Goal: Communication & Community: Share content

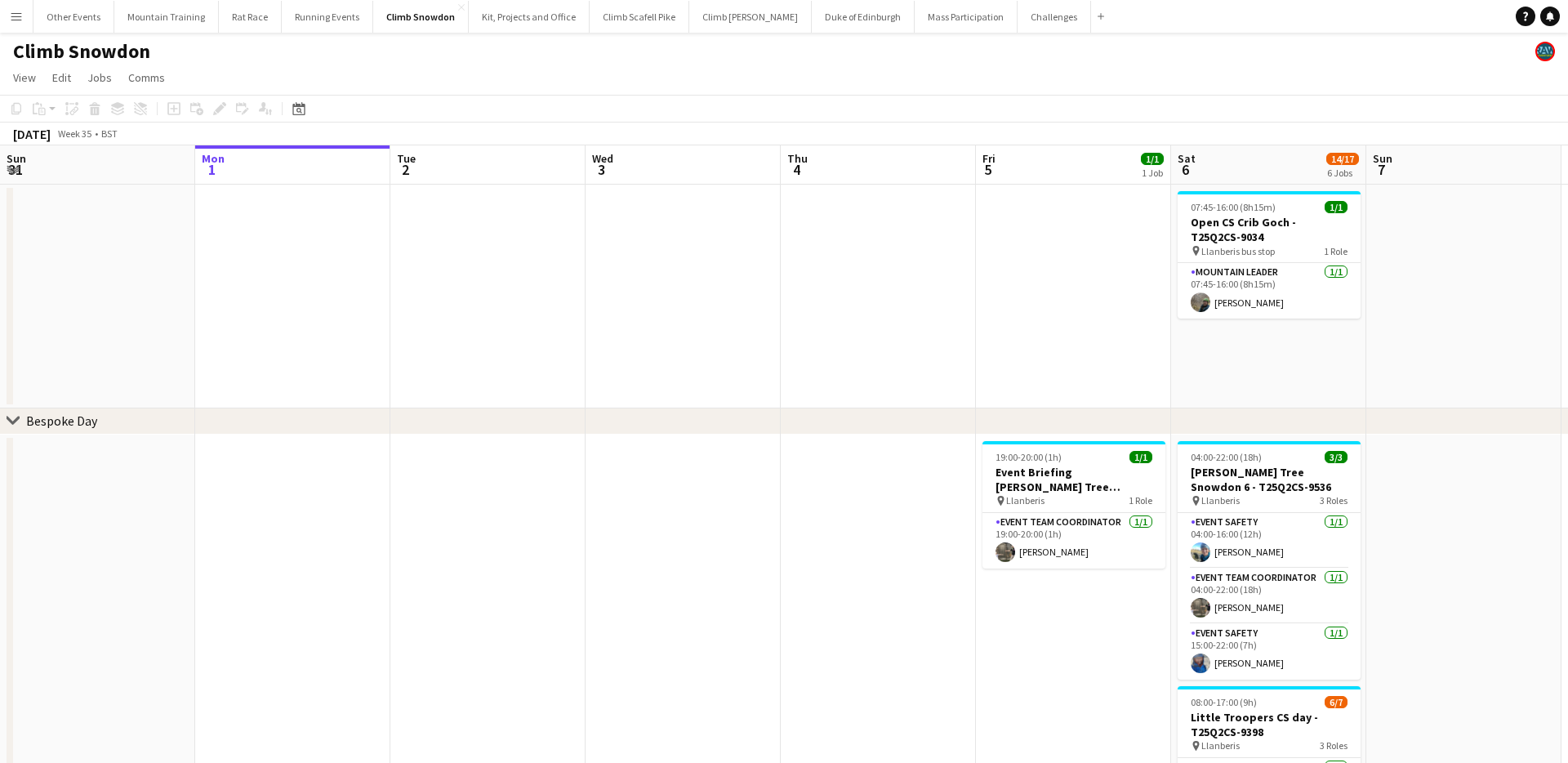
click at [22, 20] on app-icon "Menu" at bounding box center [17, 17] width 13 height 13
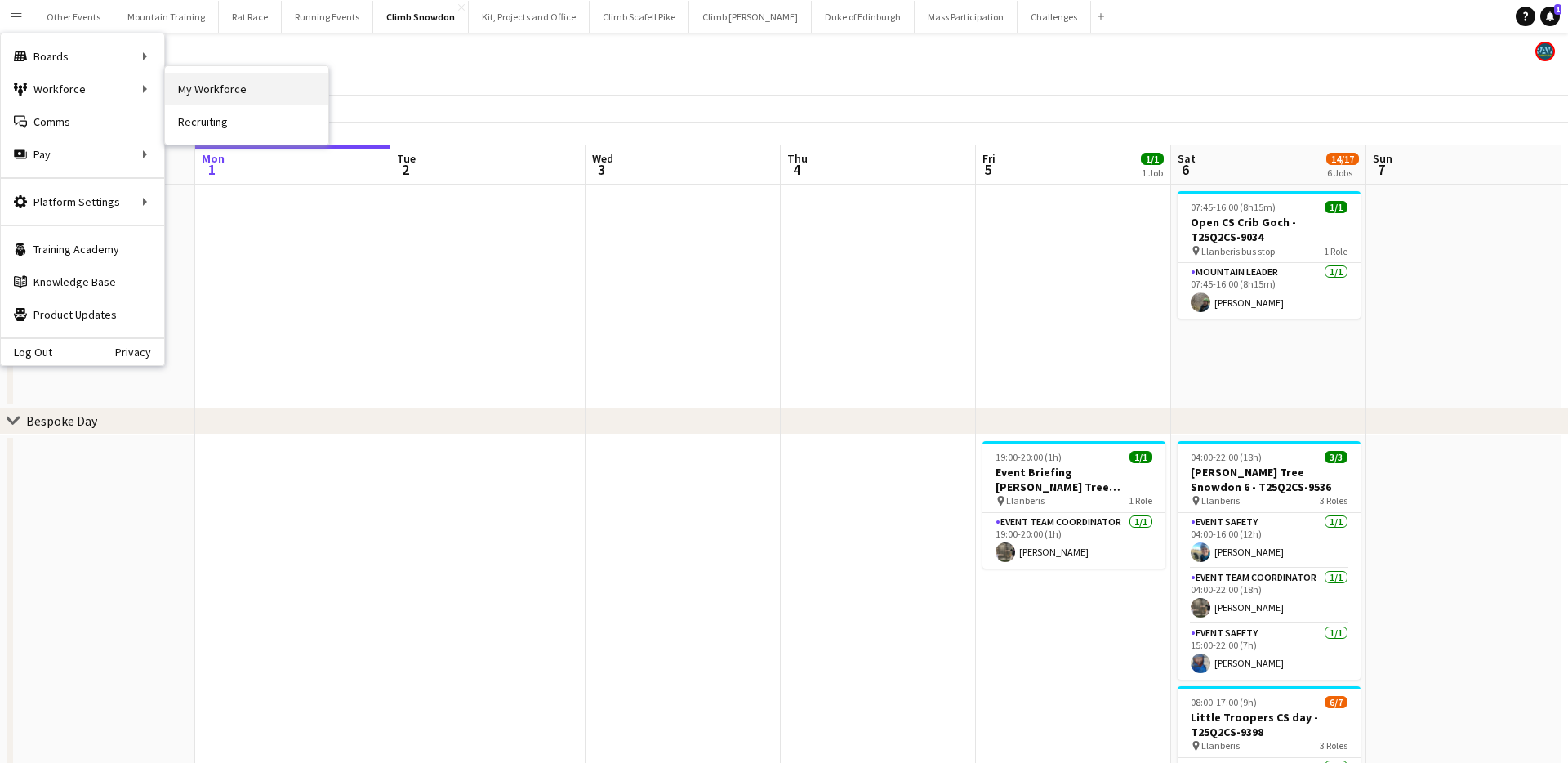
click at [240, 82] on link "My Workforce" at bounding box center [246, 89] width 163 height 33
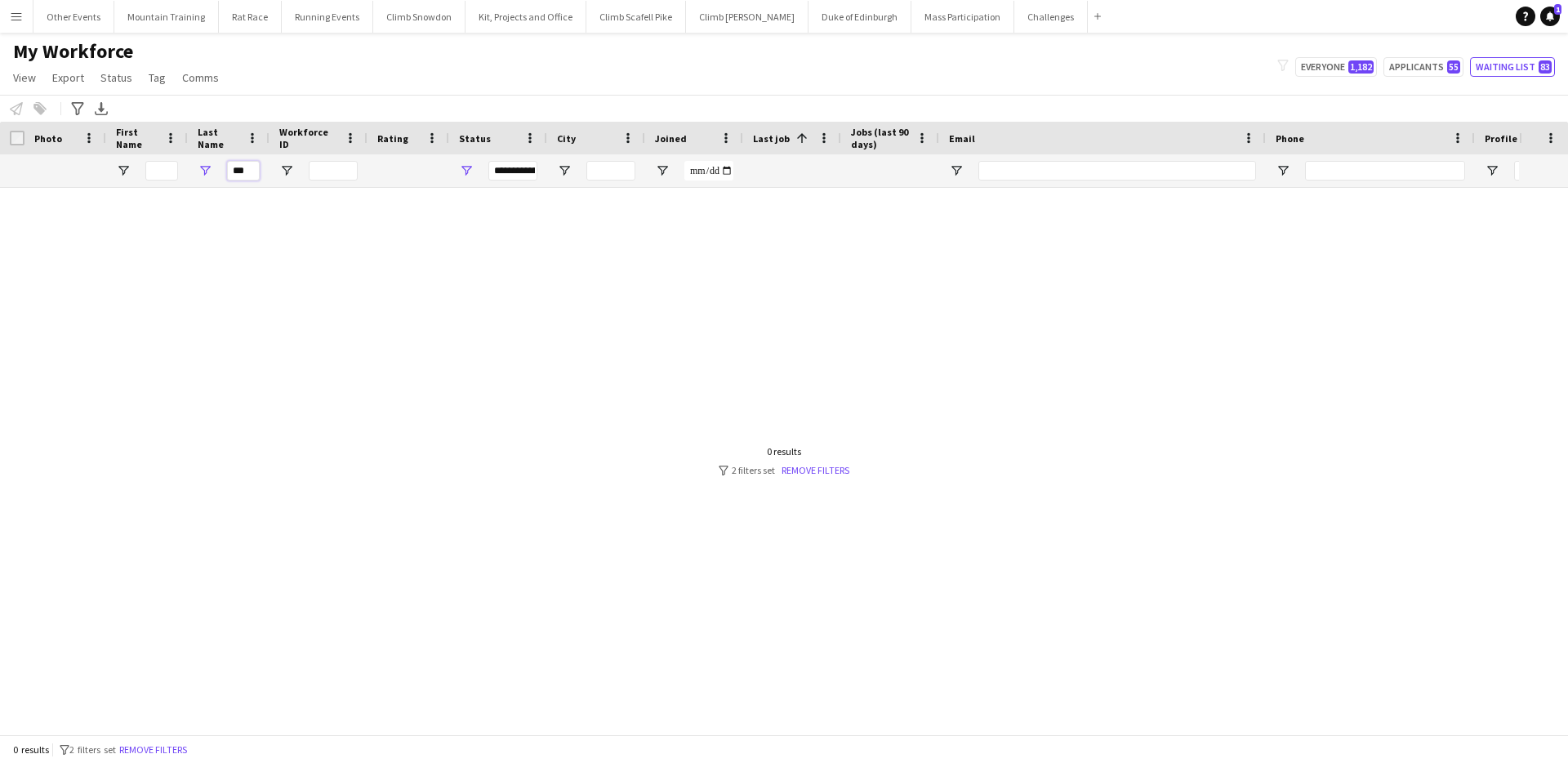
click at [246, 164] on input "***" at bounding box center [243, 171] width 33 height 20
type input "********"
click at [458, 167] on div "**********" at bounding box center [498, 171] width 98 height 33
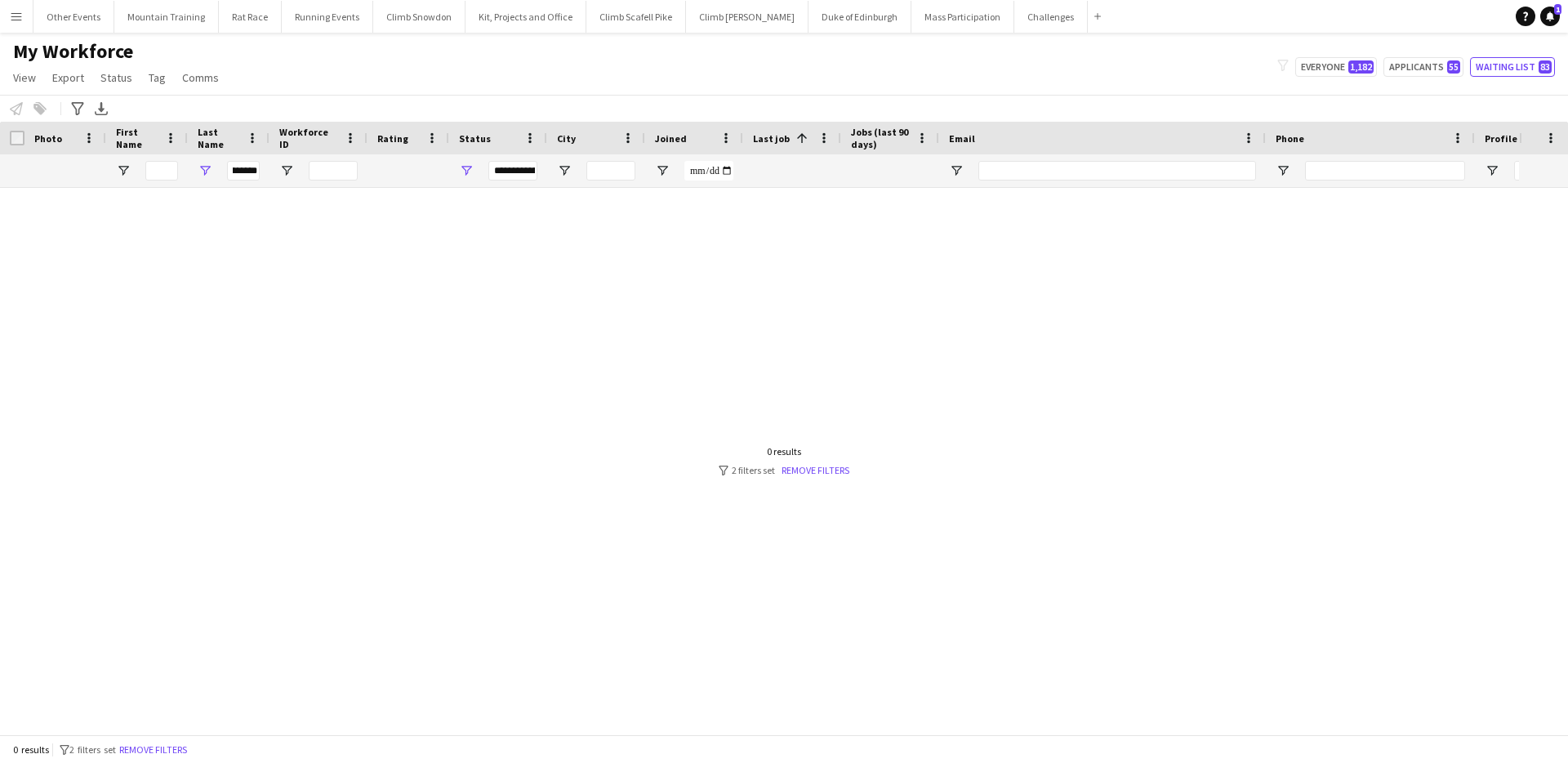
scroll to position [0, 0]
click at [1330, 65] on button "Everyone 1,182" at bounding box center [1337, 66] width 82 height 20
type input "**********"
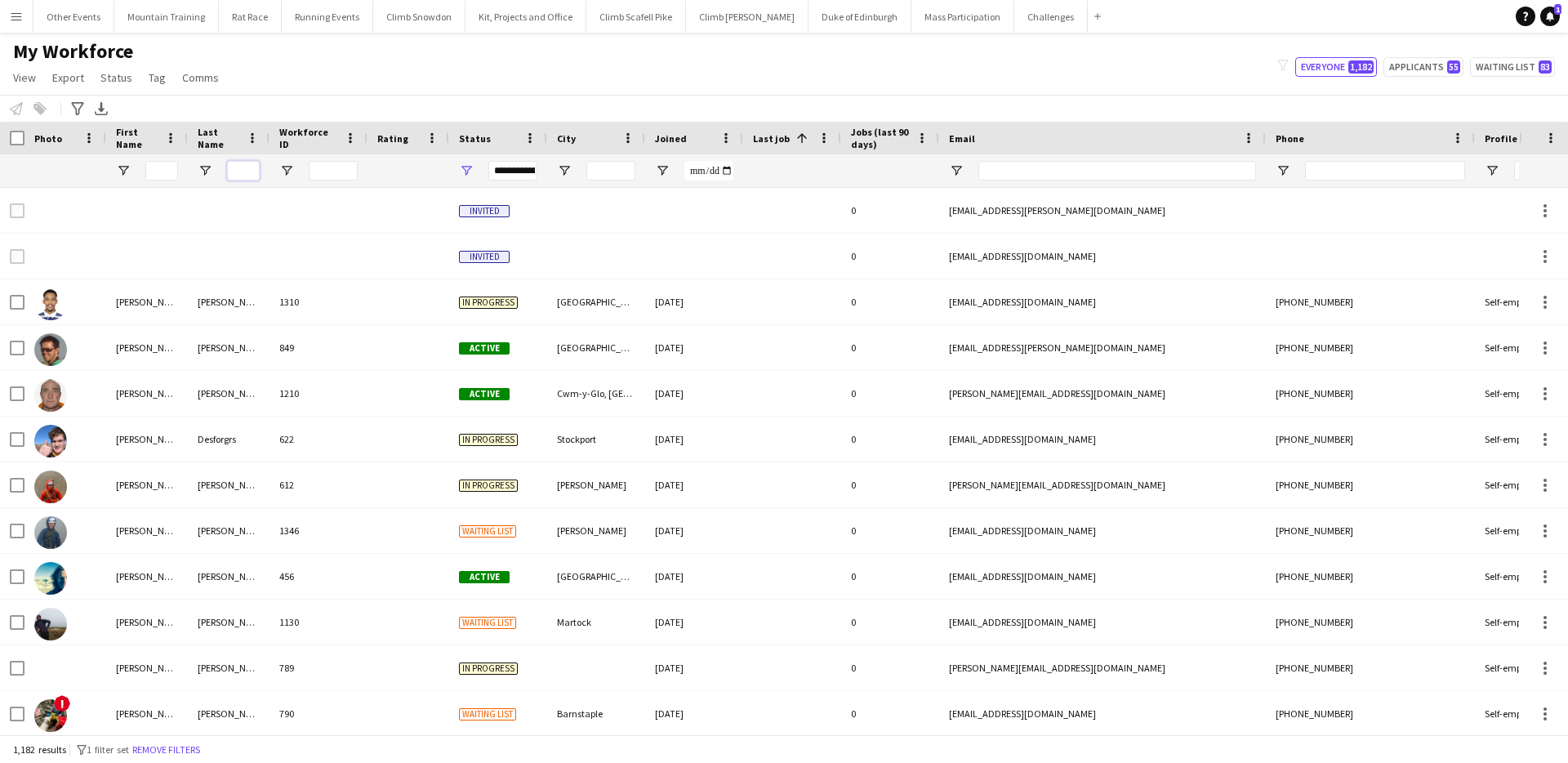
click at [241, 168] on input "Last Name Filter Input" at bounding box center [243, 171] width 33 height 20
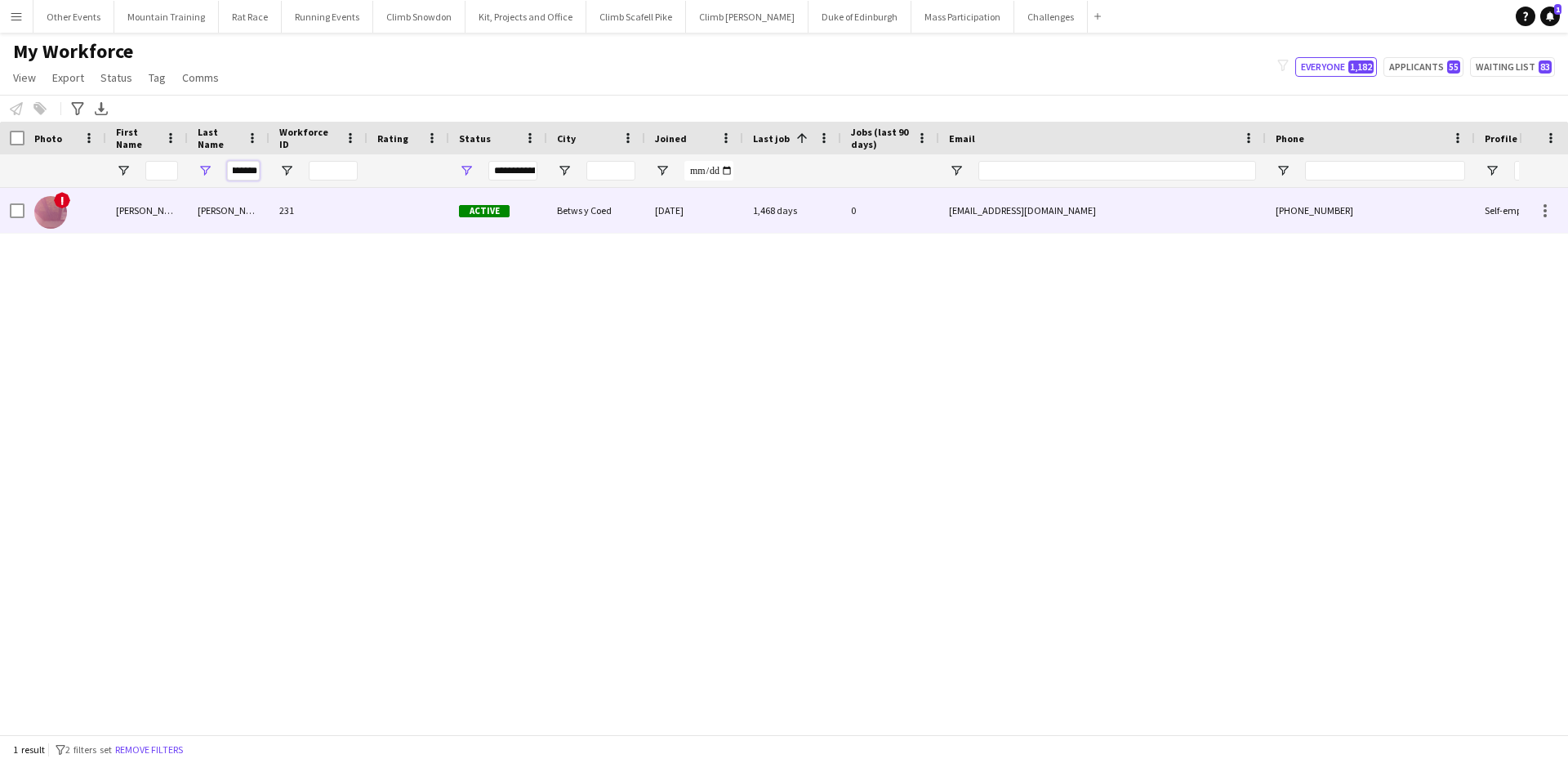
type input "********"
click at [271, 209] on div "231" at bounding box center [318, 211] width 98 height 45
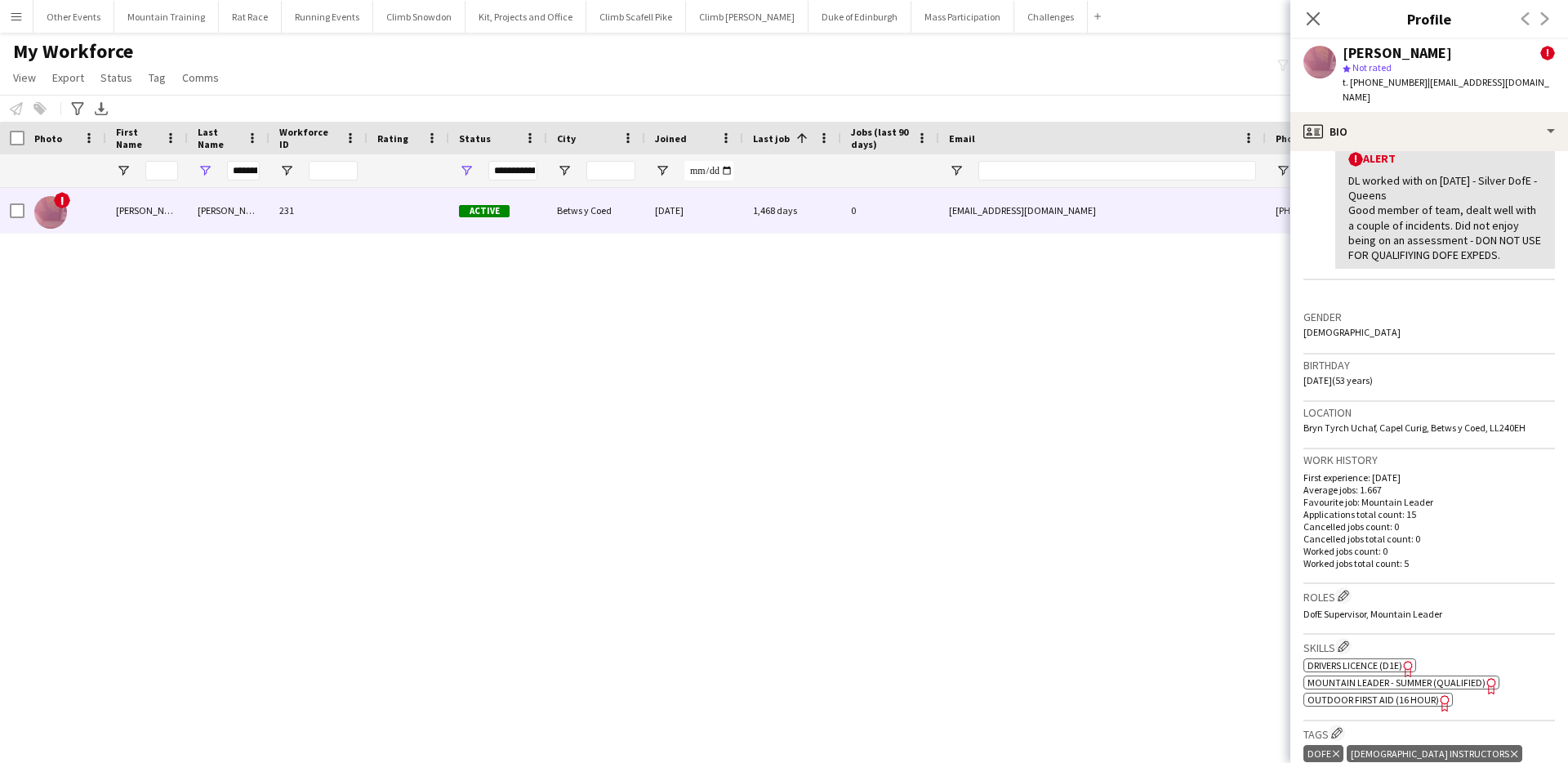
scroll to position [0, 0]
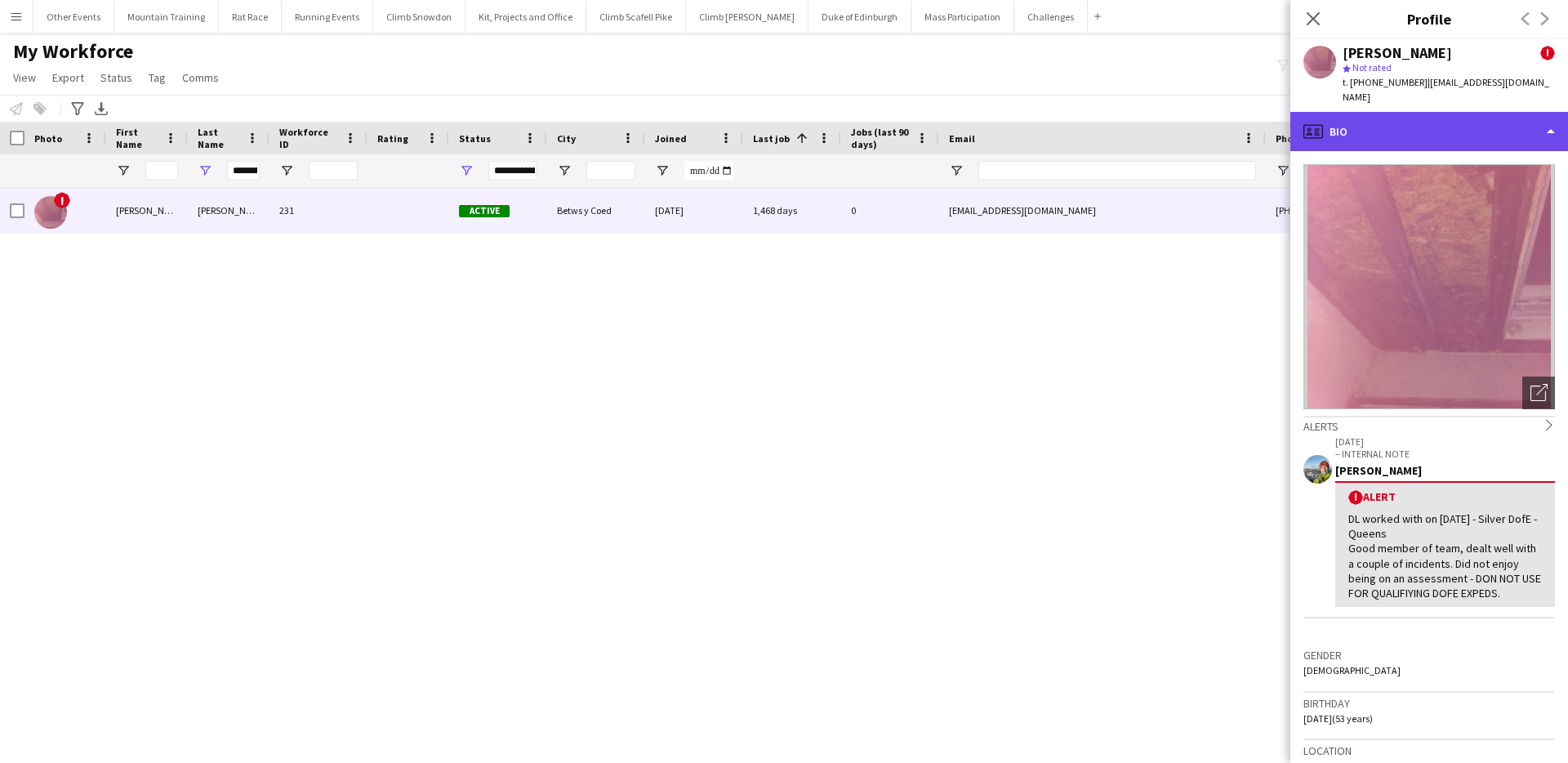
click at [1442, 119] on div "profile Bio" at bounding box center [1429, 132] width 278 height 39
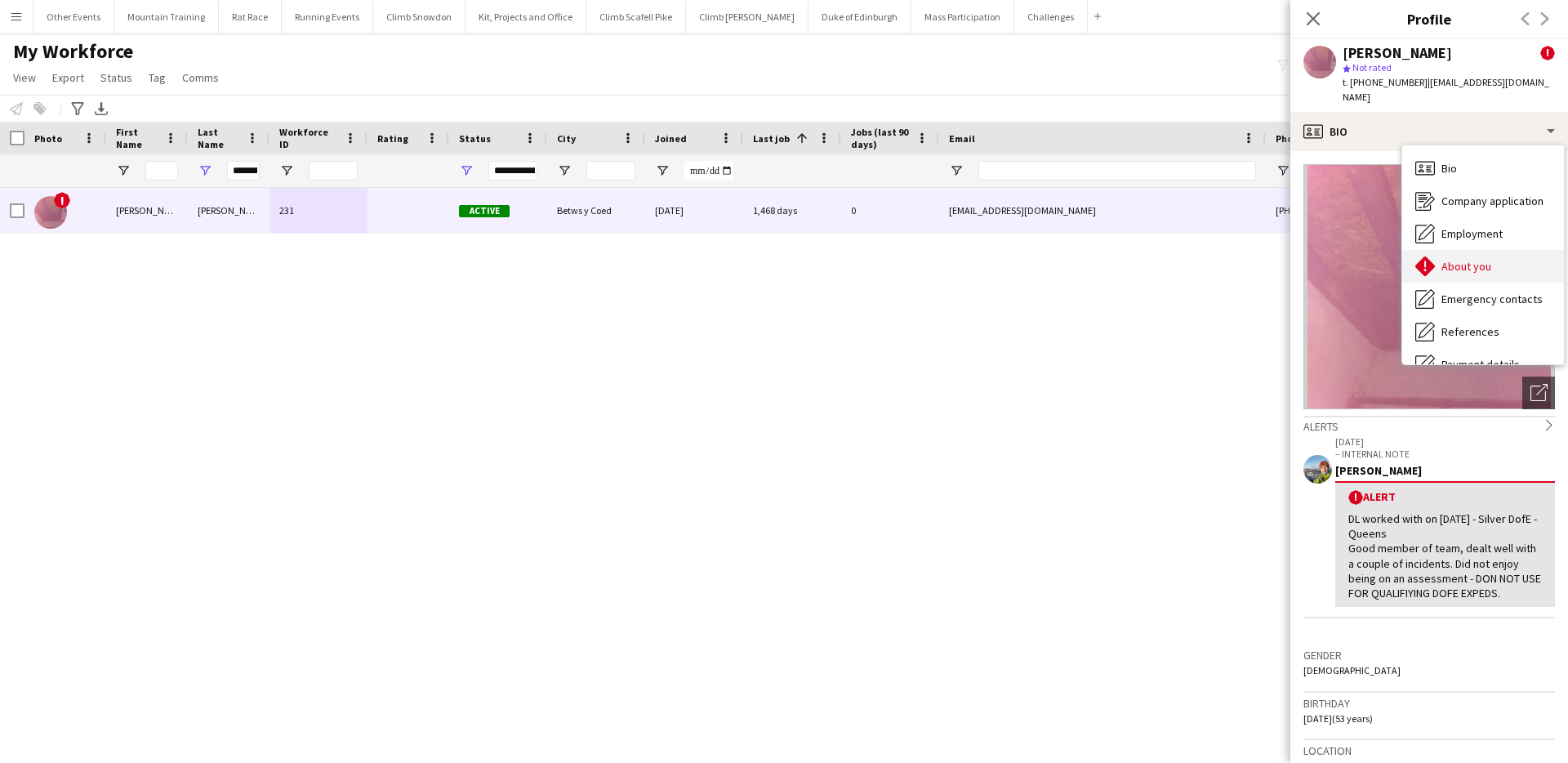
click at [1458, 259] on span "About you" at bounding box center [1465, 267] width 49 height 15
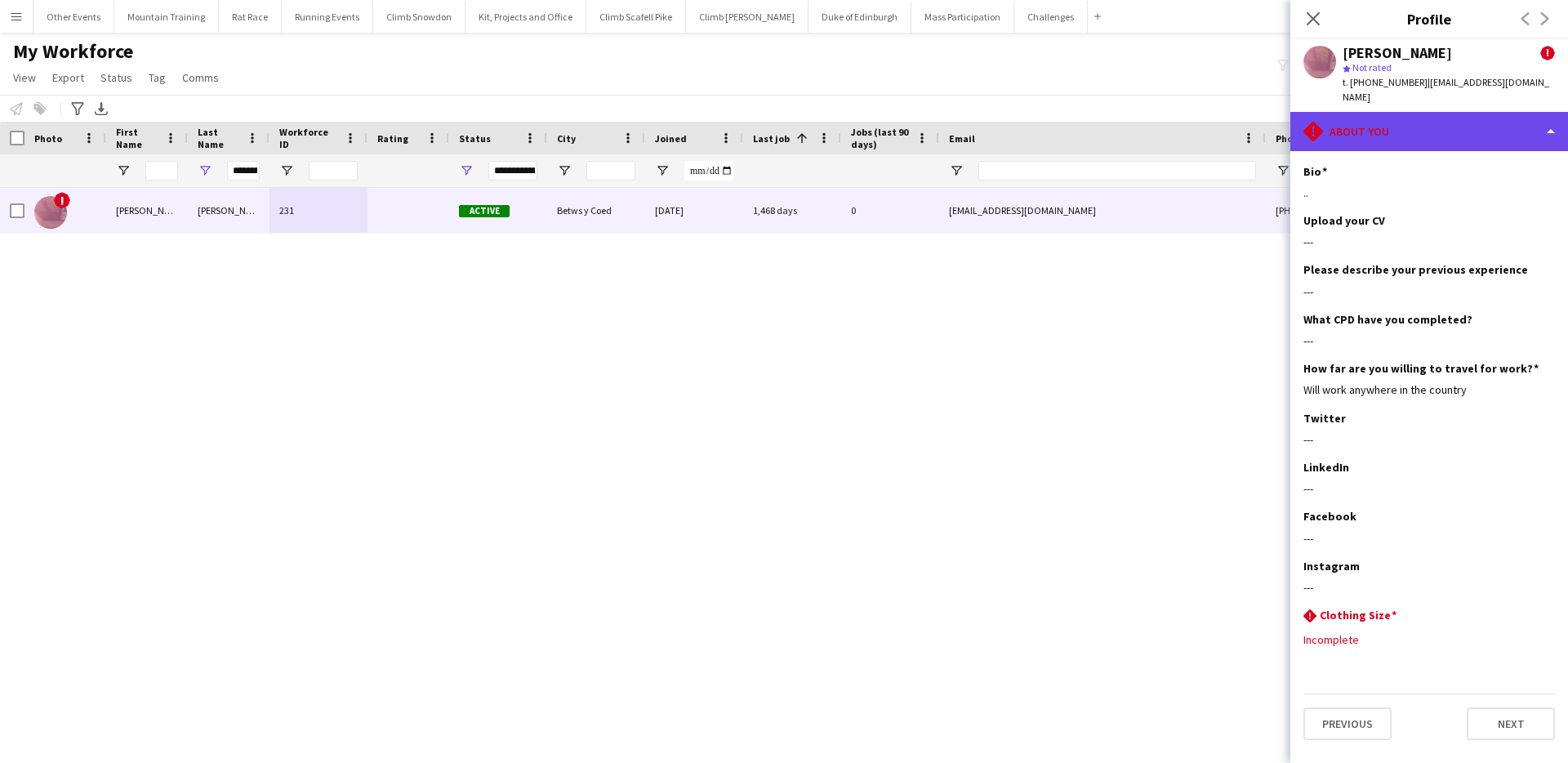
click at [1454, 116] on div "rhombus-alert About you" at bounding box center [1429, 132] width 278 height 39
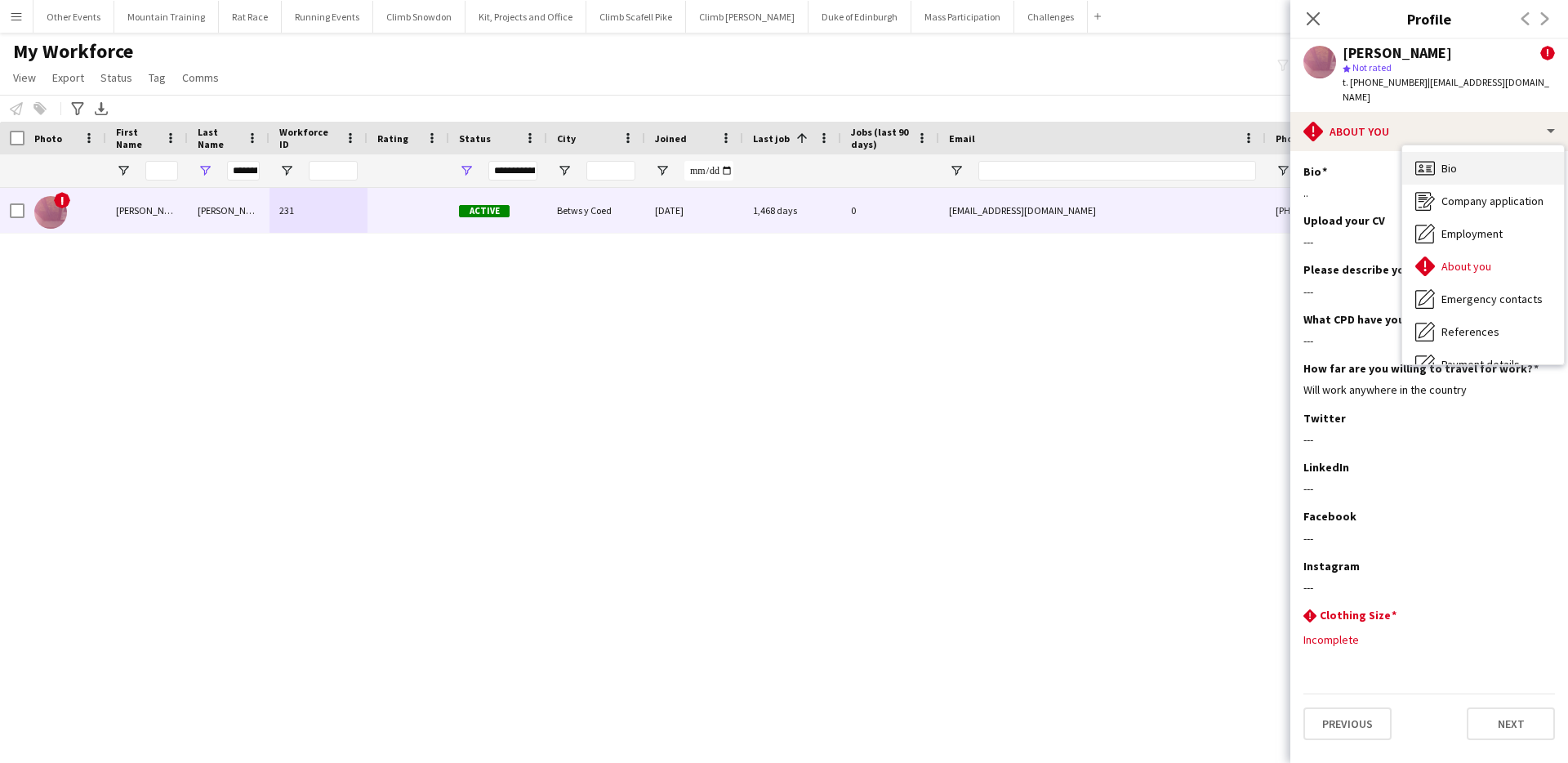
click at [1461, 152] on div "Bio Bio" at bounding box center [1482, 168] width 161 height 33
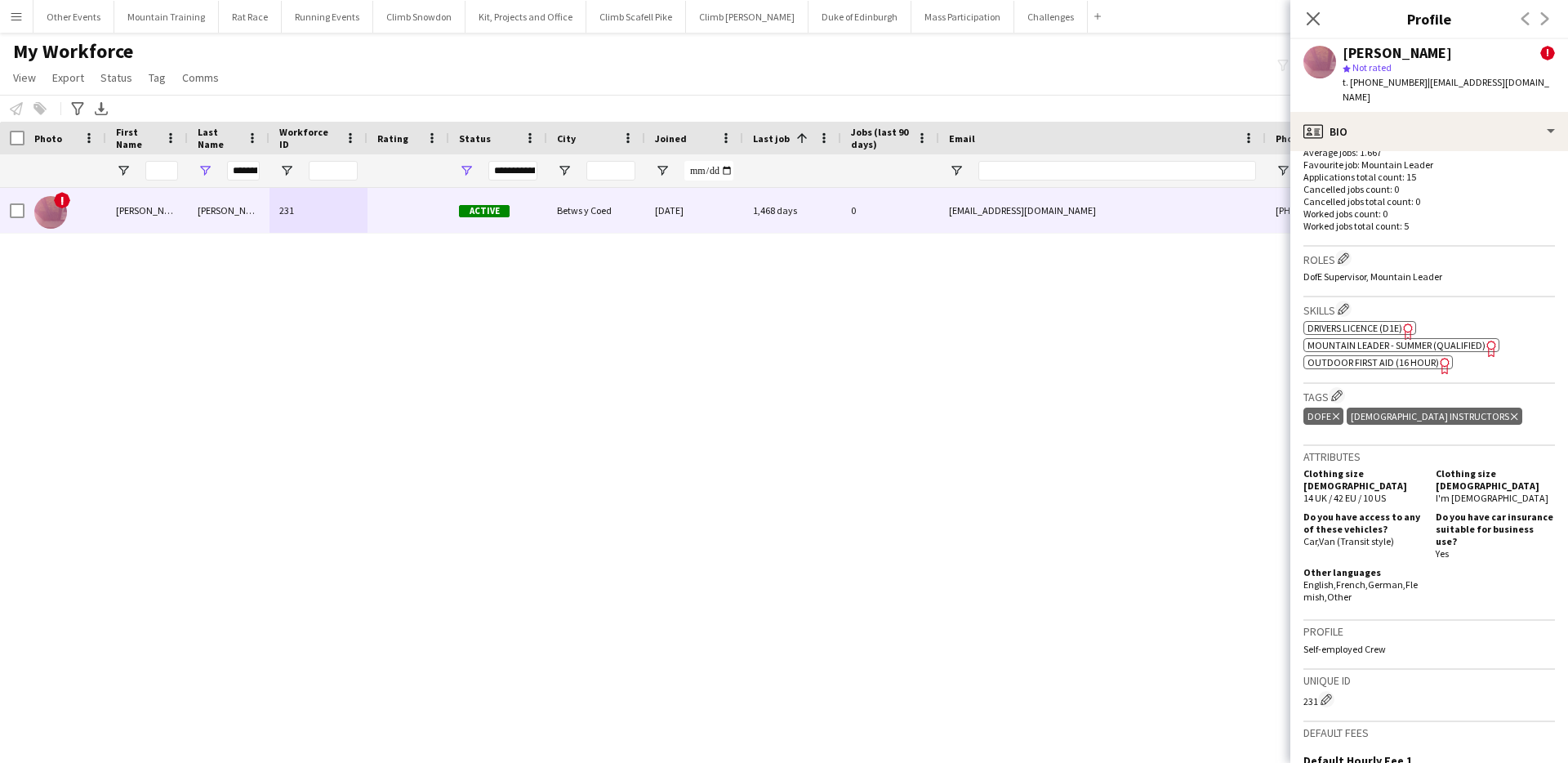
scroll to position [673, 0]
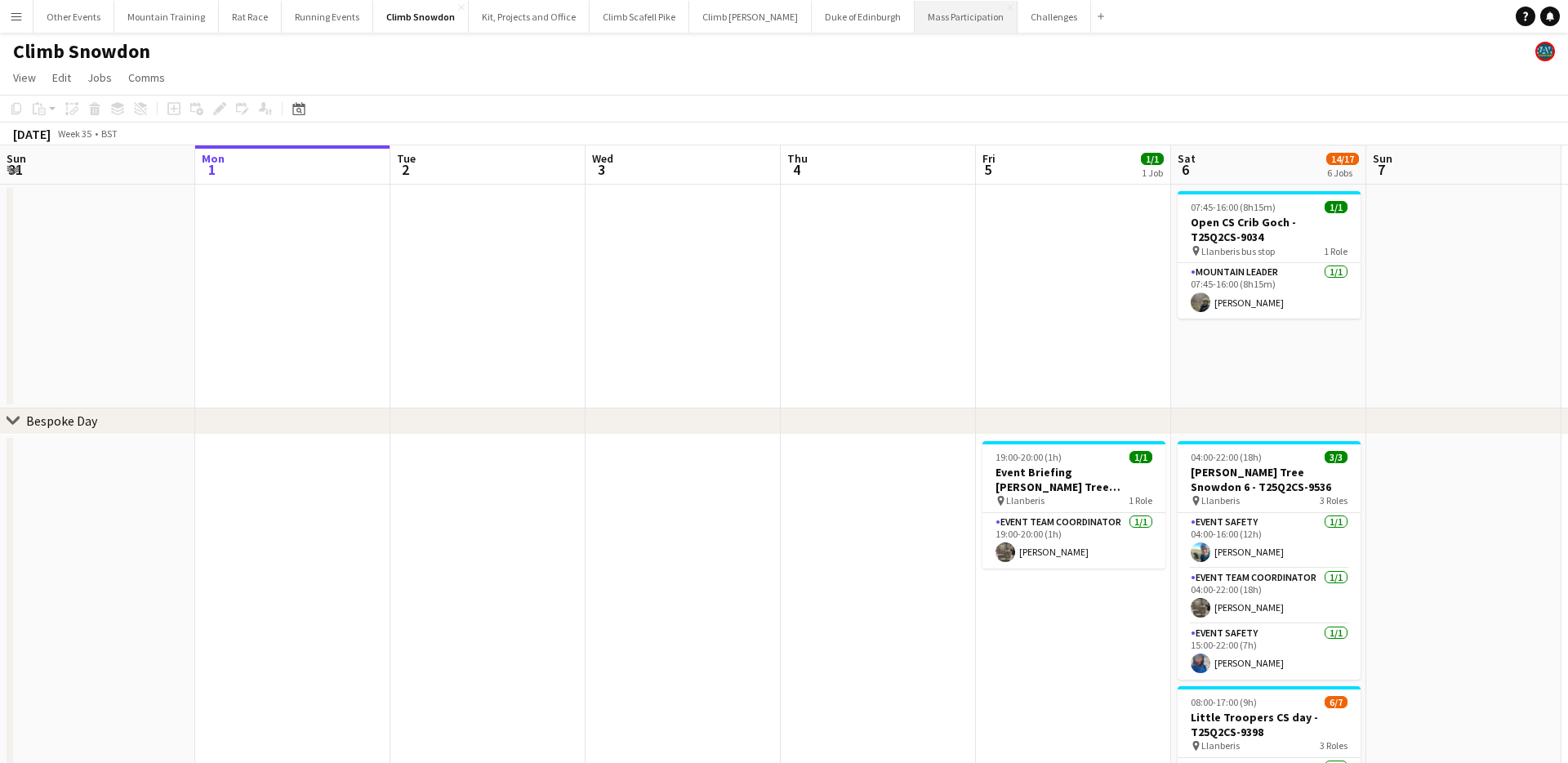
click at [928, 27] on button "Mass Participation Close" at bounding box center [966, 17] width 103 height 32
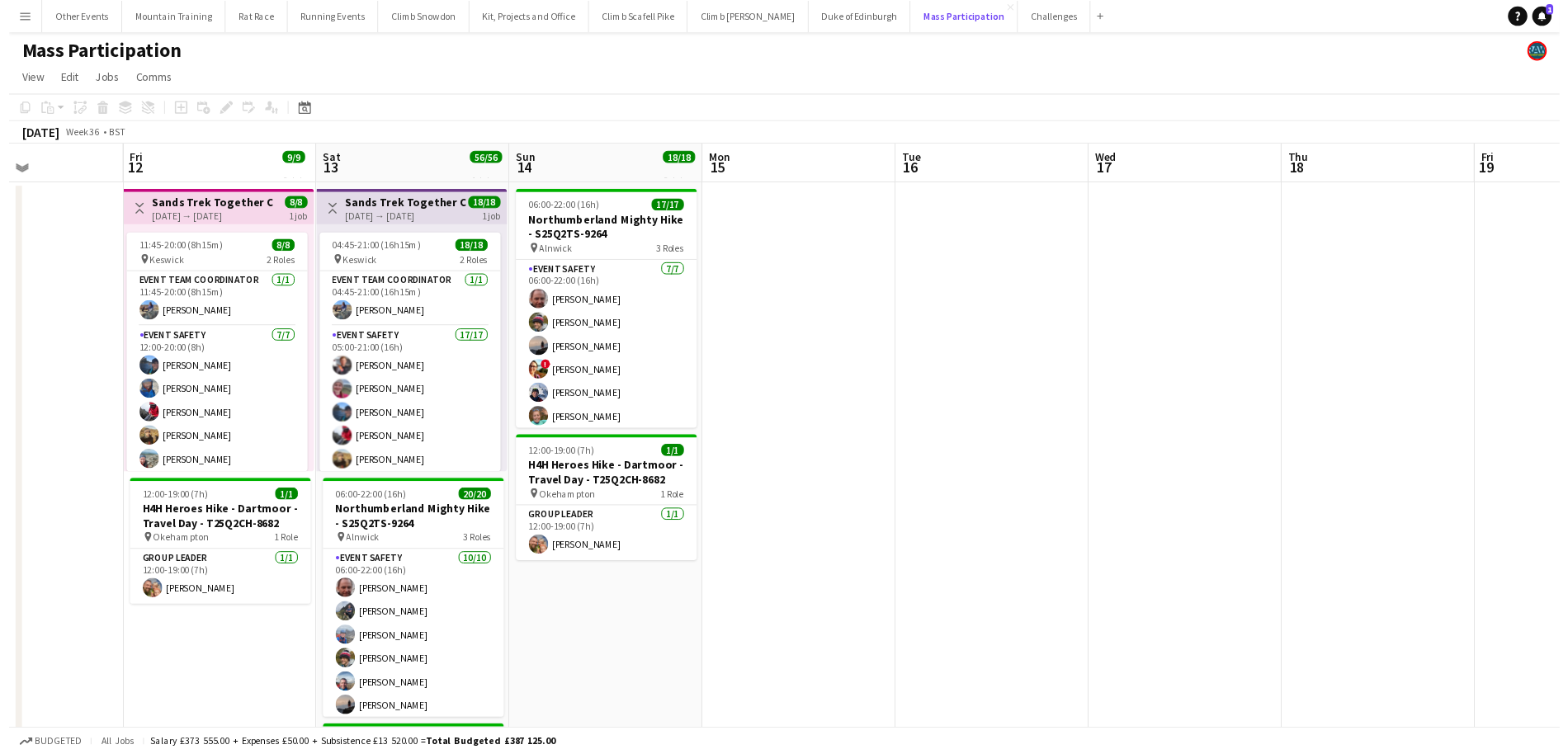
scroll to position [0, 812]
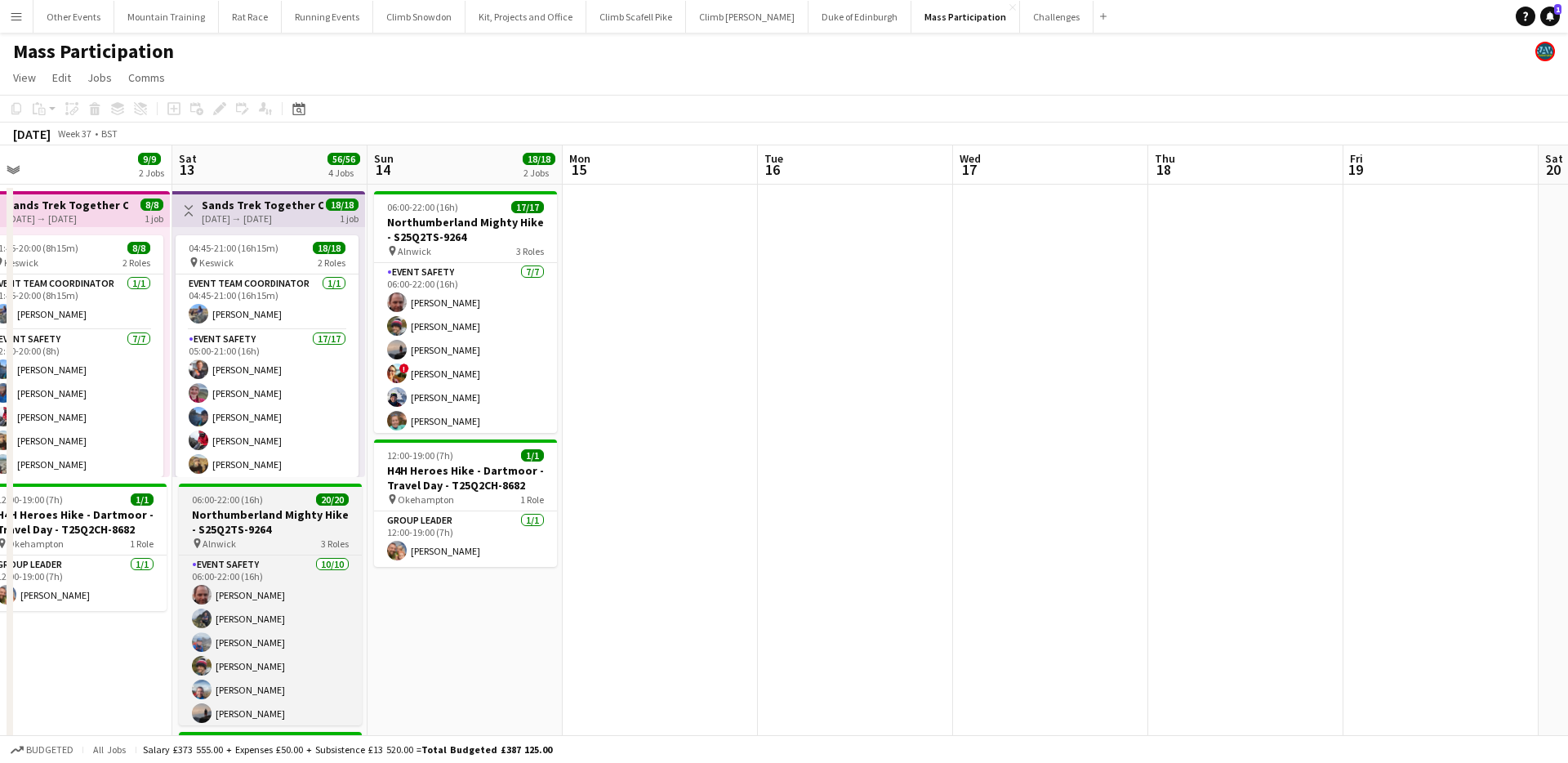
click at [280, 538] on div "pin Alnwick 3 Roles" at bounding box center [270, 544] width 183 height 13
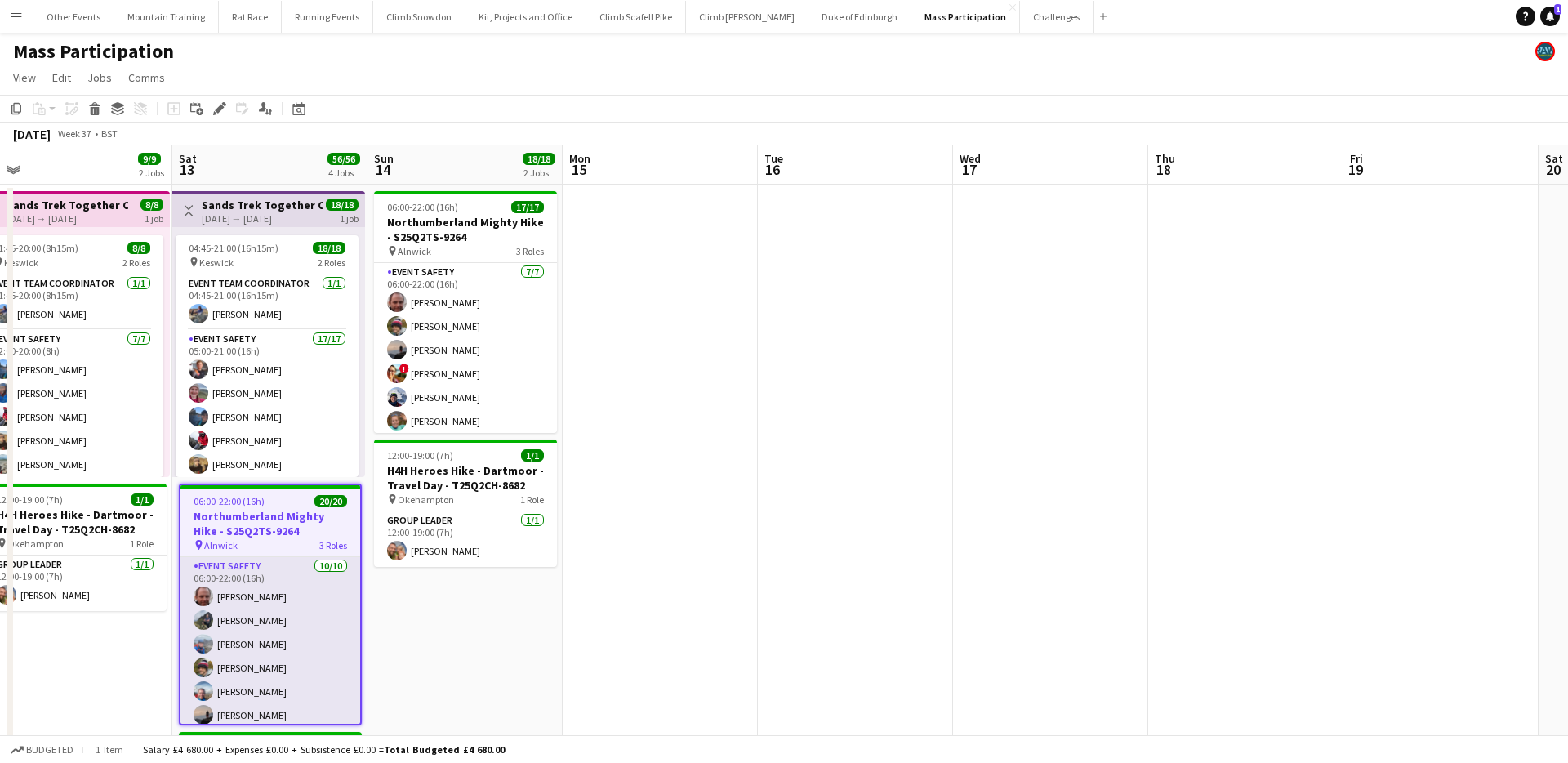
click at [264, 589] on app-card-role "Event Safety [DATE] 06:00-22:00 (16h) [PERSON_NAME] [PERSON_NAME] [PERSON_NAME]…" at bounding box center [270, 692] width 180 height 269
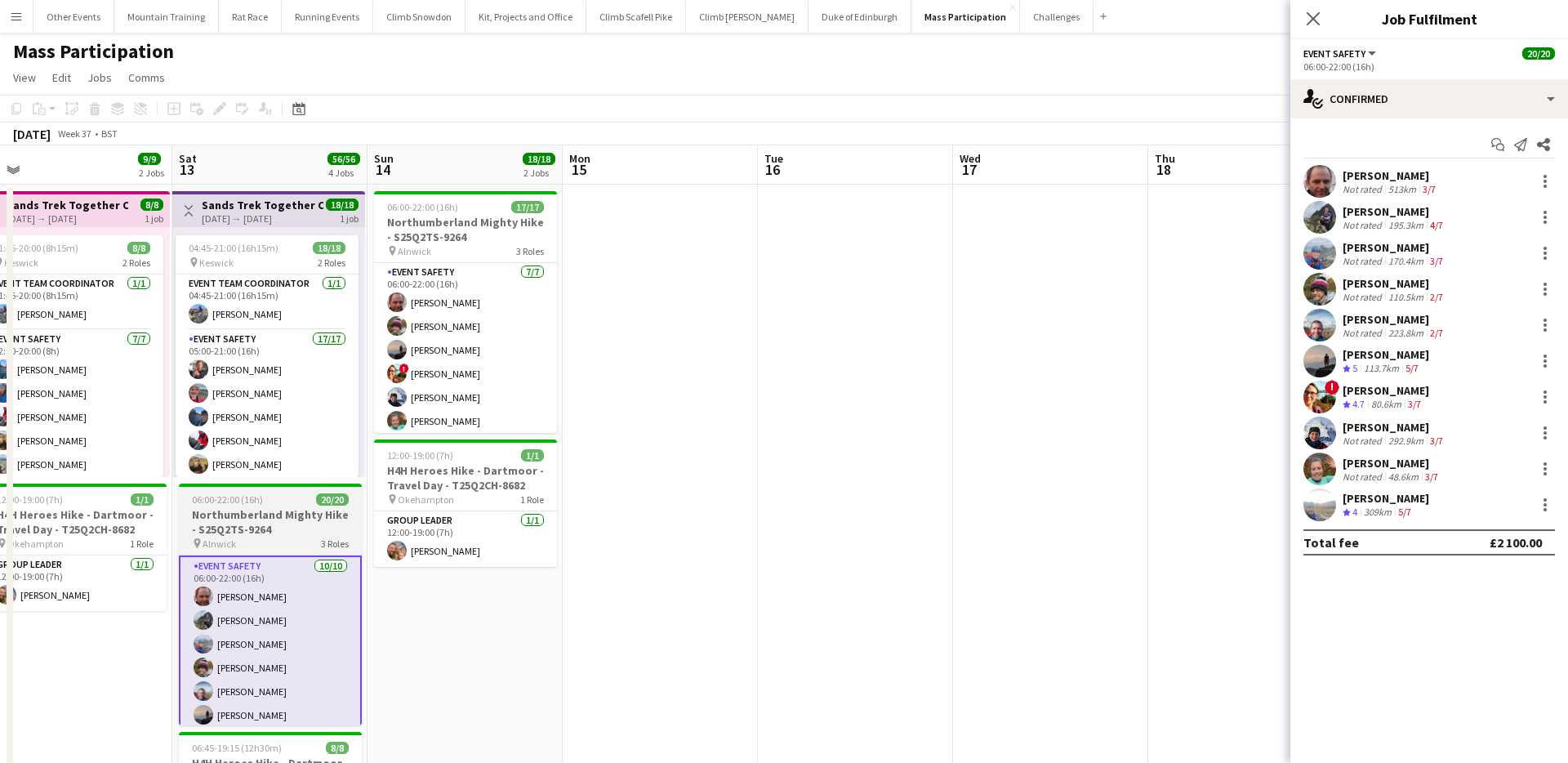
click at [254, 523] on h3 "Northumberland Mighty Hike - S25Q2TS-9264" at bounding box center [270, 522] width 183 height 30
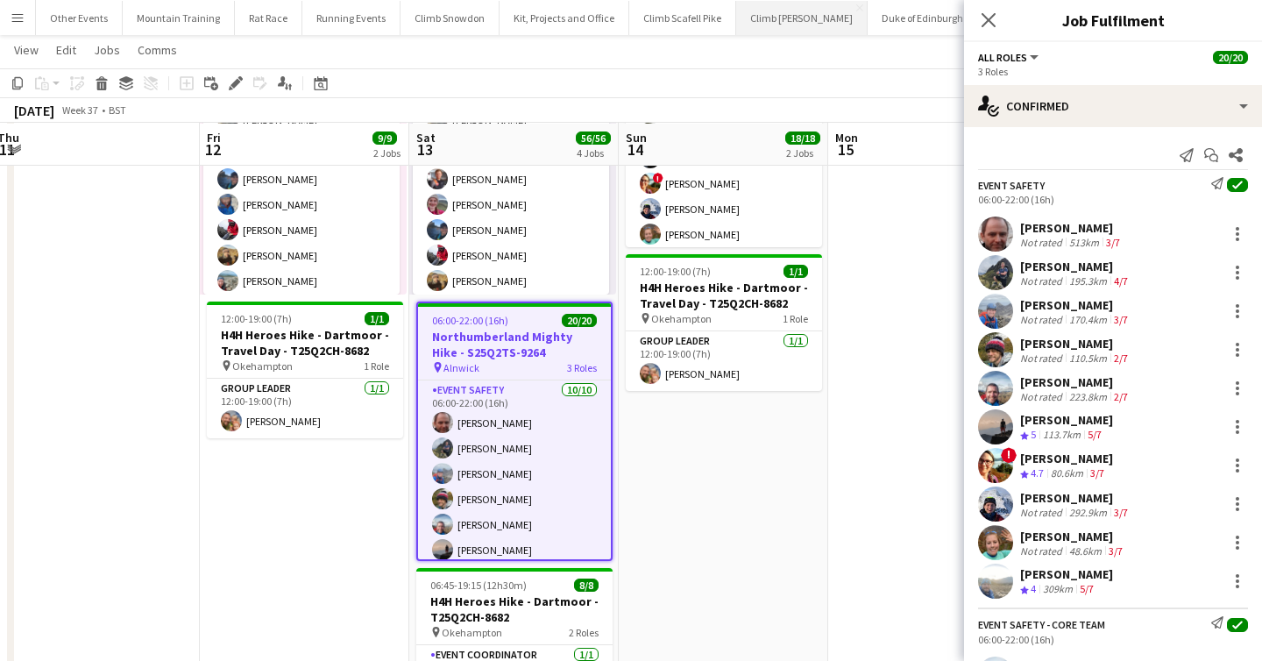
scroll to position [216, 0]
click at [1058, 314] on div "Not rated" at bounding box center [1043, 319] width 46 height 13
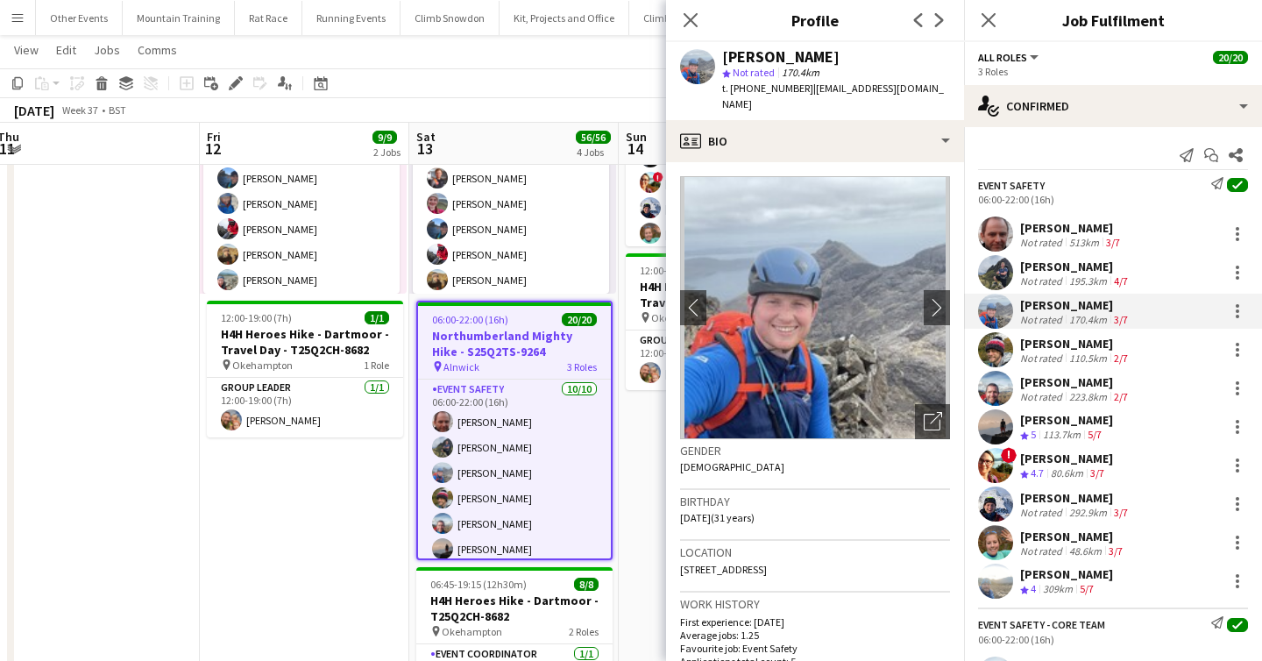
click at [1079, 283] on div "195.3km" at bounding box center [1087, 280] width 45 height 13
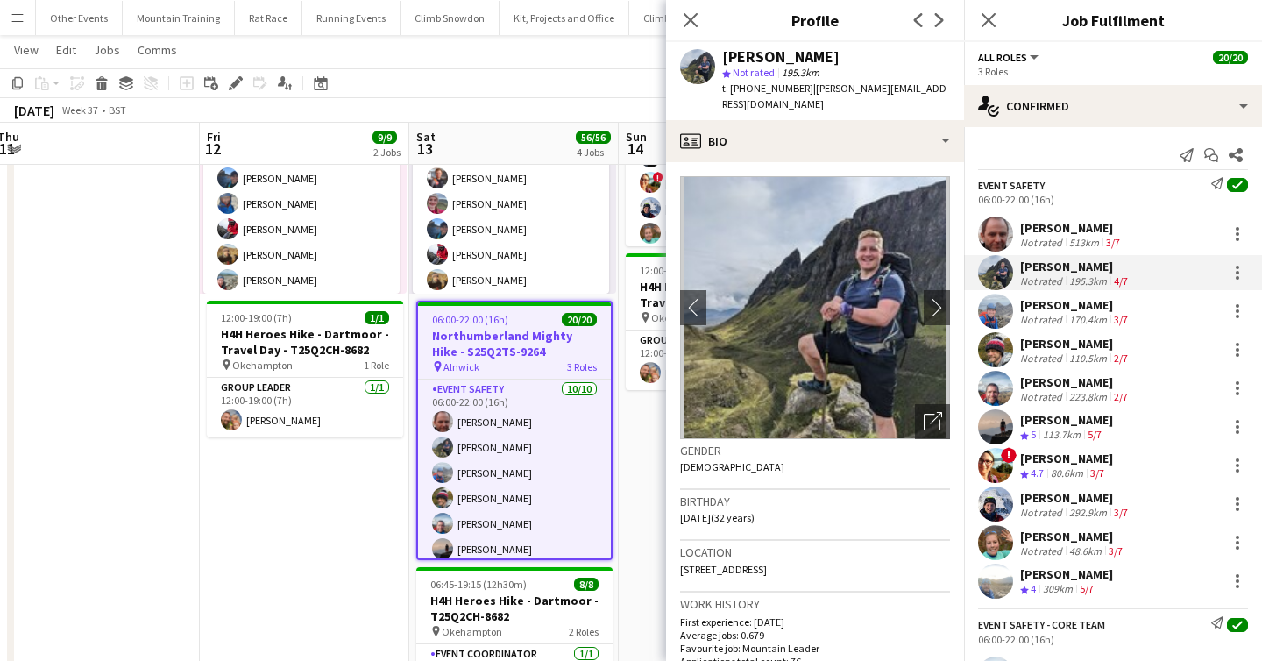
click at [1088, 386] on div "[PERSON_NAME]" at bounding box center [1075, 382] width 111 height 16
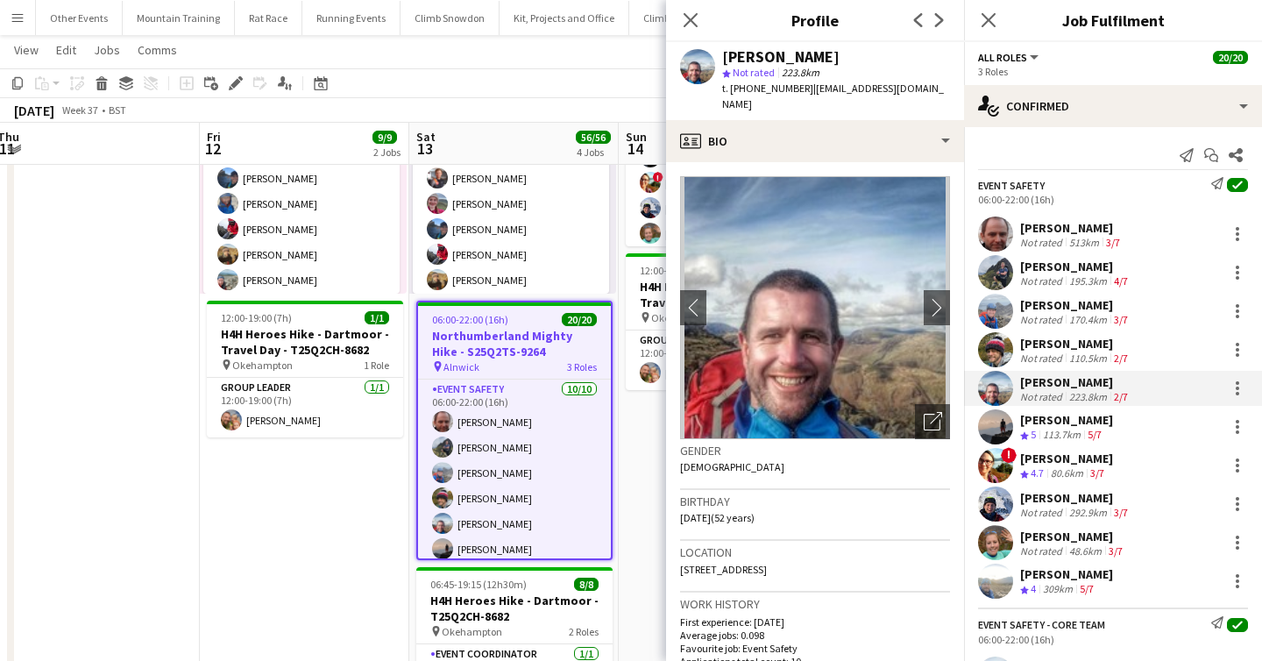
click at [1058, 422] on div "[PERSON_NAME]" at bounding box center [1066, 420] width 93 height 16
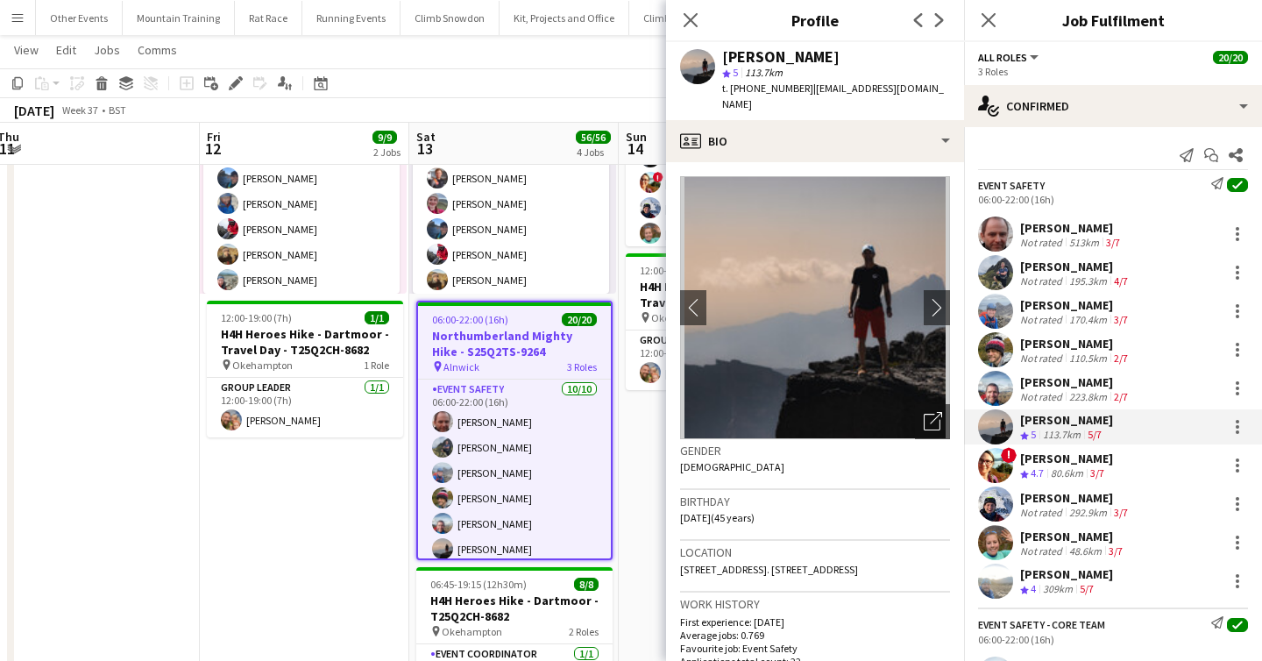
click at [1053, 506] on div "Not rated" at bounding box center [1043, 512] width 46 height 13
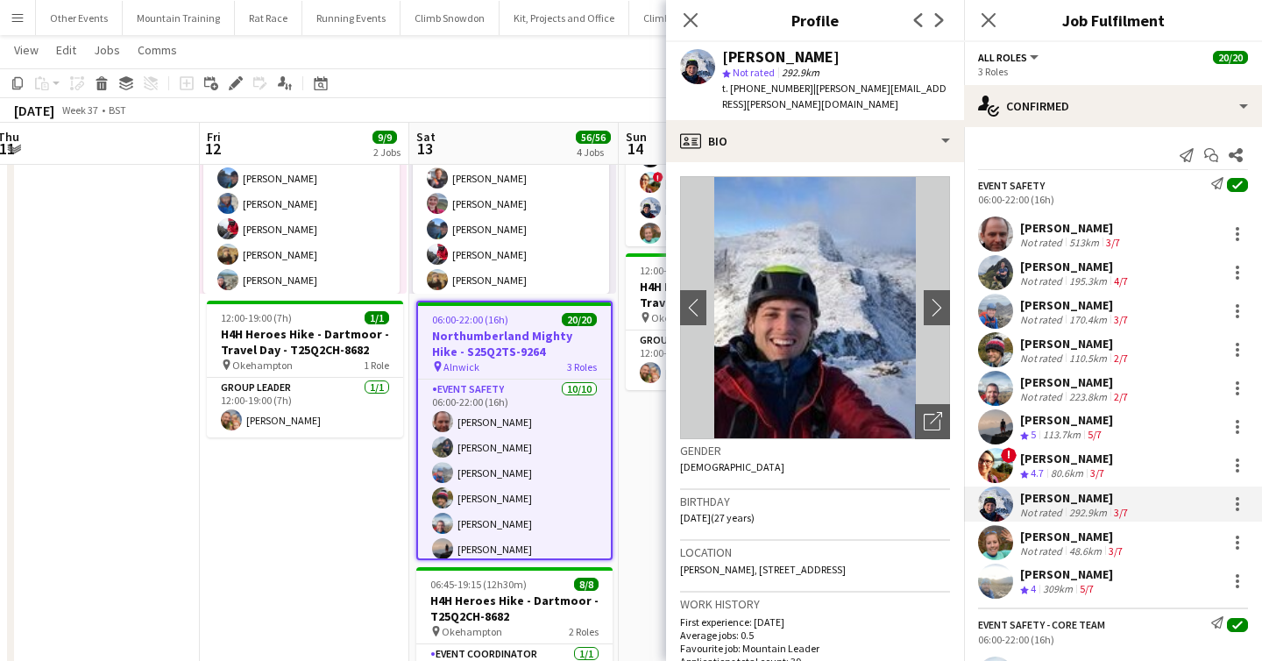
click at [1088, 534] on div "[PERSON_NAME]" at bounding box center [1073, 536] width 106 height 16
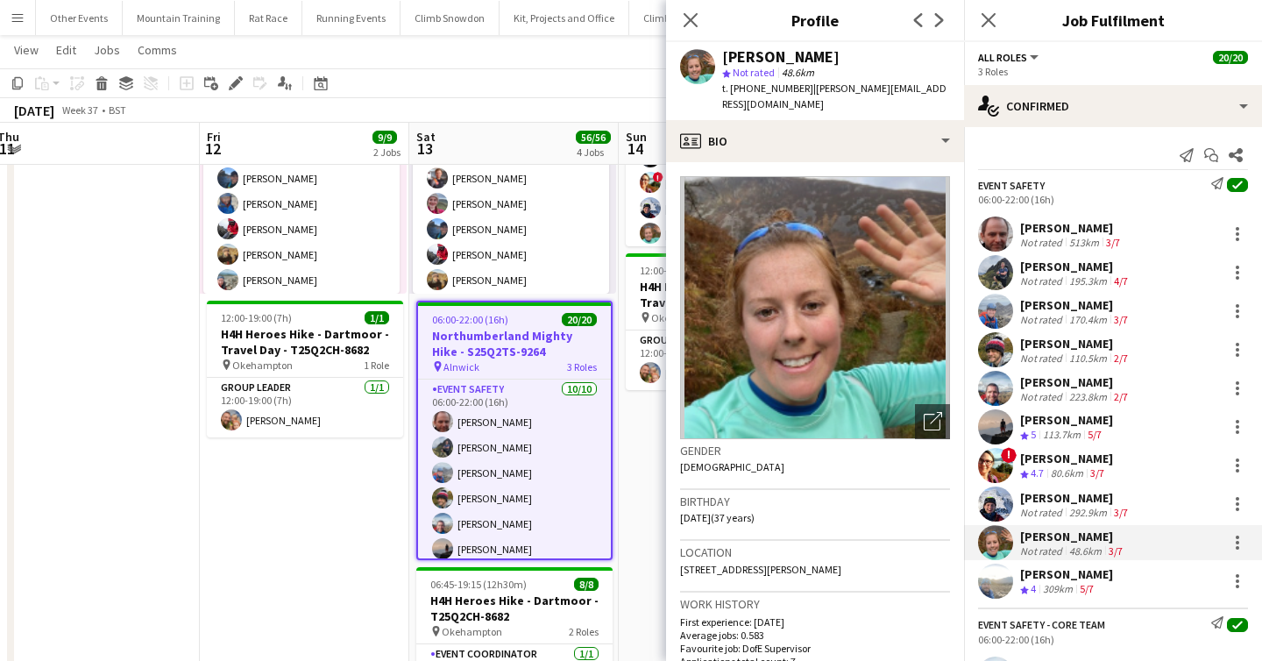
click at [1093, 582] on app-skills-label "5/7" at bounding box center [1086, 588] width 14 height 13
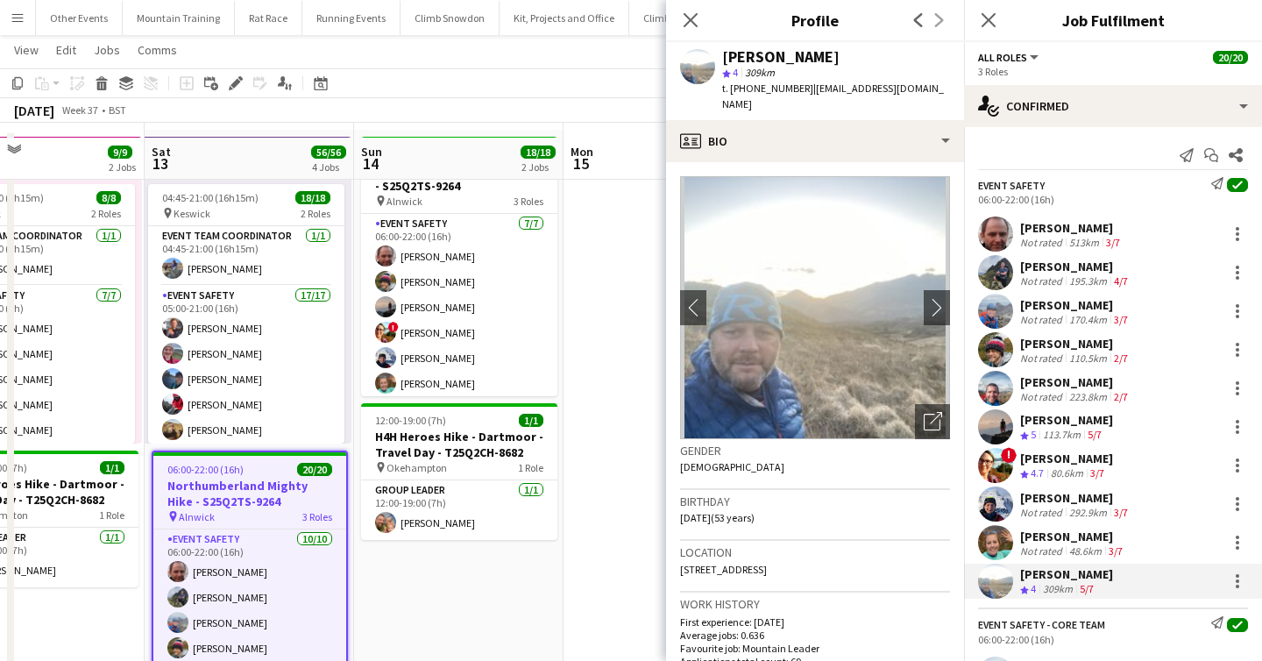
scroll to position [60, 0]
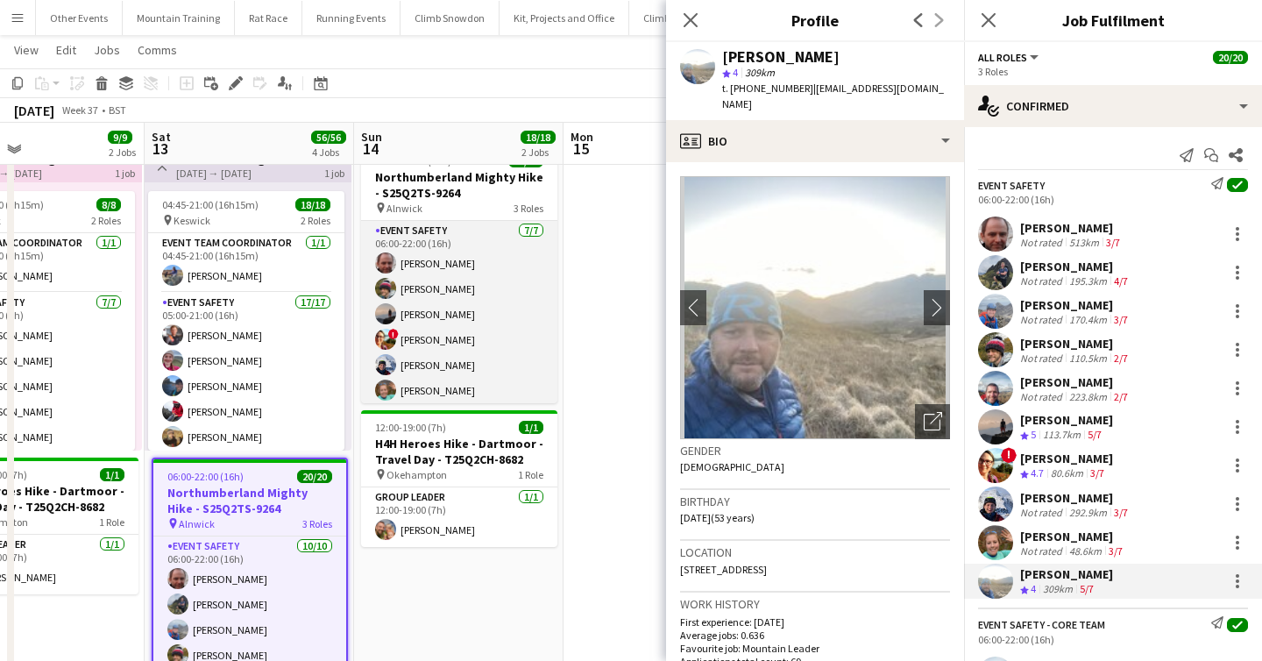
click at [453, 329] on app-card-role "Event Safety [DATE] 06:00-22:00 (16h) [PERSON_NAME] [PERSON_NAME] [PERSON_NAME]…" at bounding box center [459, 327] width 196 height 212
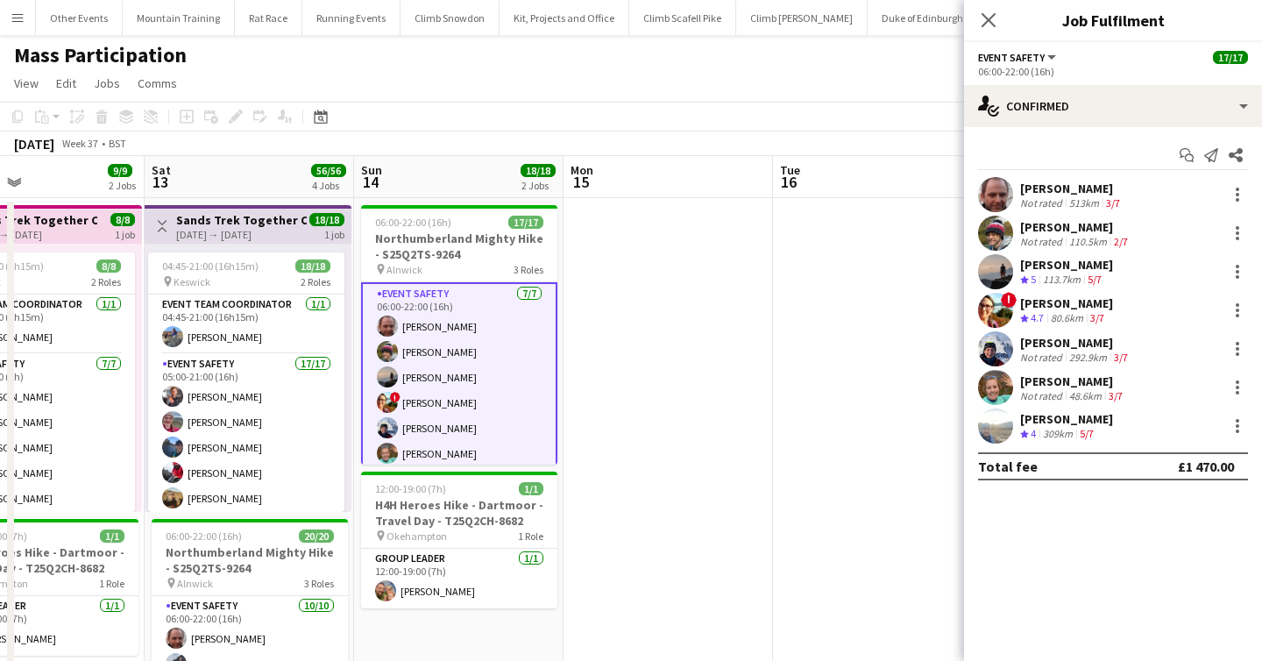
scroll to position [0, 453]
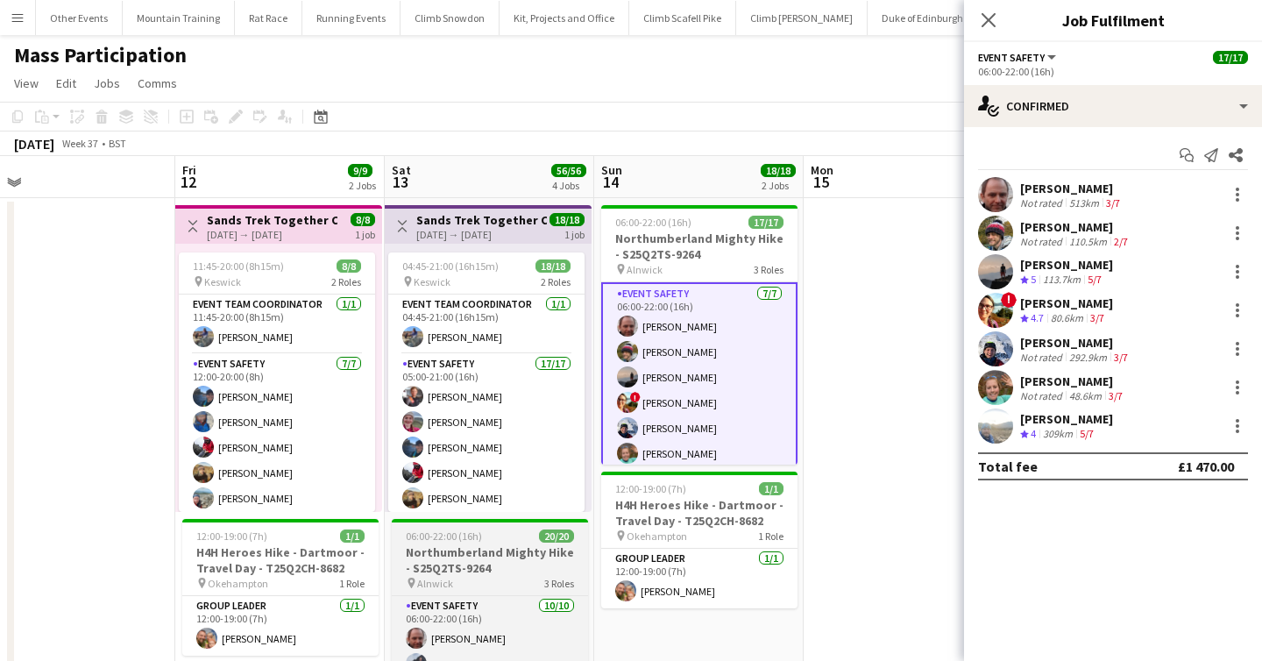
click at [481, 562] on h3 "Northumberland Mighty Hike - S25Q2TS-9264" at bounding box center [490, 560] width 196 height 32
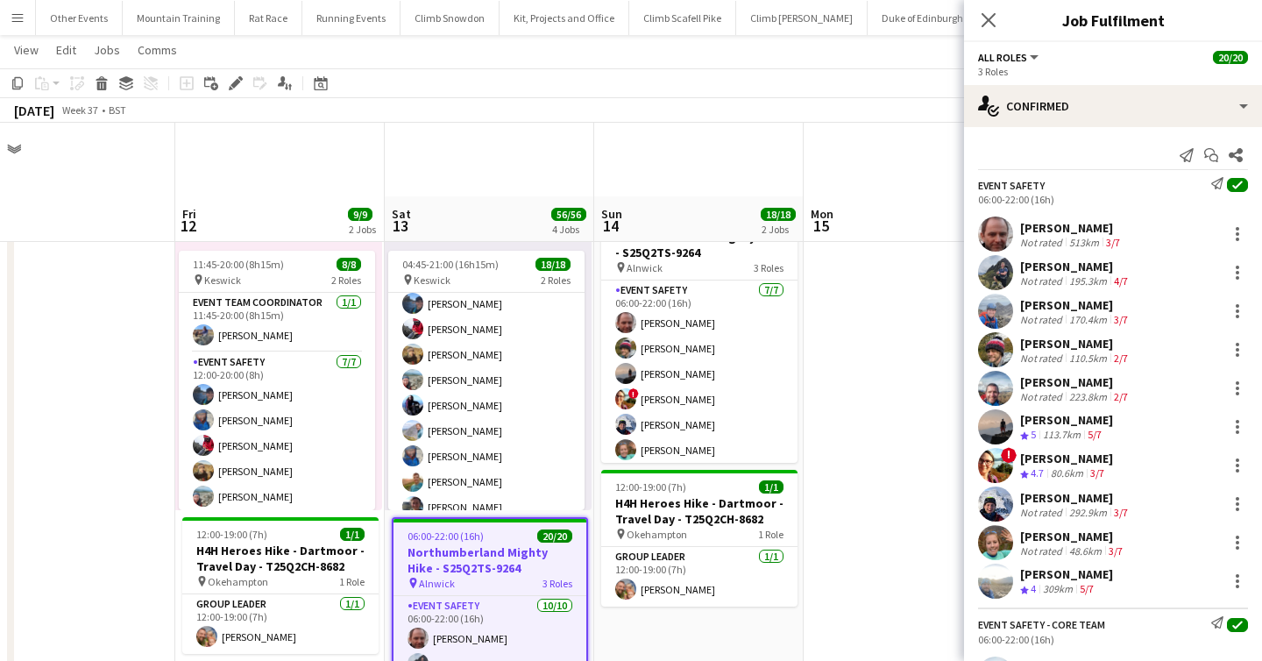
scroll to position [295, 0]
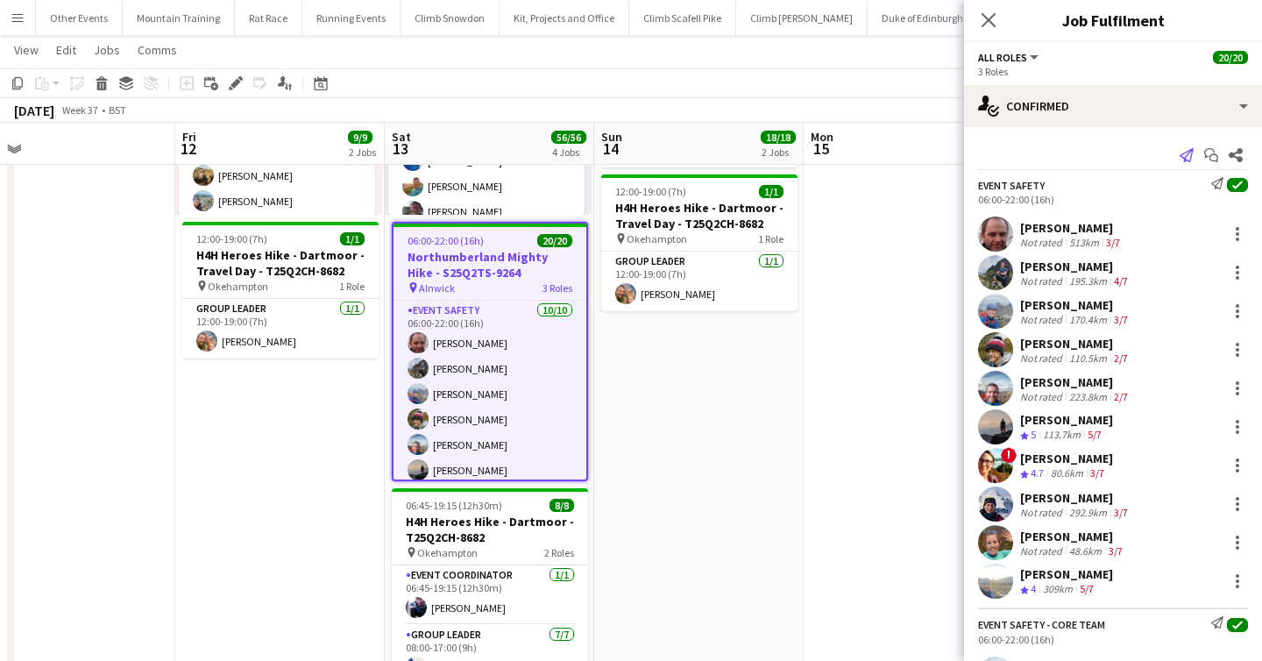
click at [1186, 152] on icon at bounding box center [1186, 155] width 14 height 14
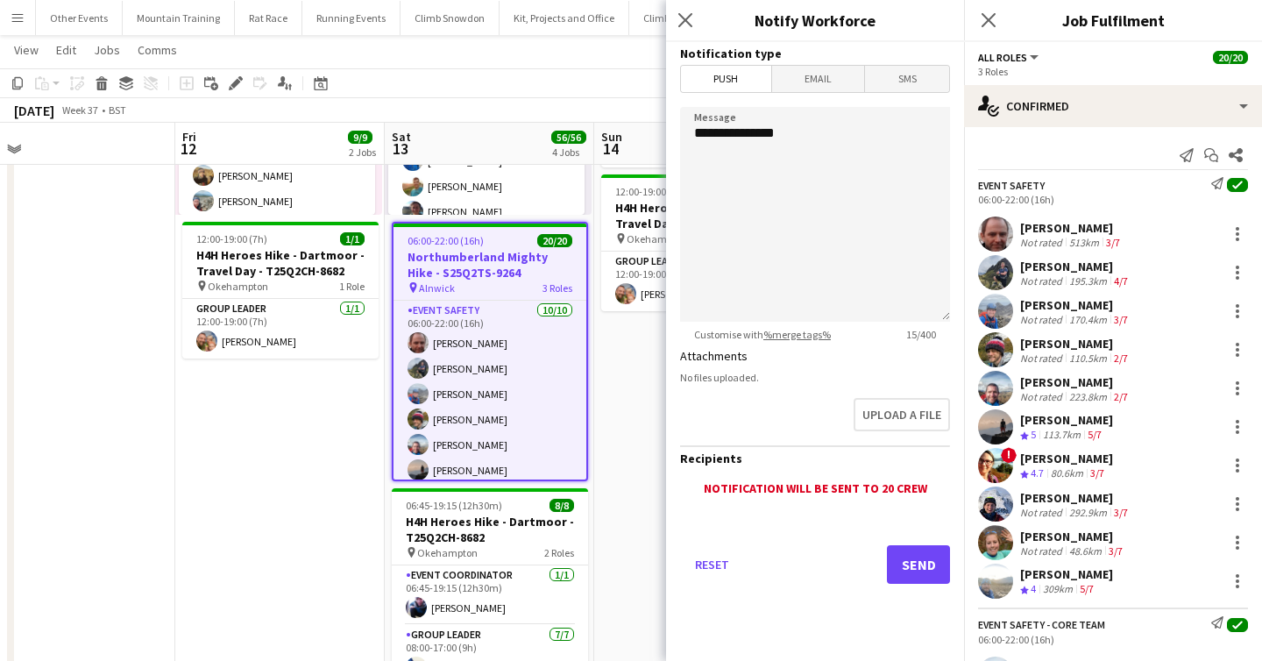
click at [820, 74] on span "Email" at bounding box center [818, 79] width 93 height 26
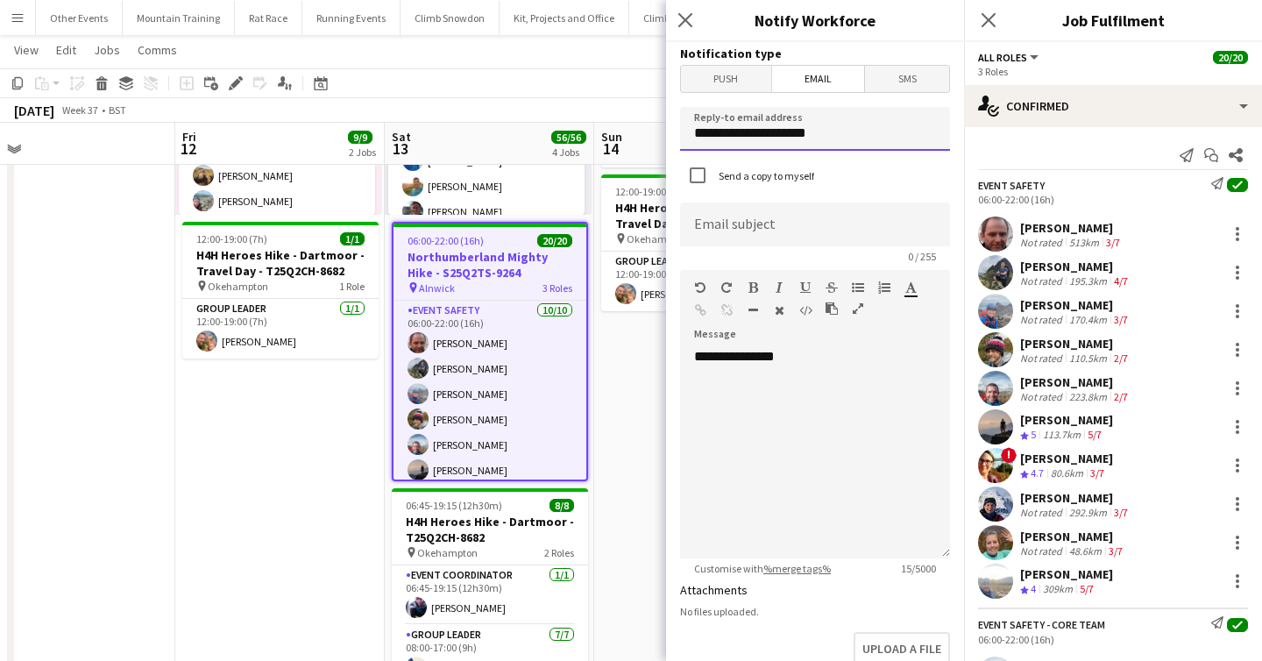
click at [838, 133] on input "**********" at bounding box center [815, 129] width 270 height 44
type input "**********"
click at [830, 197] on form "**********" at bounding box center [815, 529] width 298 height 974
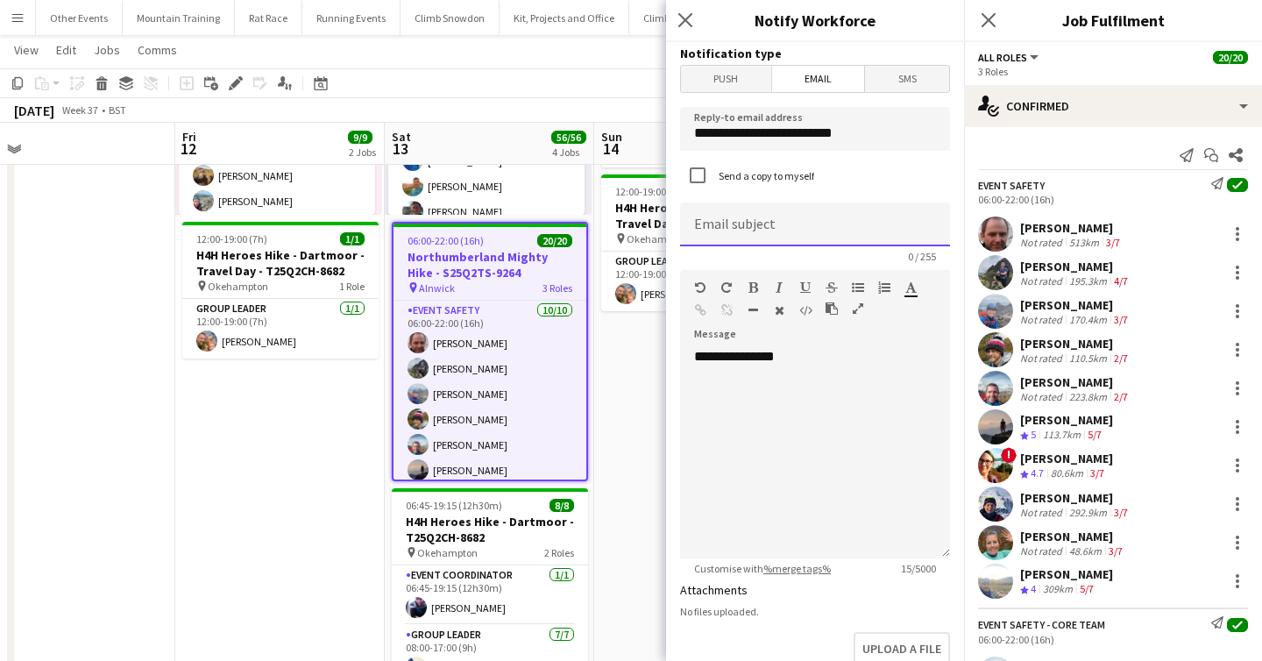
click at [819, 223] on input at bounding box center [815, 224] width 270 height 44
type input "**********"
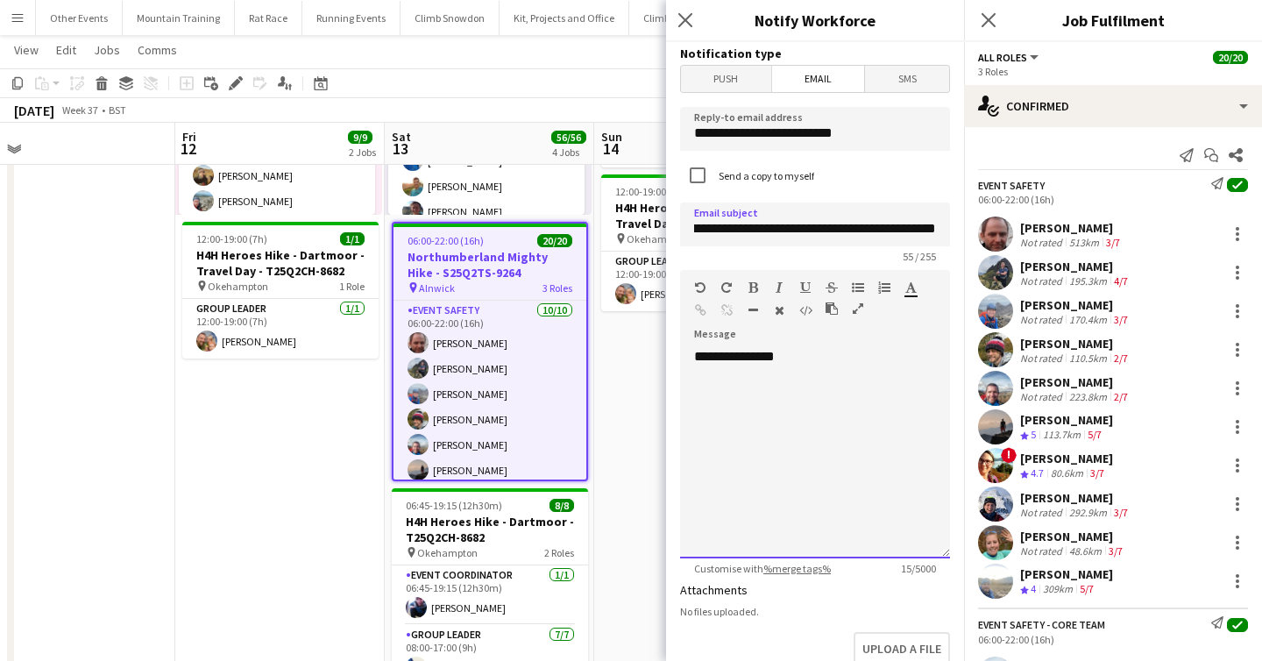
click at [853, 357] on div "**********" at bounding box center [815, 453] width 270 height 210
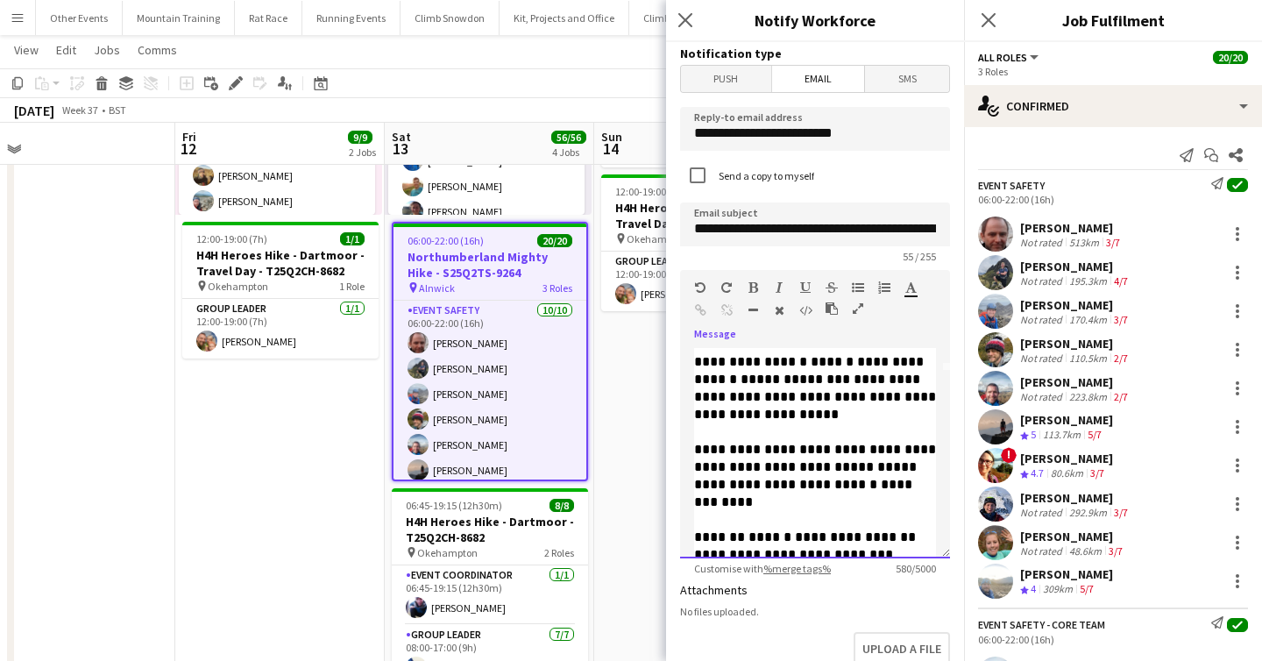
scroll to position [0, 0]
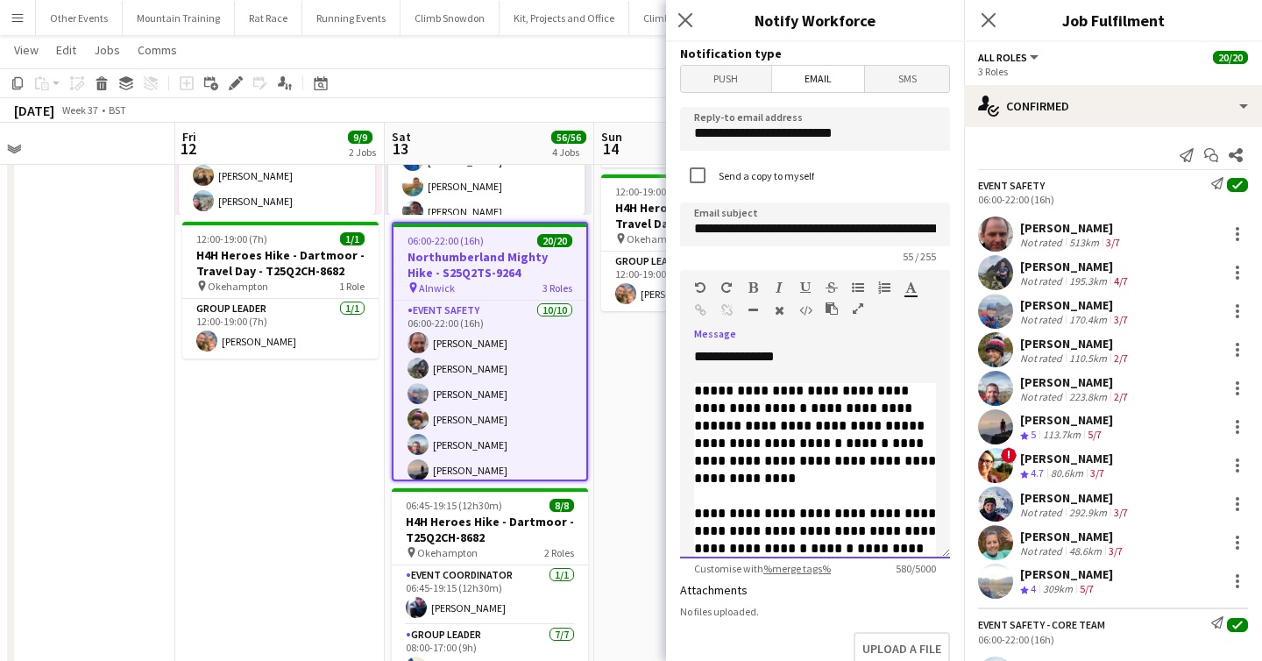
click at [697, 384] on span "*" at bounding box center [698, 390] width 8 height 13
click at [769, 405] on span "**********" at bounding box center [803, 400] width 218 height 31
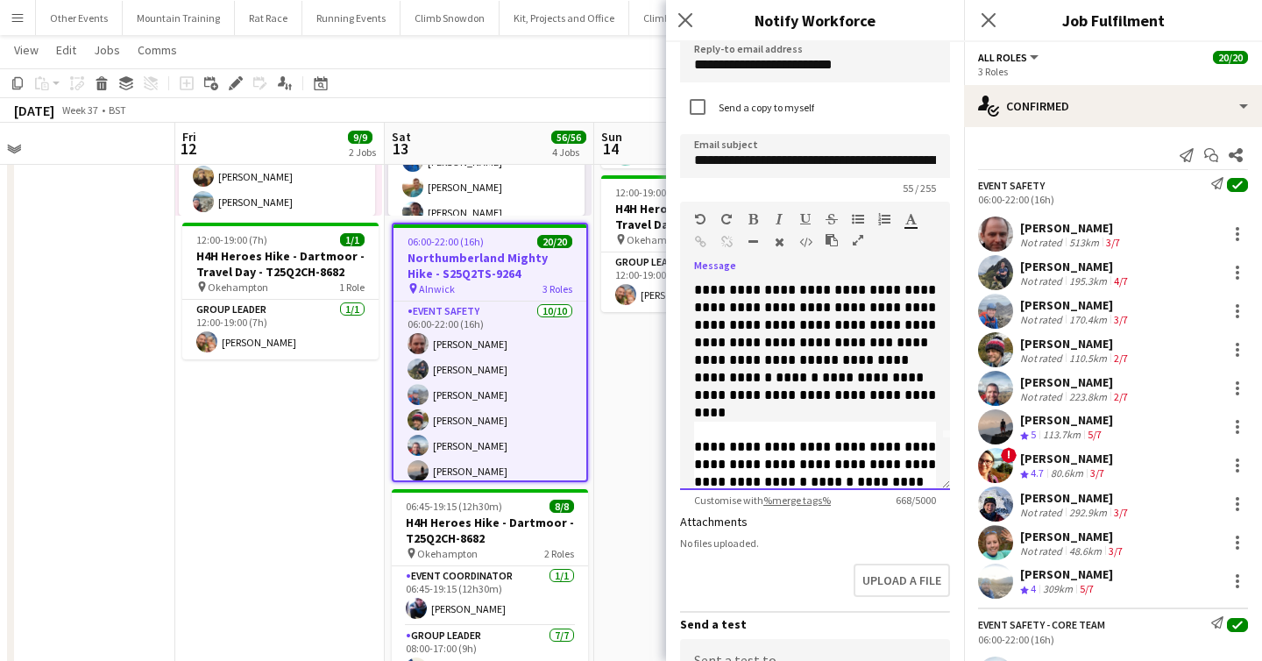
scroll to position [101, 0]
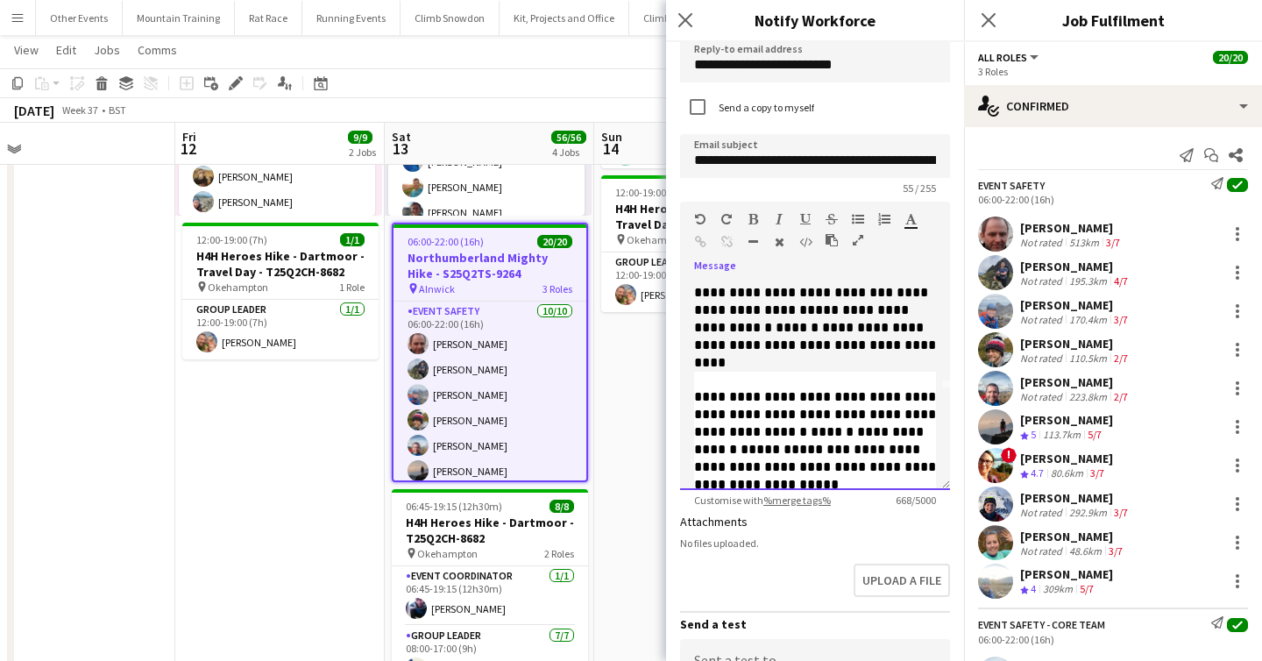
click at [695, 396] on span "**********" at bounding box center [816, 414] width 245 height 48
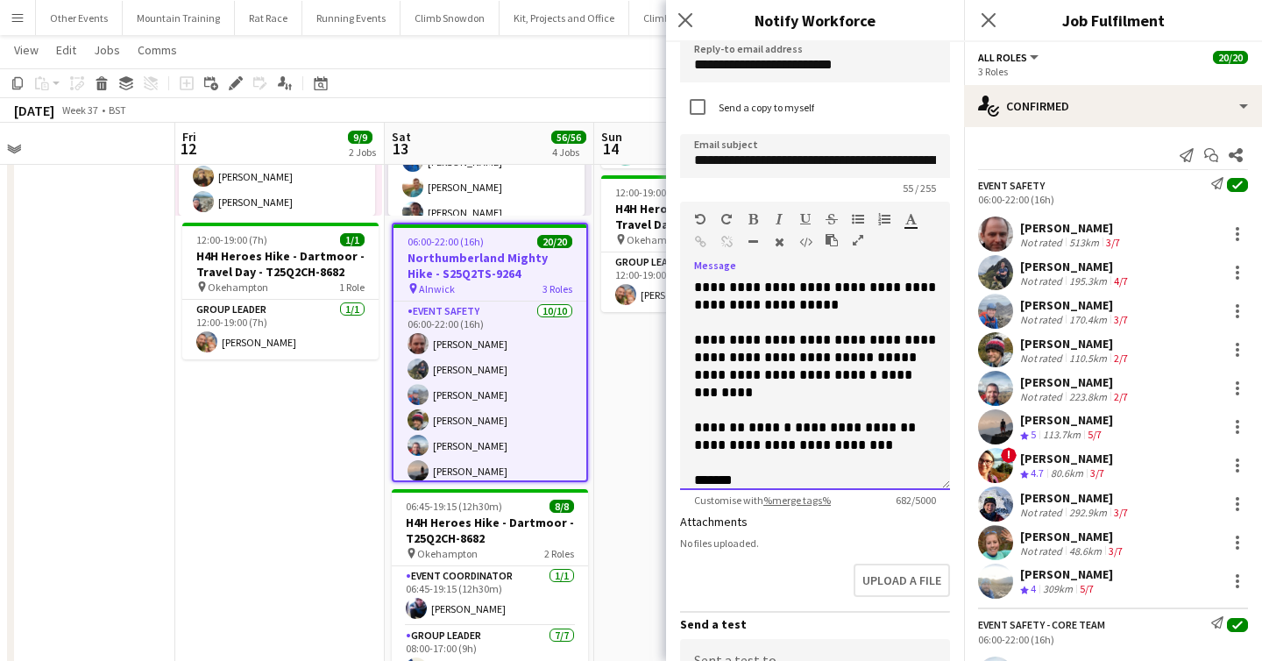
scroll to position [299, 0]
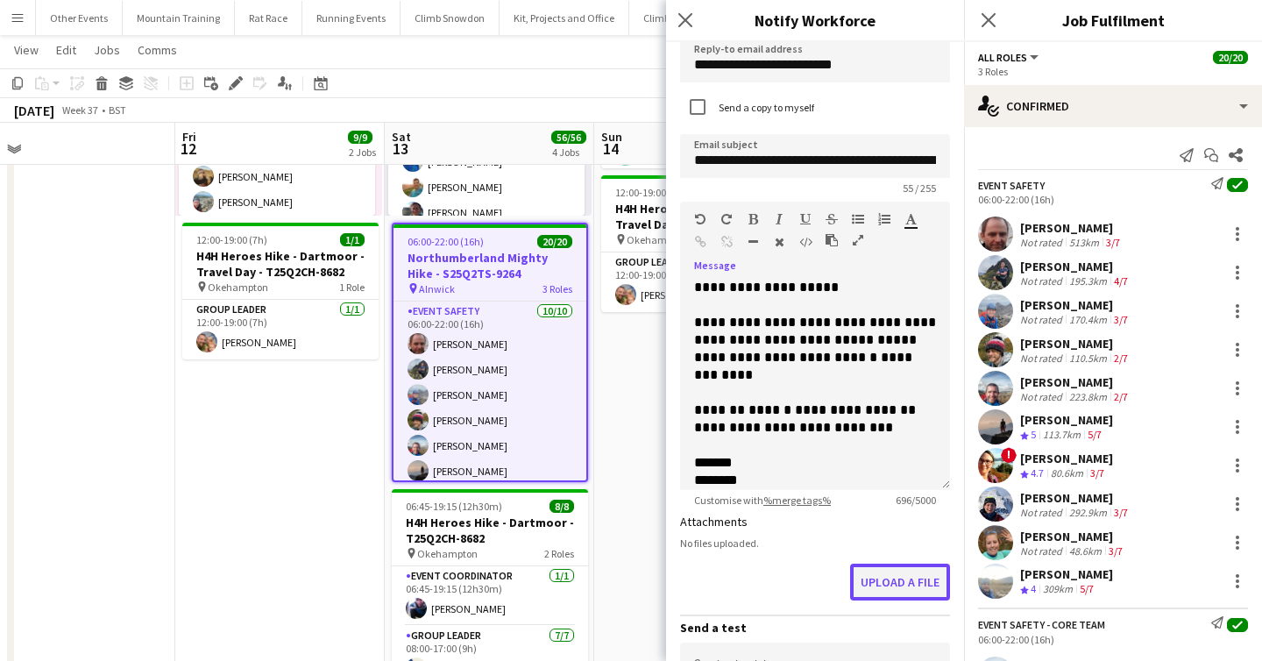
click at [898, 575] on button "Upload a file" at bounding box center [900, 581] width 100 height 37
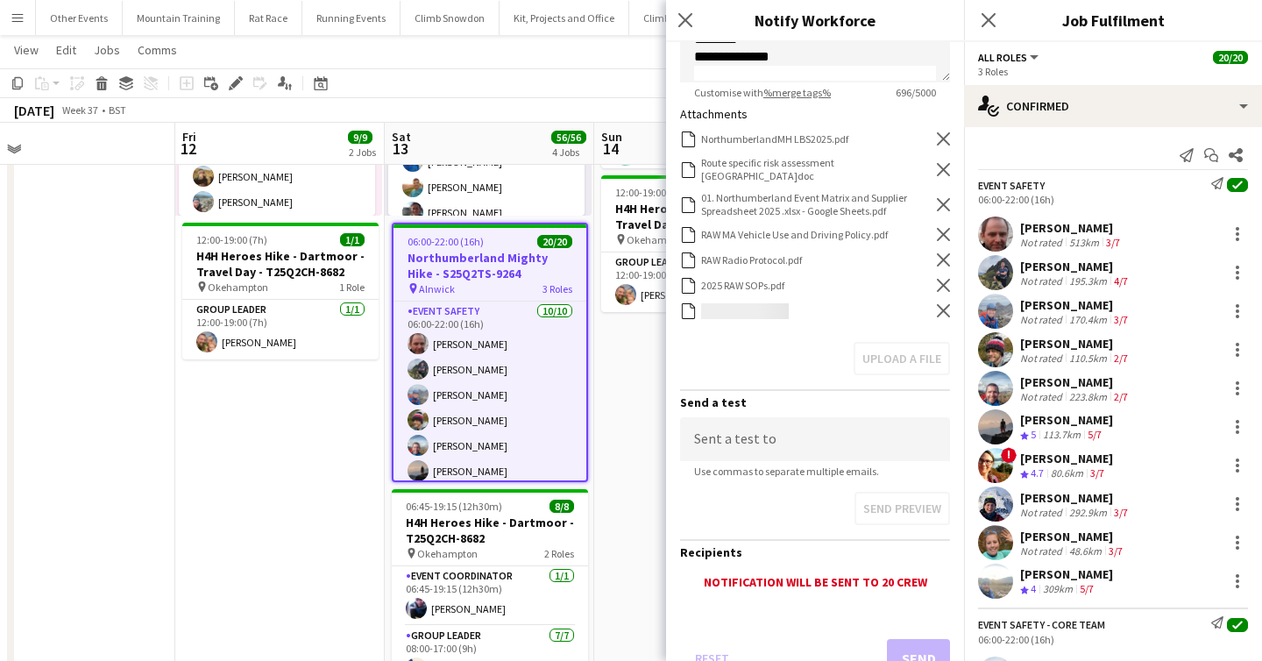
scroll to position [532, 0]
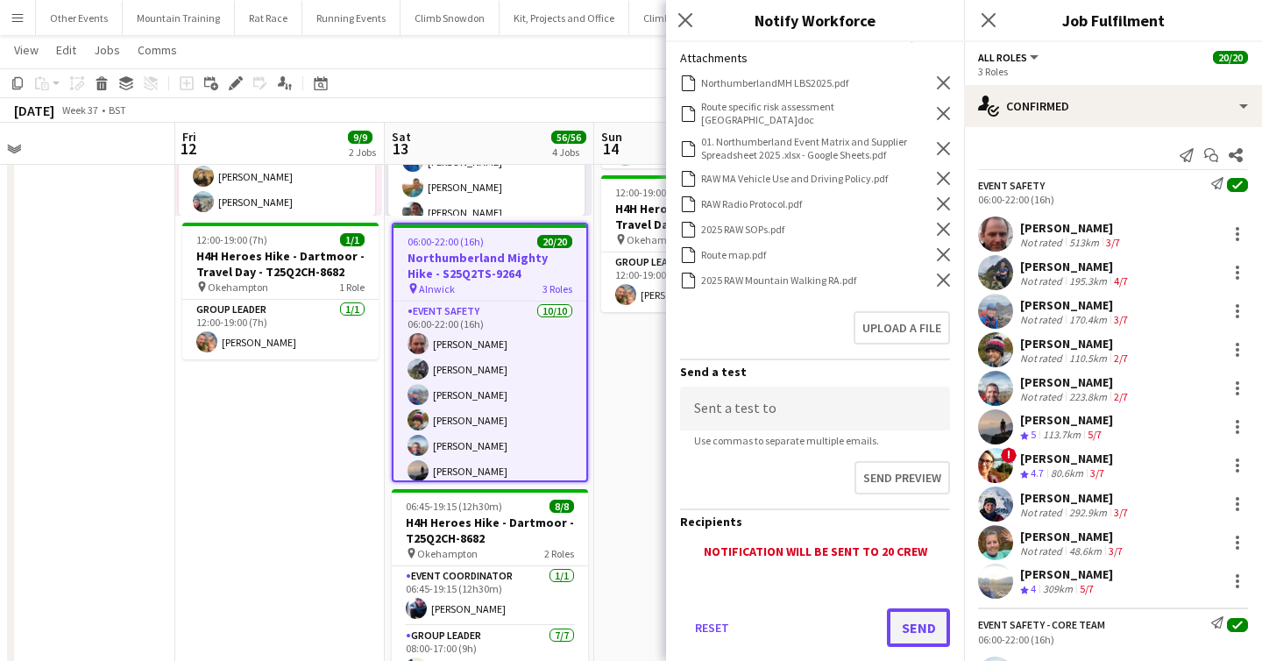
click at [937, 623] on button "Send" at bounding box center [918, 627] width 63 height 39
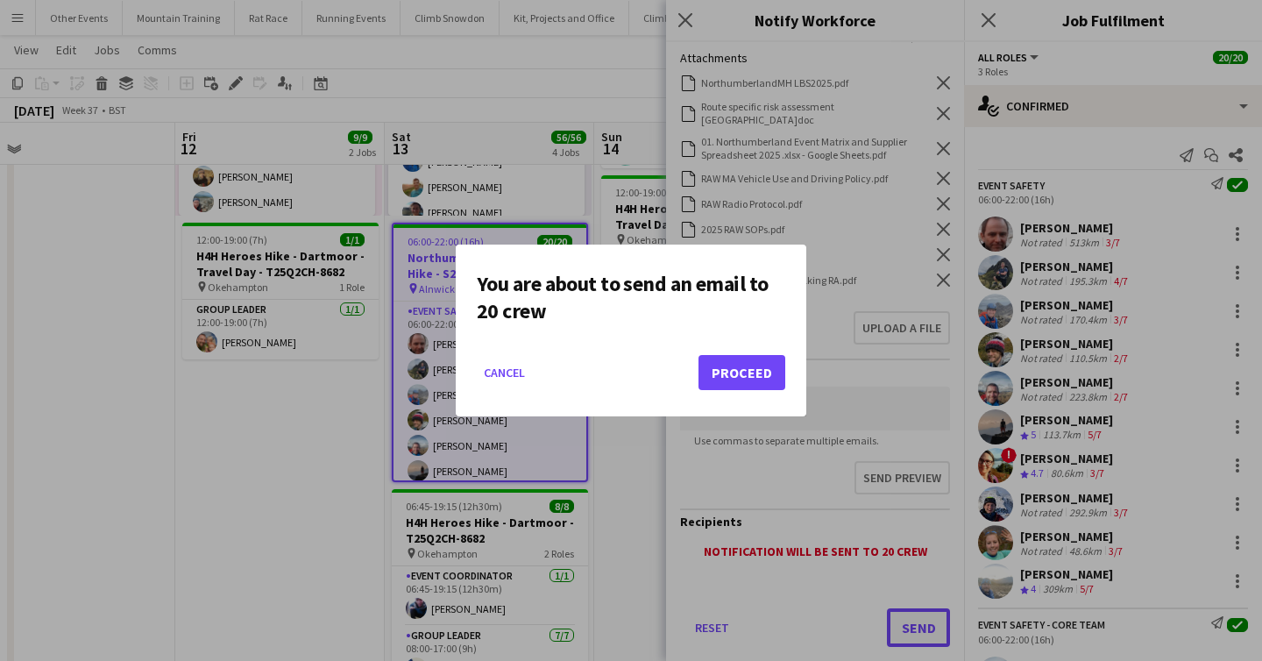
scroll to position [0, 0]
click at [763, 376] on button "Proceed" at bounding box center [741, 372] width 87 height 35
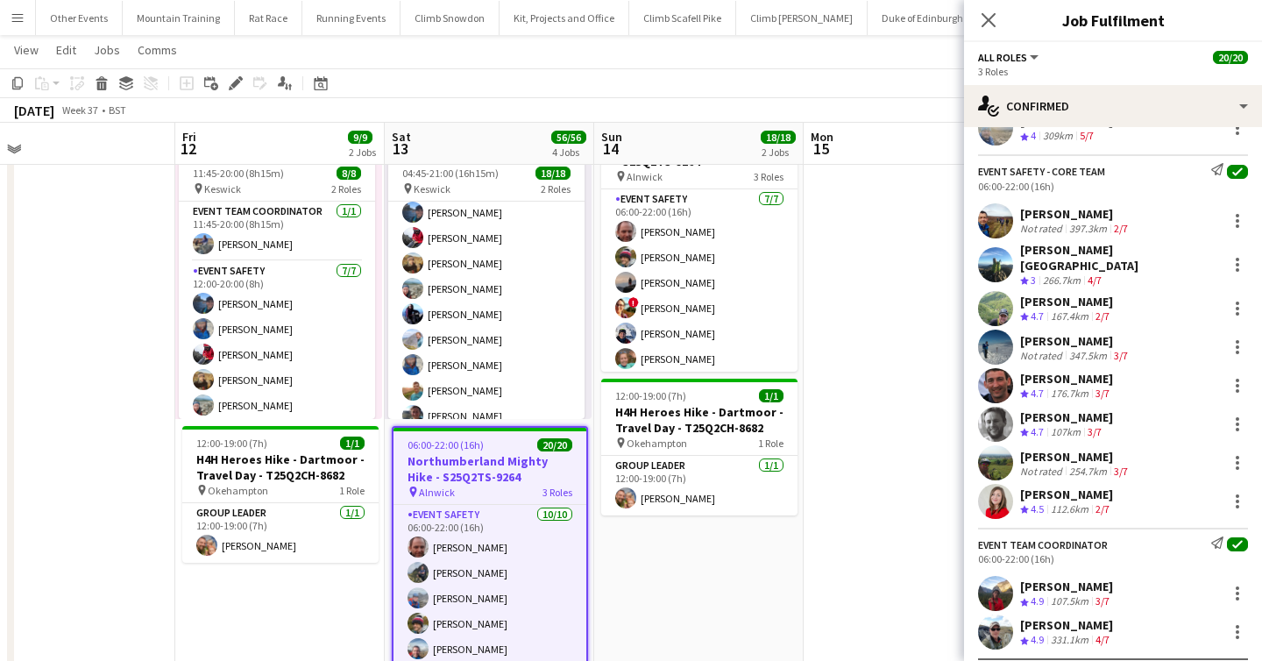
scroll to position [94, 0]
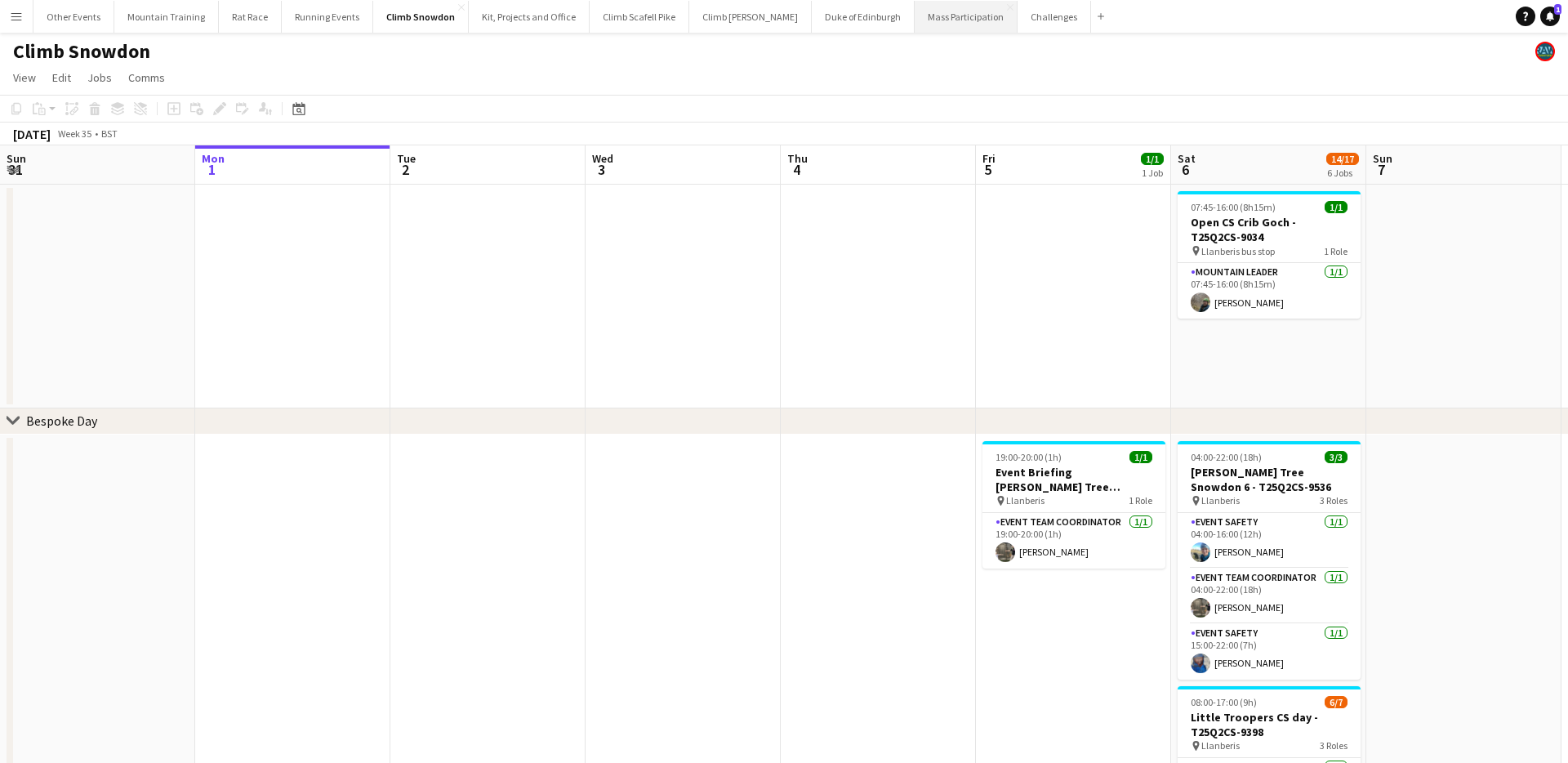
click at [933, 29] on button "Mass Participation Close" at bounding box center [966, 17] width 103 height 32
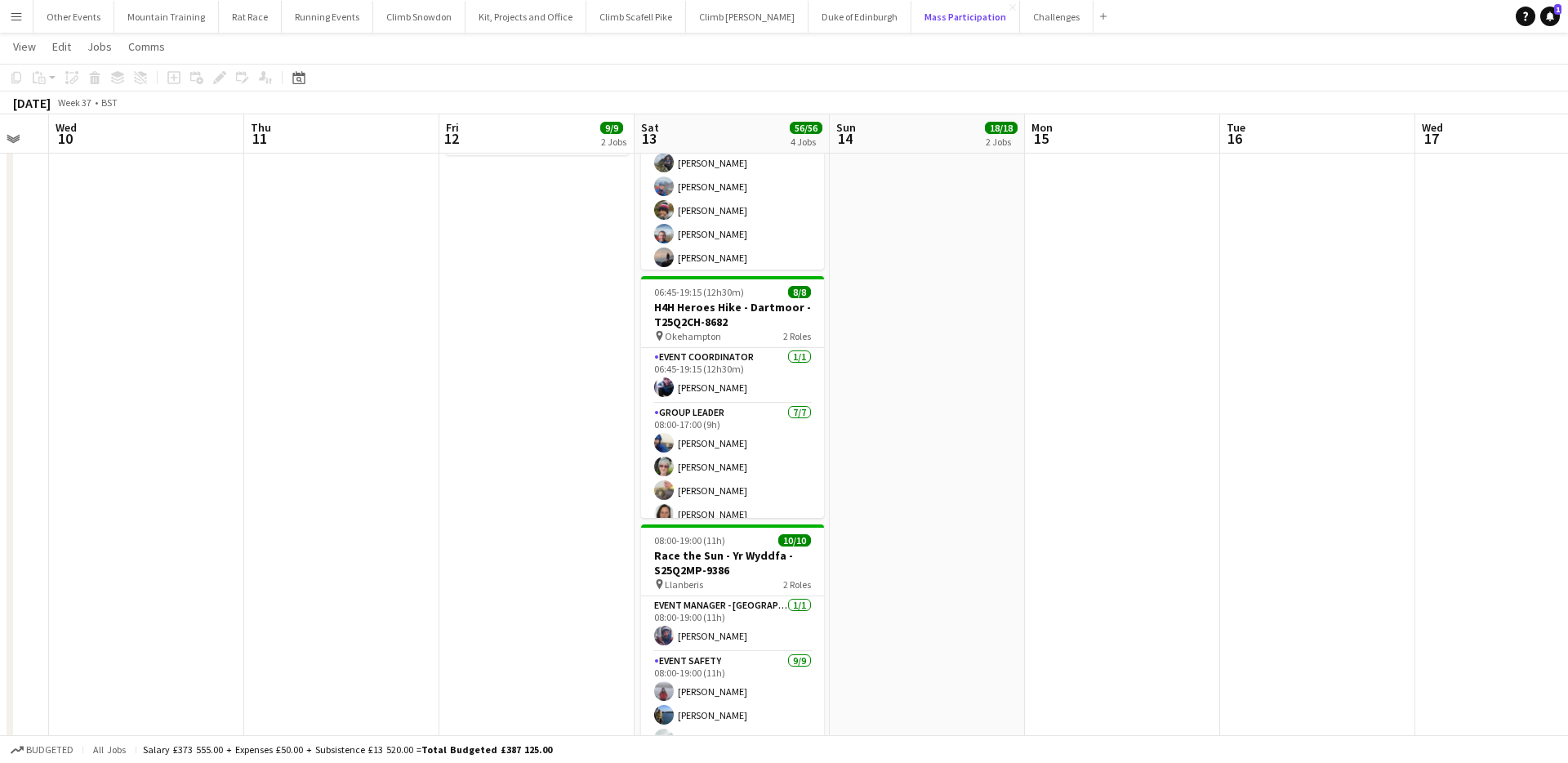
scroll to position [456, 0]
click at [788, 57] on app-page-menu "View Day view expanded Day view collapsed Month view Date picker Jump to today …" at bounding box center [784, 48] width 1568 height 31
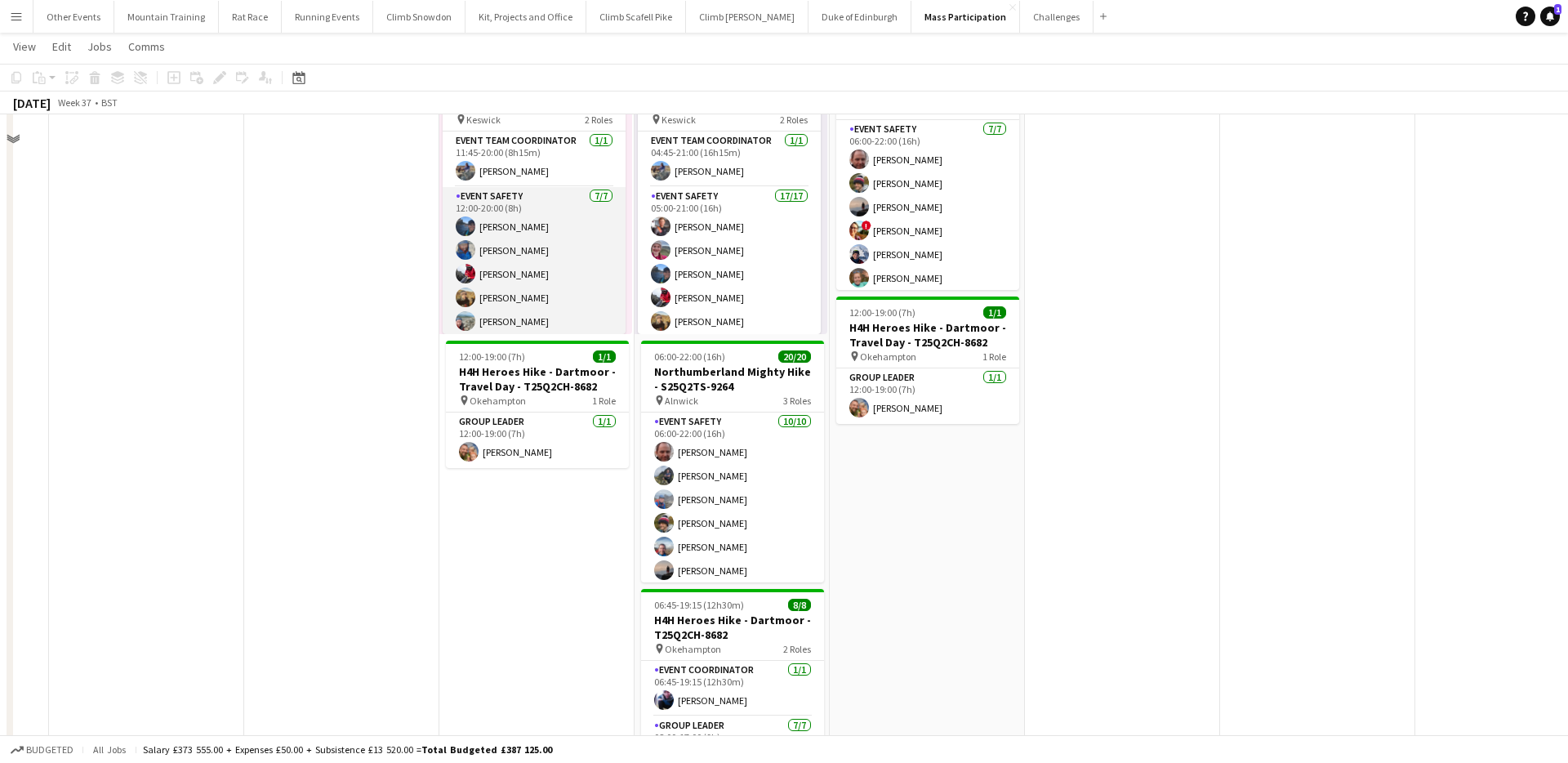
scroll to position [0, 0]
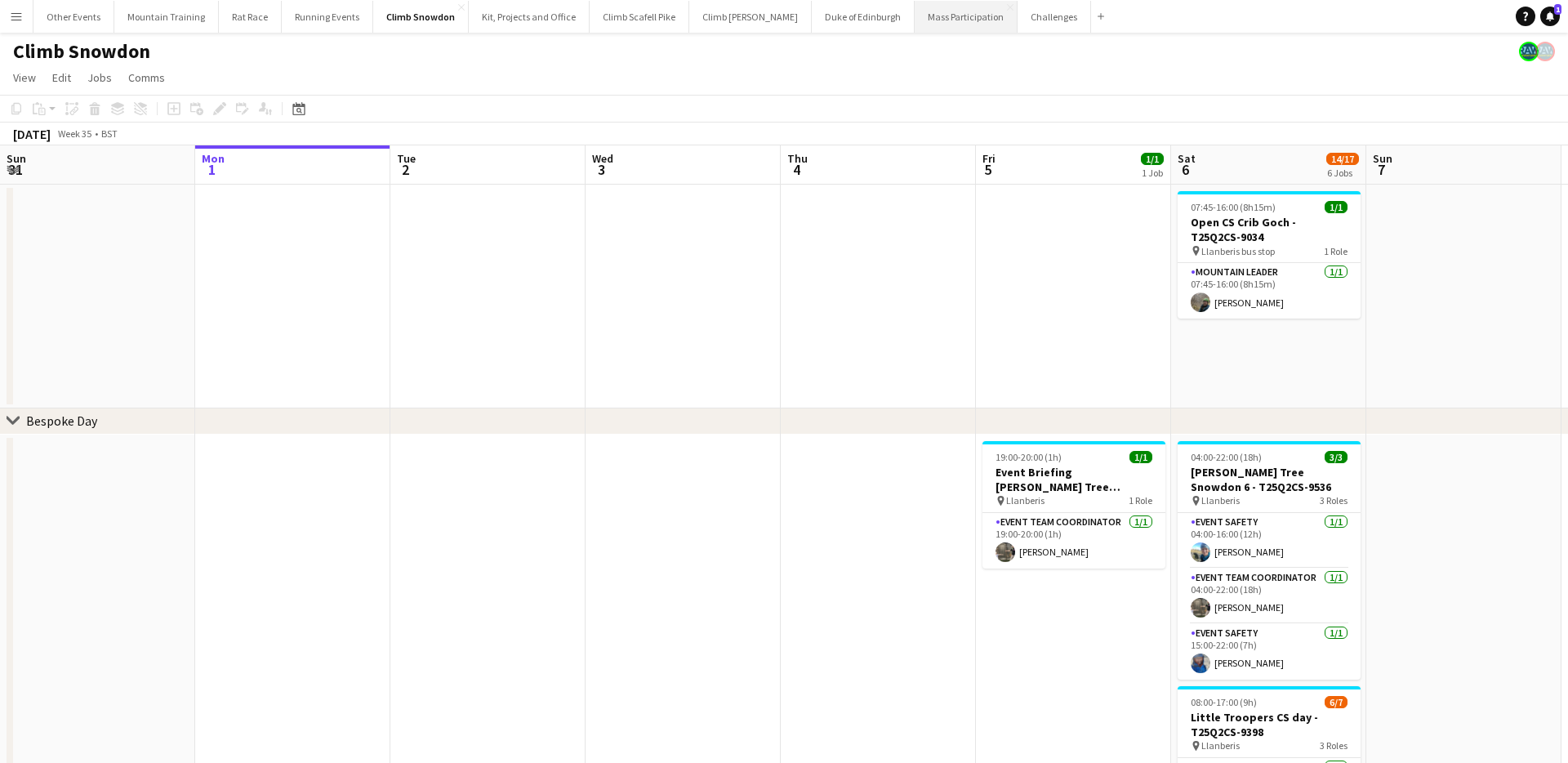
click at [915, 20] on button "Mass Participation Close" at bounding box center [966, 17] width 103 height 32
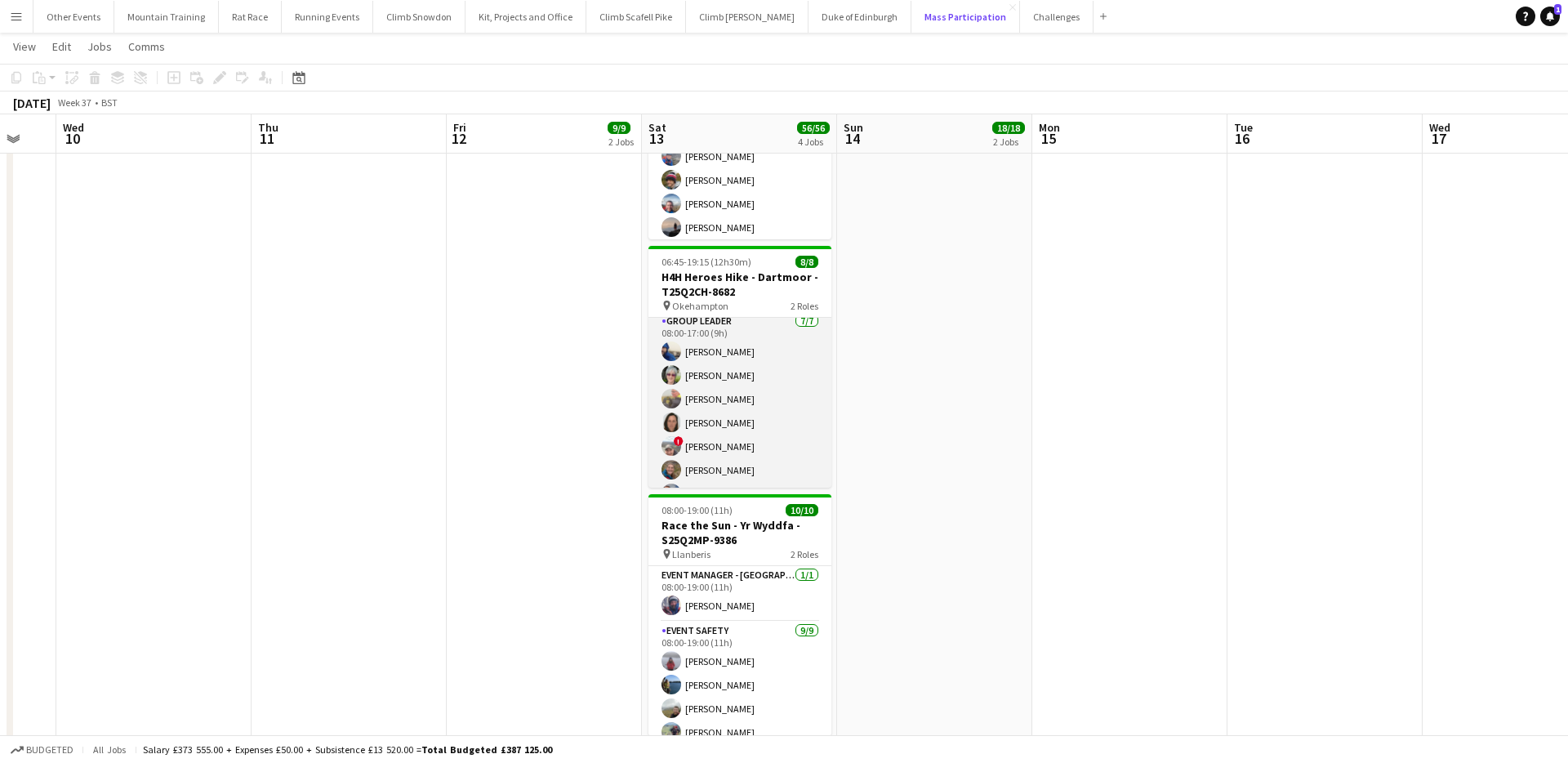
scroll to position [83, 0]
click at [724, 460] on app-card-role "Group Leader 7/7 08:00-17:00 (9h) Paul Boardman Kaf Faragher John Faragher Sall…" at bounding box center [740, 389] width 183 height 198
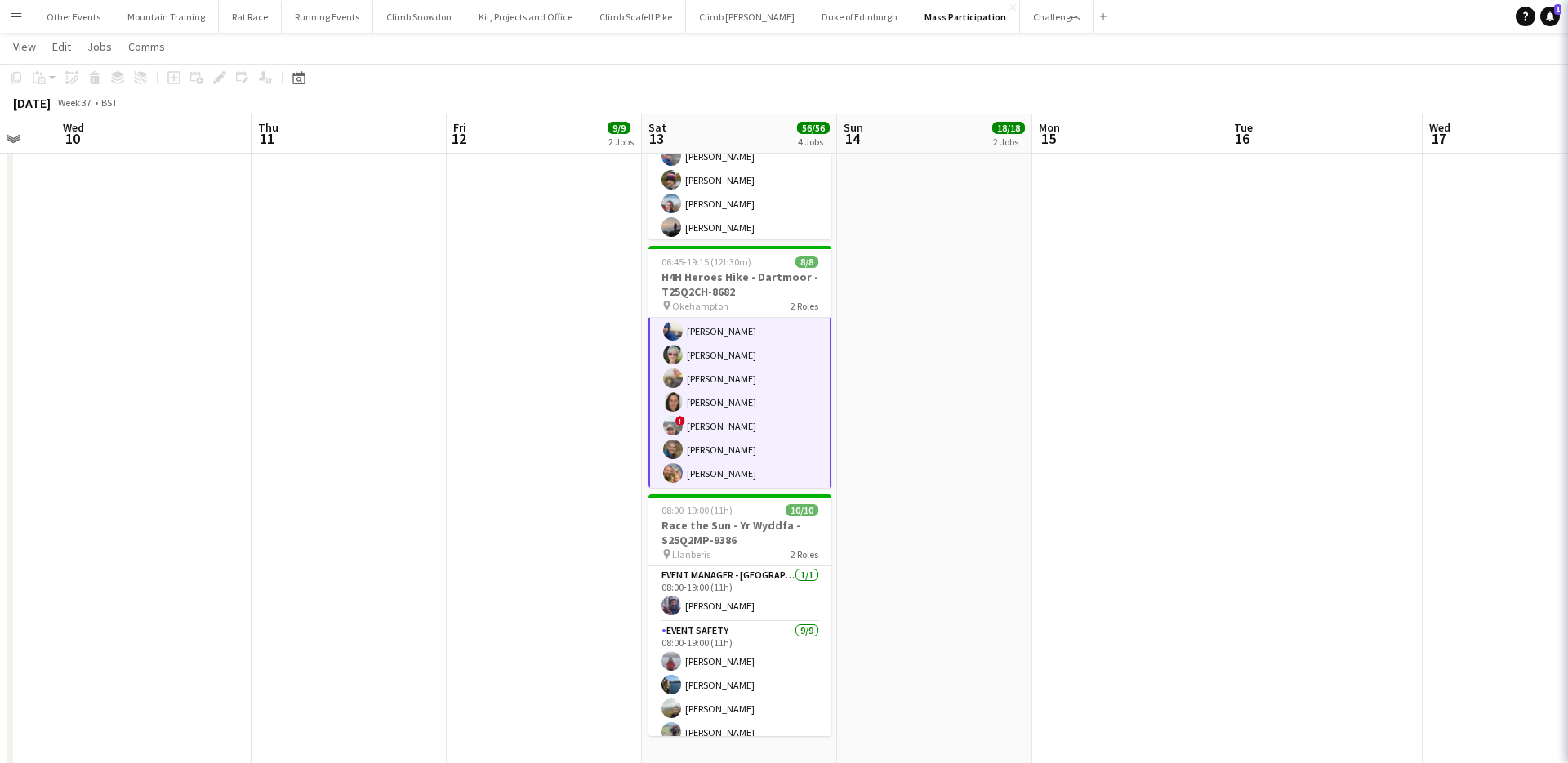
scroll to position [85, 0]
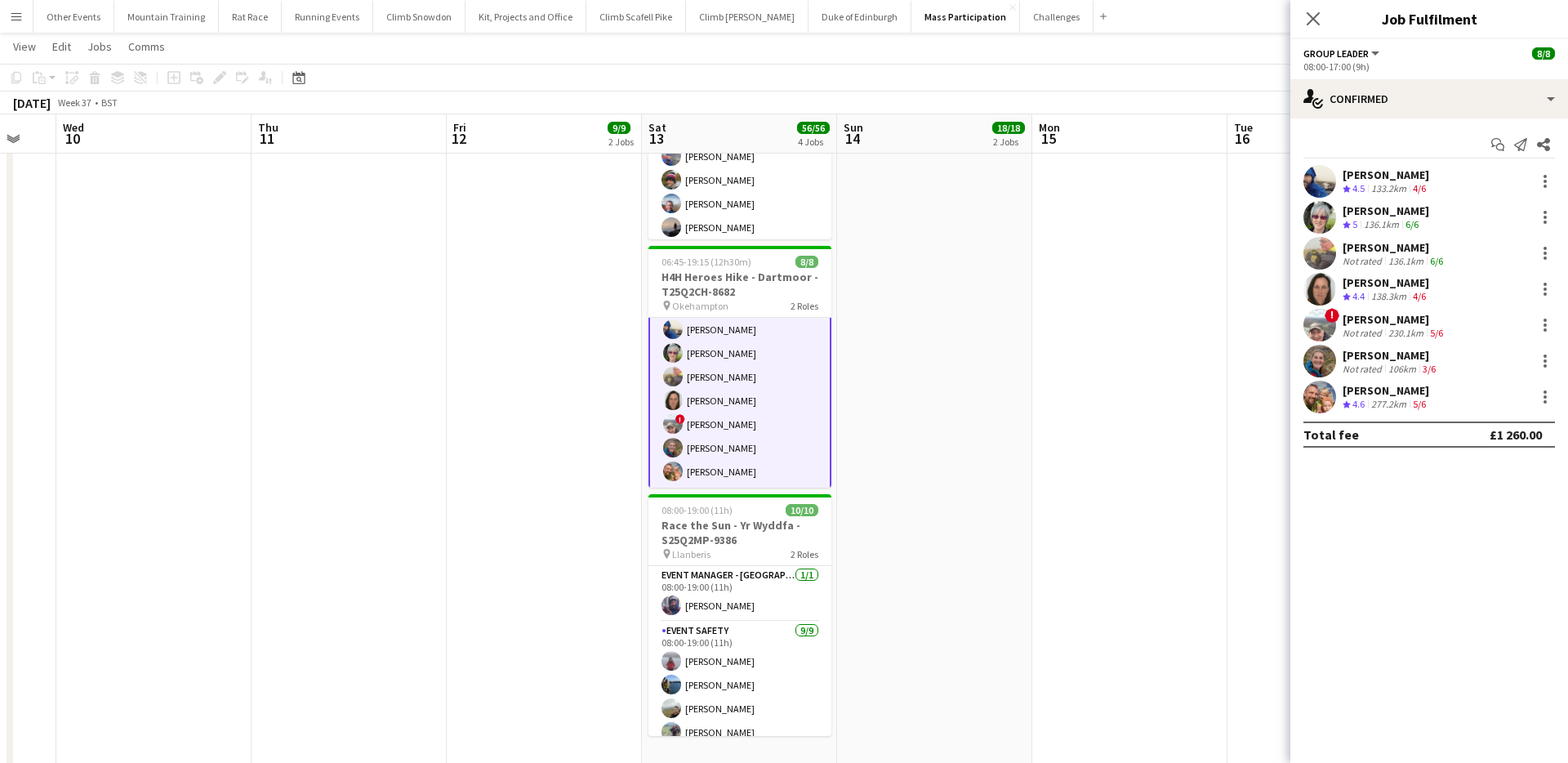
click at [1409, 354] on div "[PERSON_NAME]" at bounding box center [1390, 355] width 96 height 15
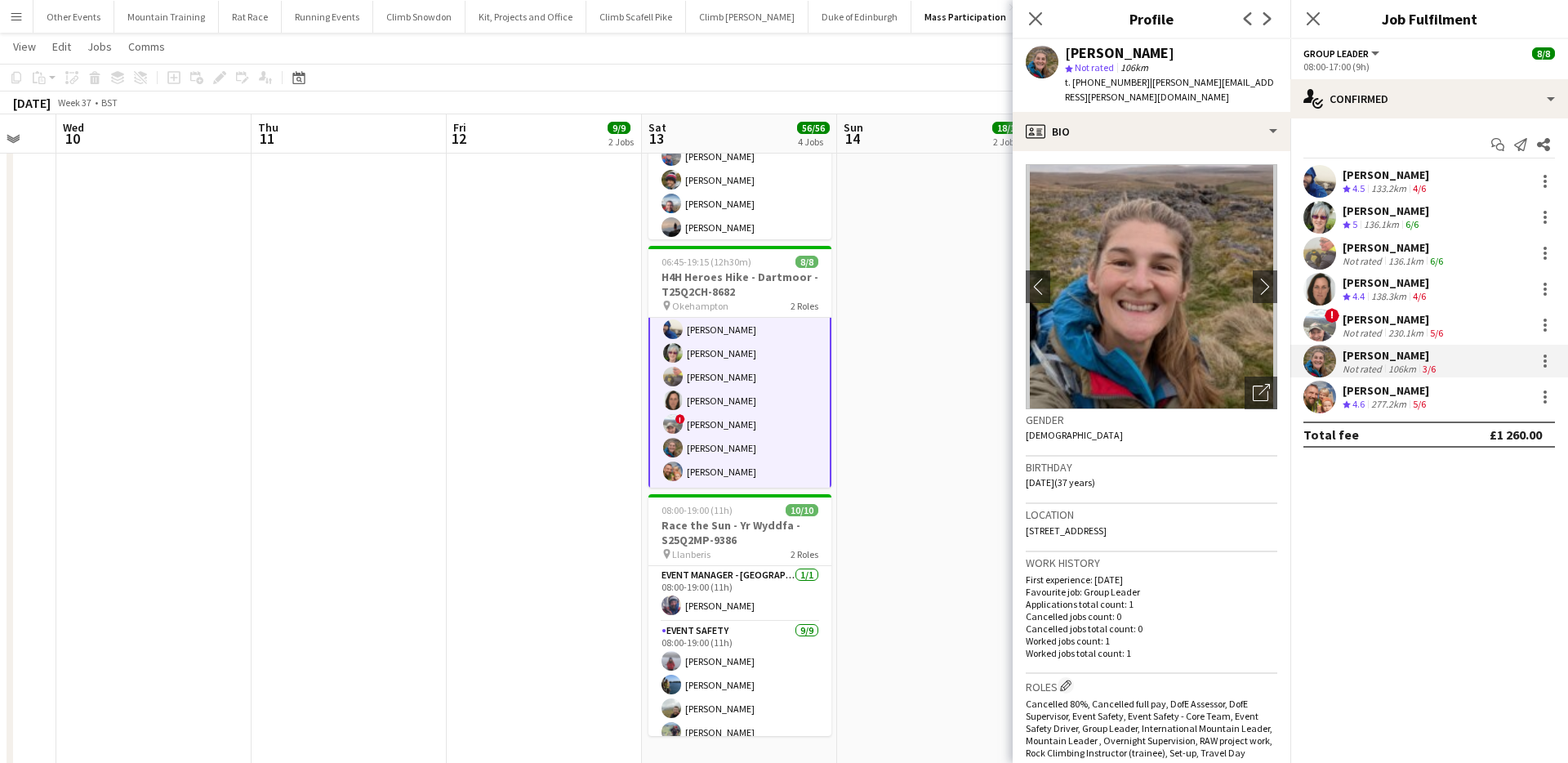
scroll to position [0, 0]
click at [755, 362] on app-card-role "Event Coordinator 1/1 06:45-19:15 (12h30m) Alistair Sertin" at bounding box center [740, 346] width 183 height 56
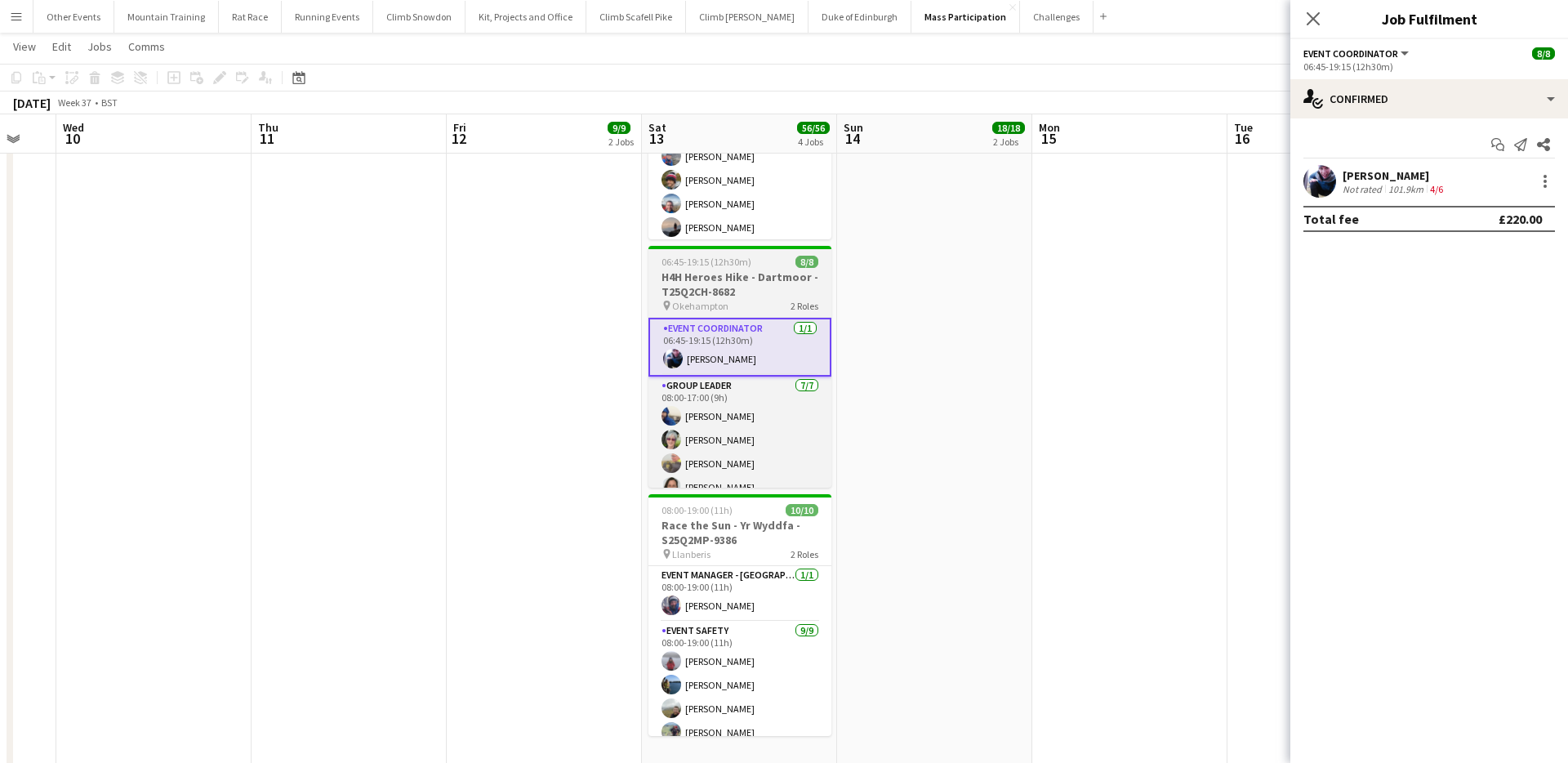
click at [755, 293] on h3 "H4H Heroes Hike - Dartmoor - T25Q2CH-8682" at bounding box center [740, 284] width 183 height 30
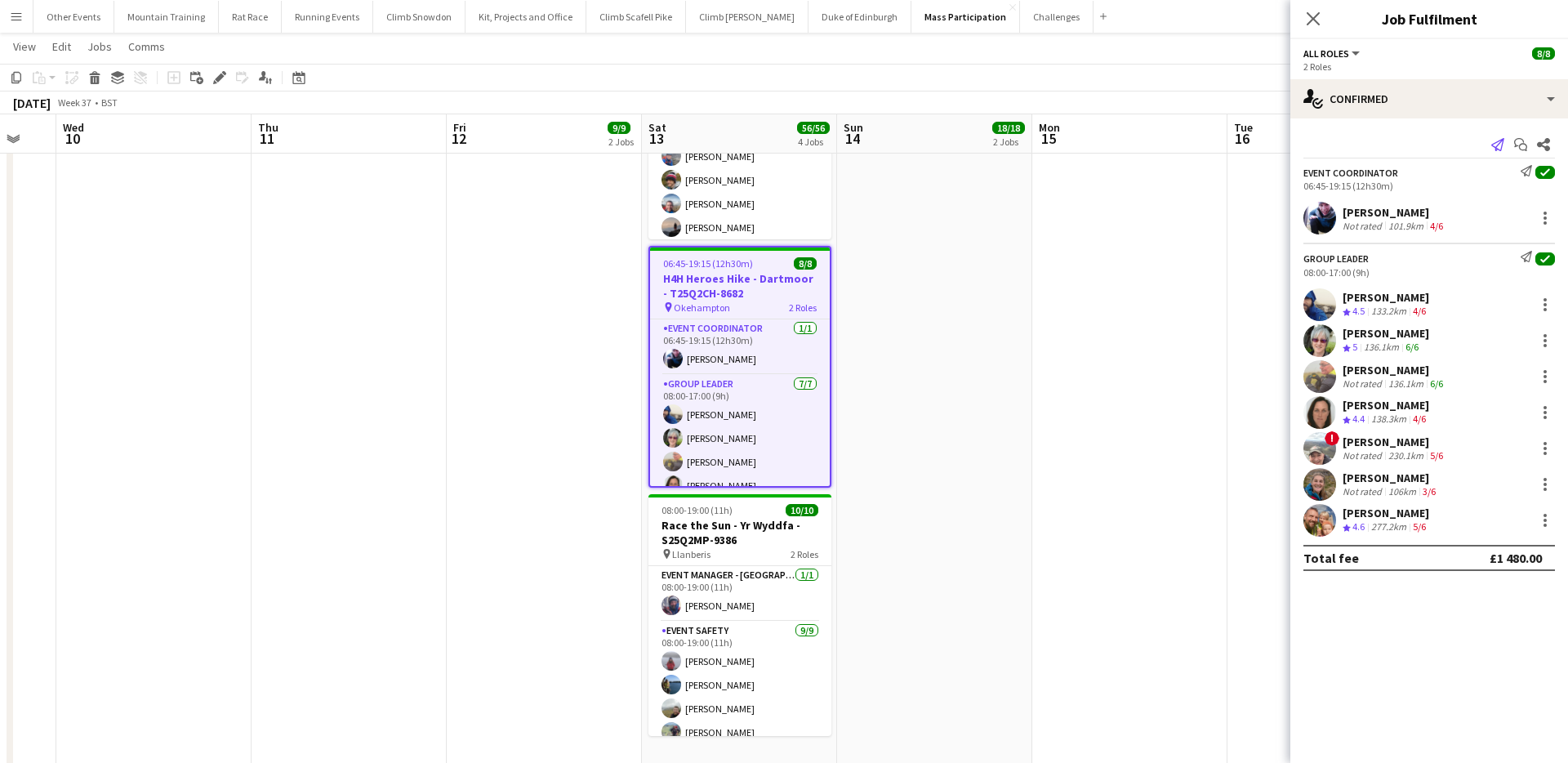
click at [1498, 144] on icon at bounding box center [1498, 145] width 13 height 13
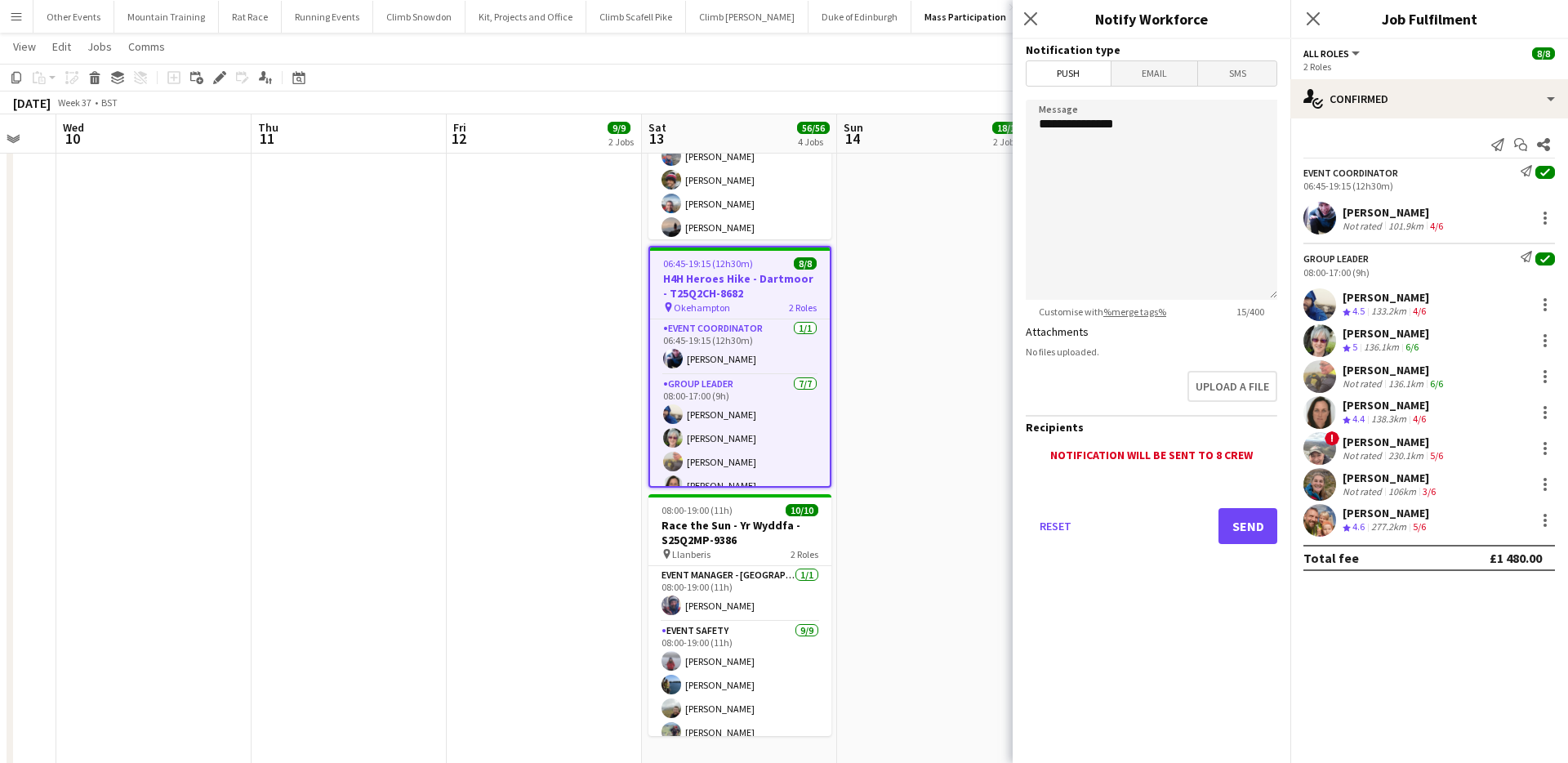
click at [1136, 69] on span "Email" at bounding box center [1154, 74] width 87 height 24
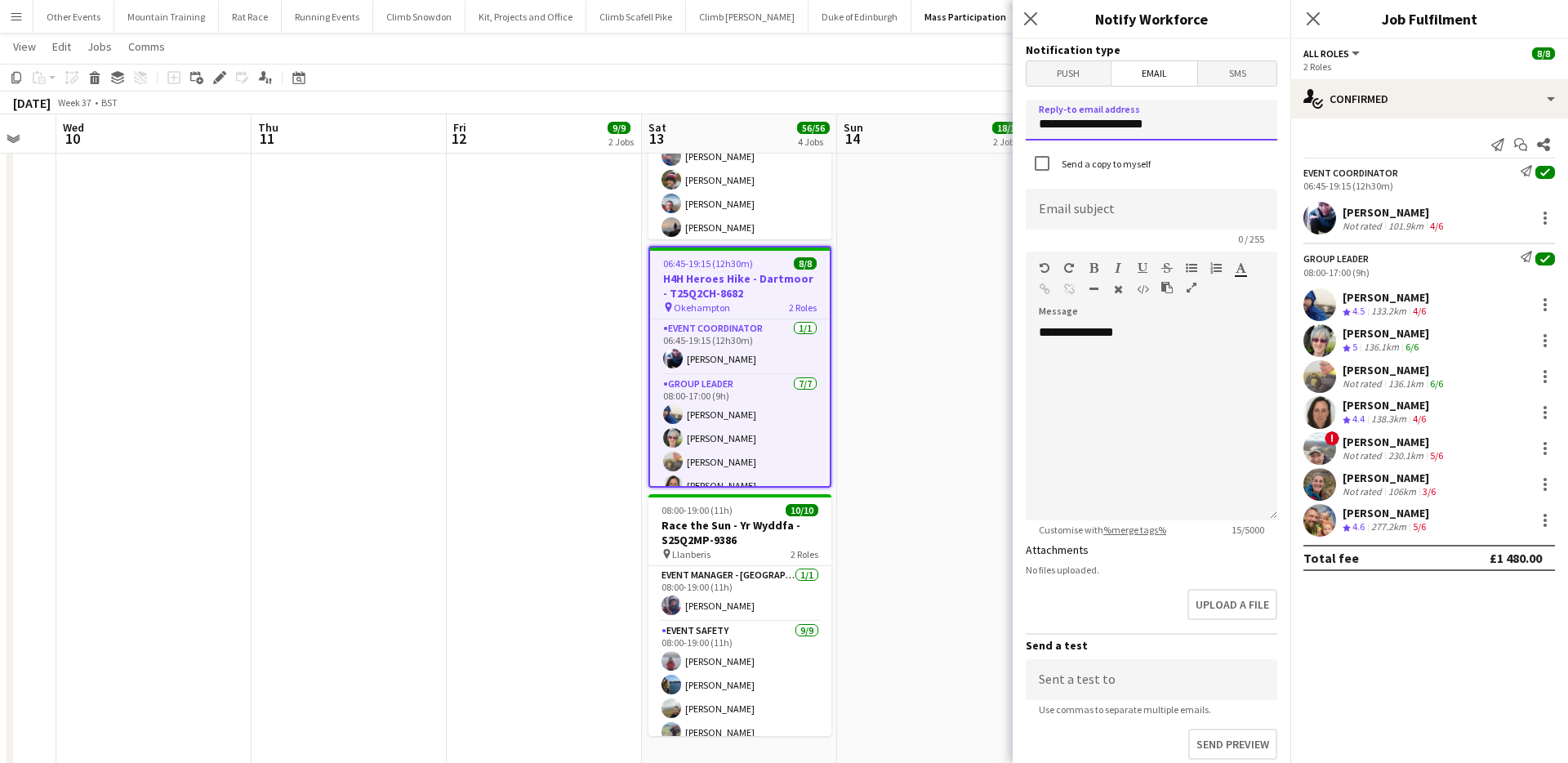
click at [1138, 132] on input "**********" at bounding box center [1151, 120] width 252 height 41
type input "**********"
click at [1116, 200] on input at bounding box center [1151, 209] width 252 height 41
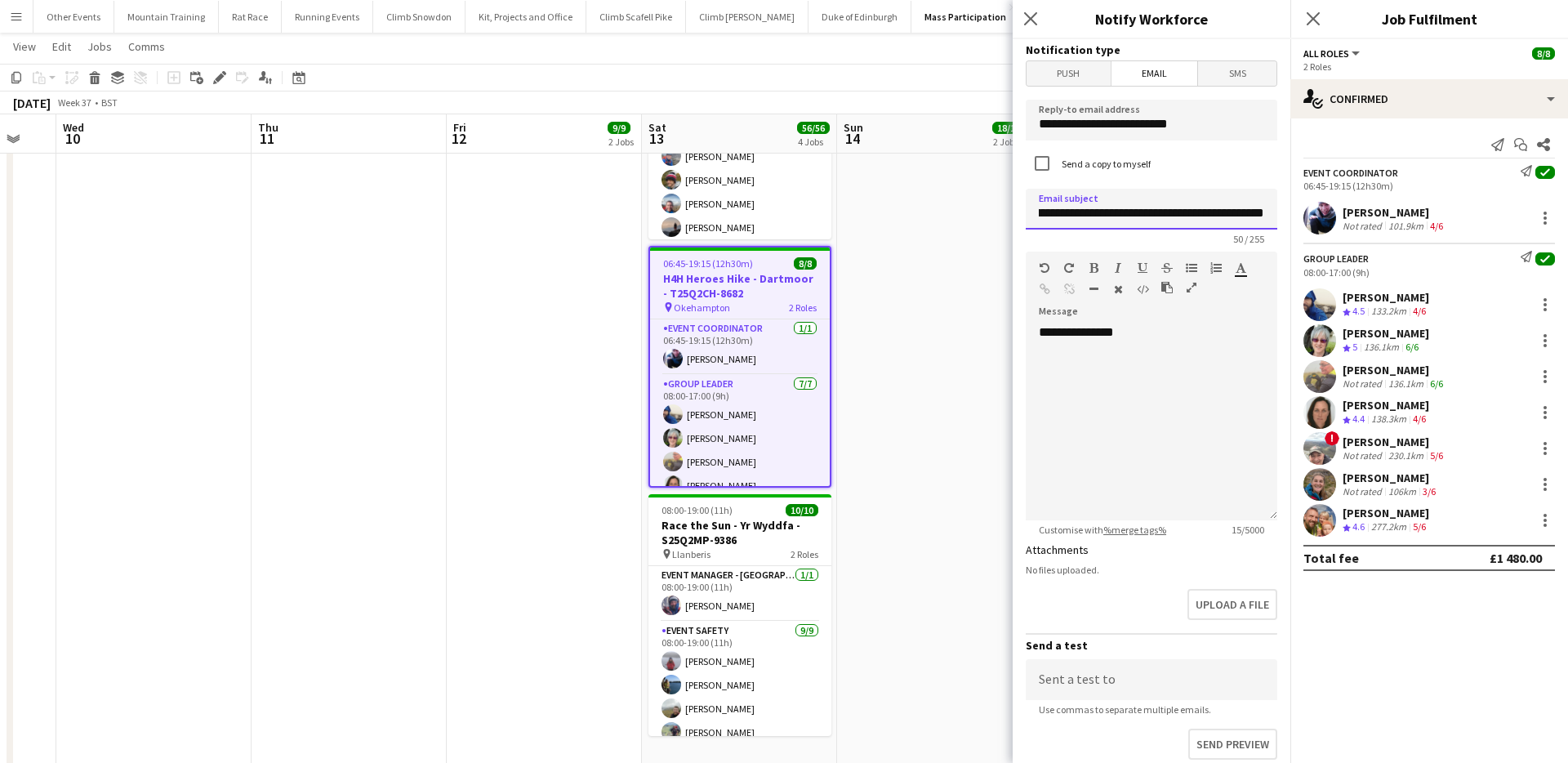
scroll to position [0, 73]
type input "**********"
click at [1164, 351] on div "**********" at bounding box center [1151, 423] width 252 height 196
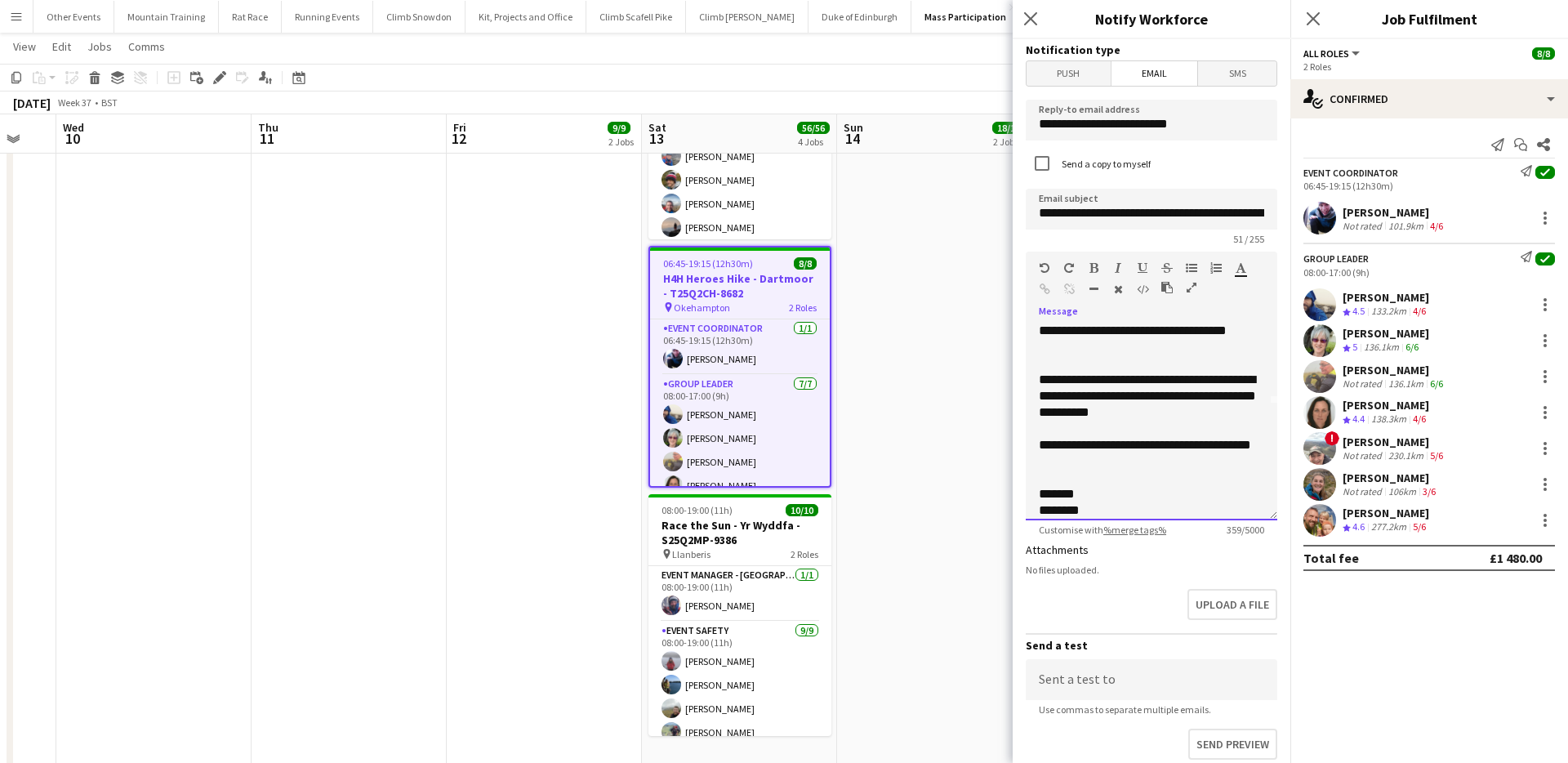
scroll to position [132, 0]
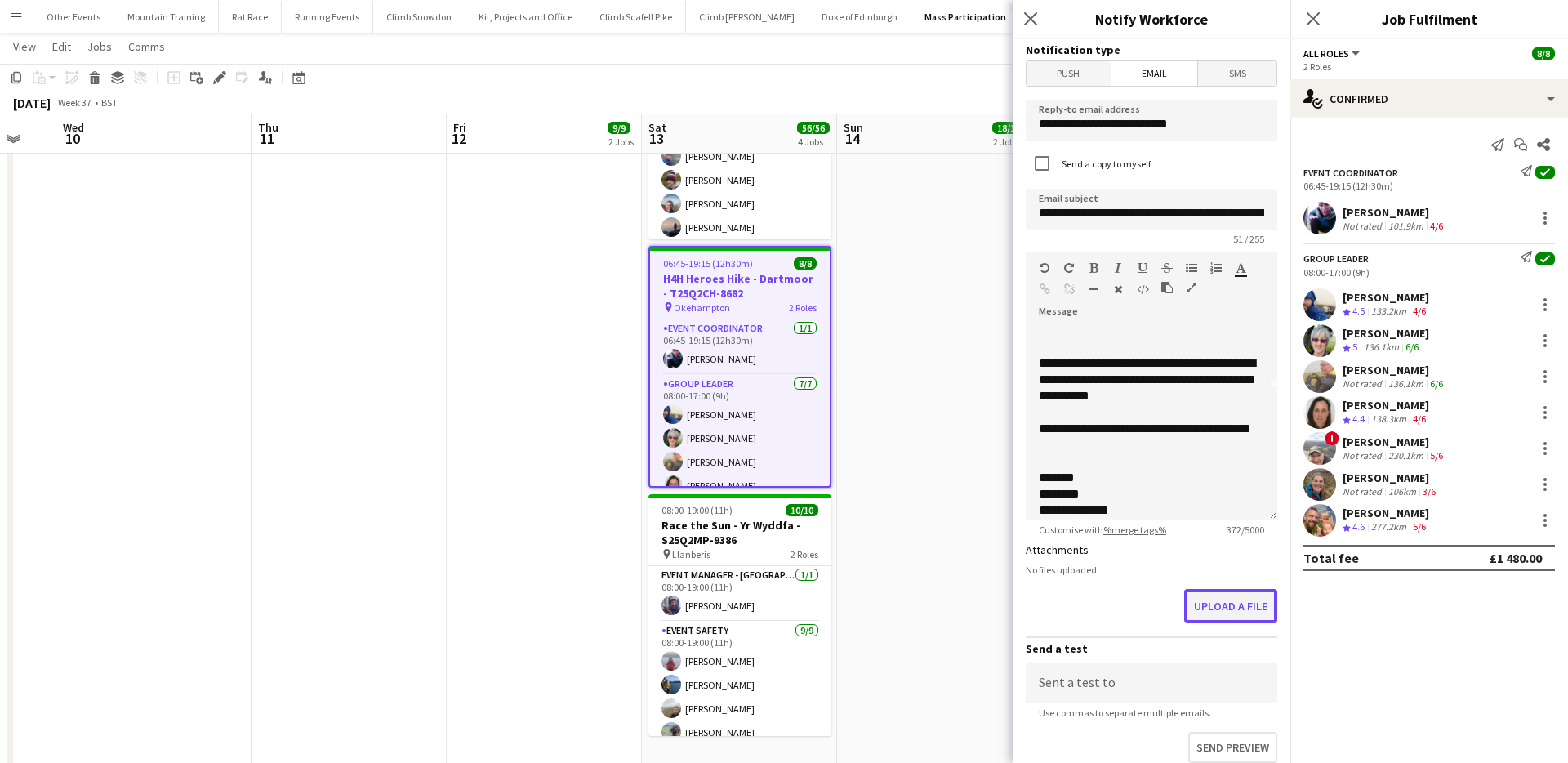
click at [1244, 601] on button "Upload a file" at bounding box center [1231, 606] width 93 height 35
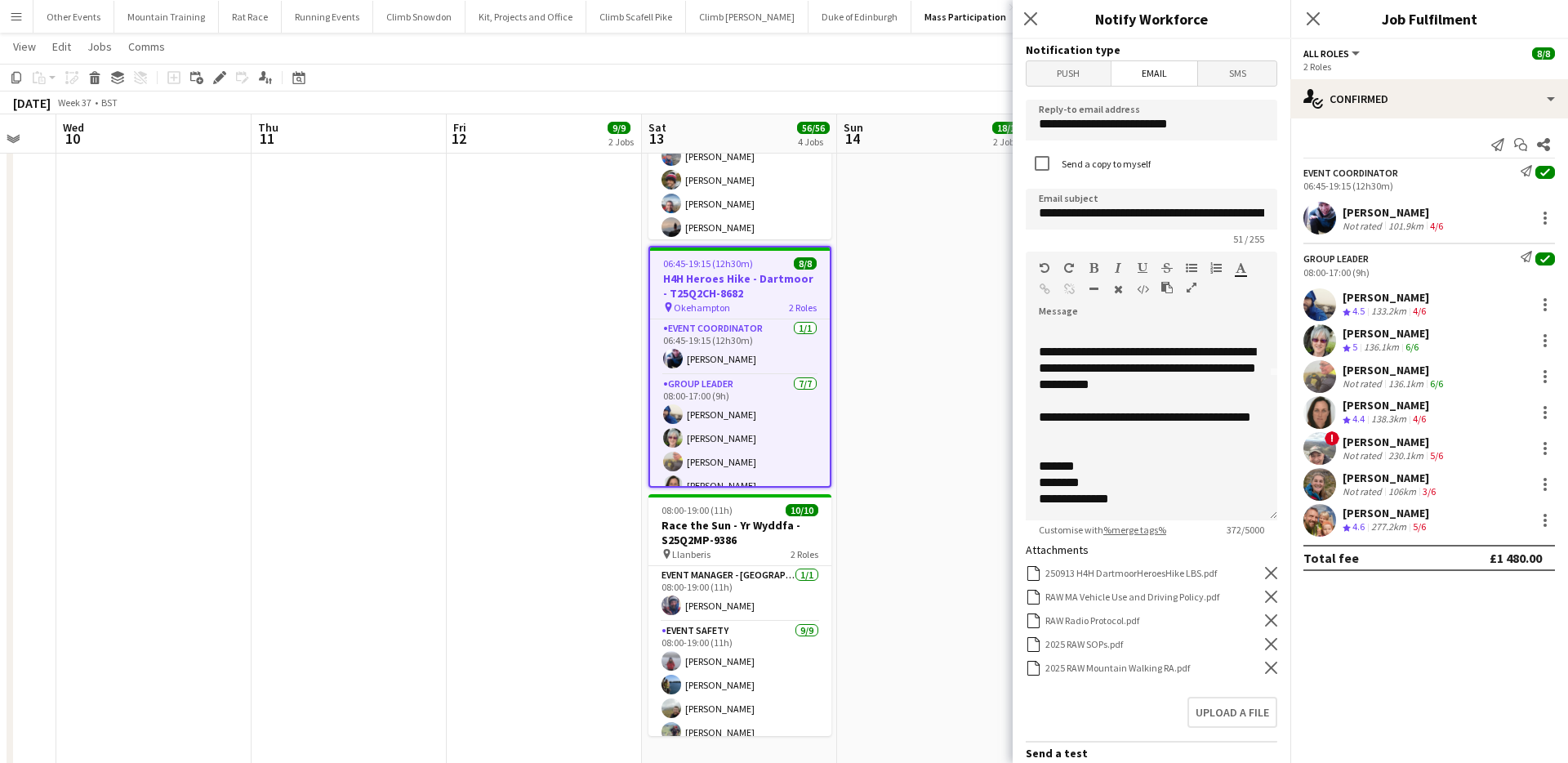
scroll to position [265, 0]
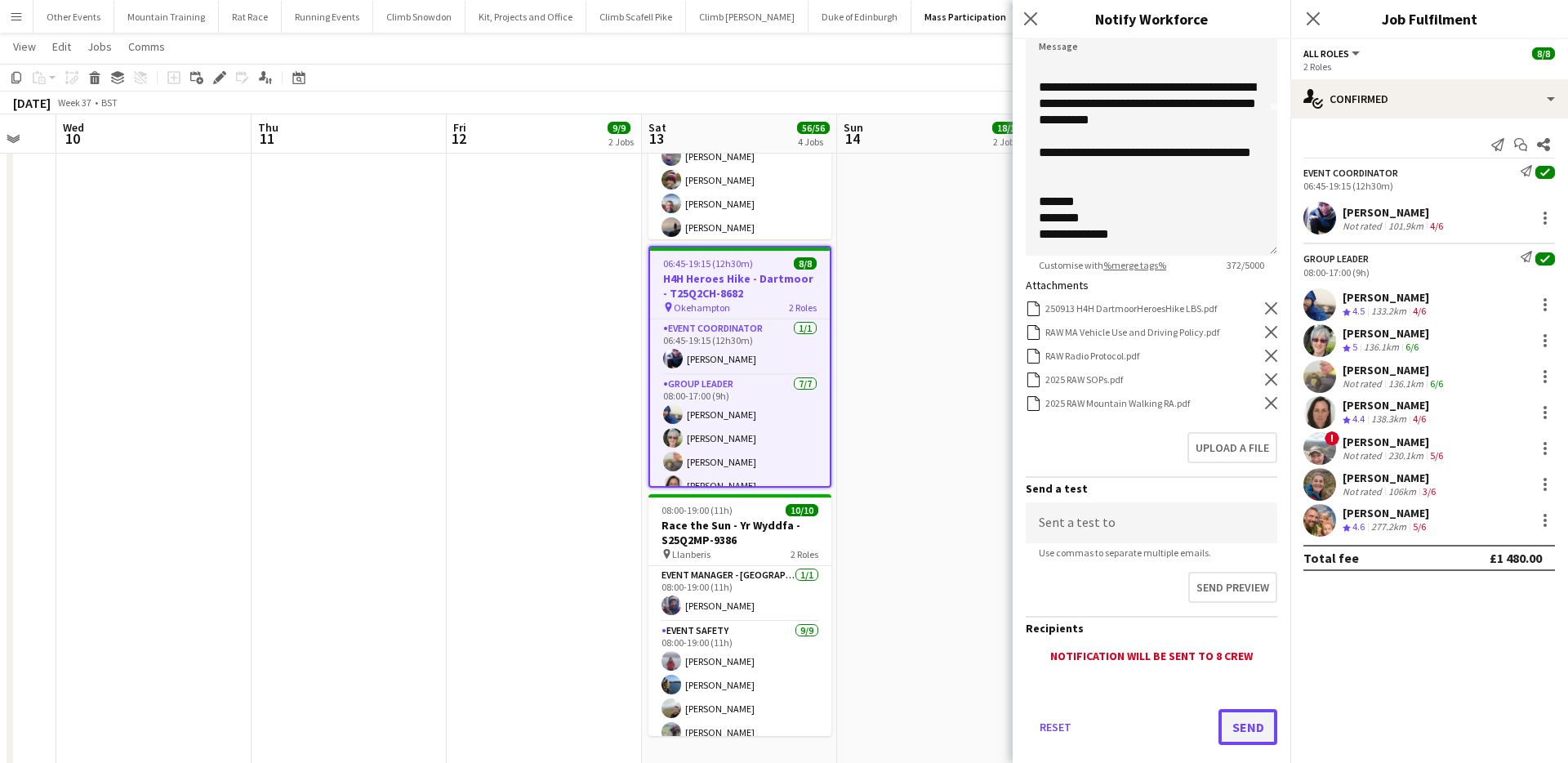
click at [1260, 724] on button "Send" at bounding box center [1247, 728] width 59 height 36
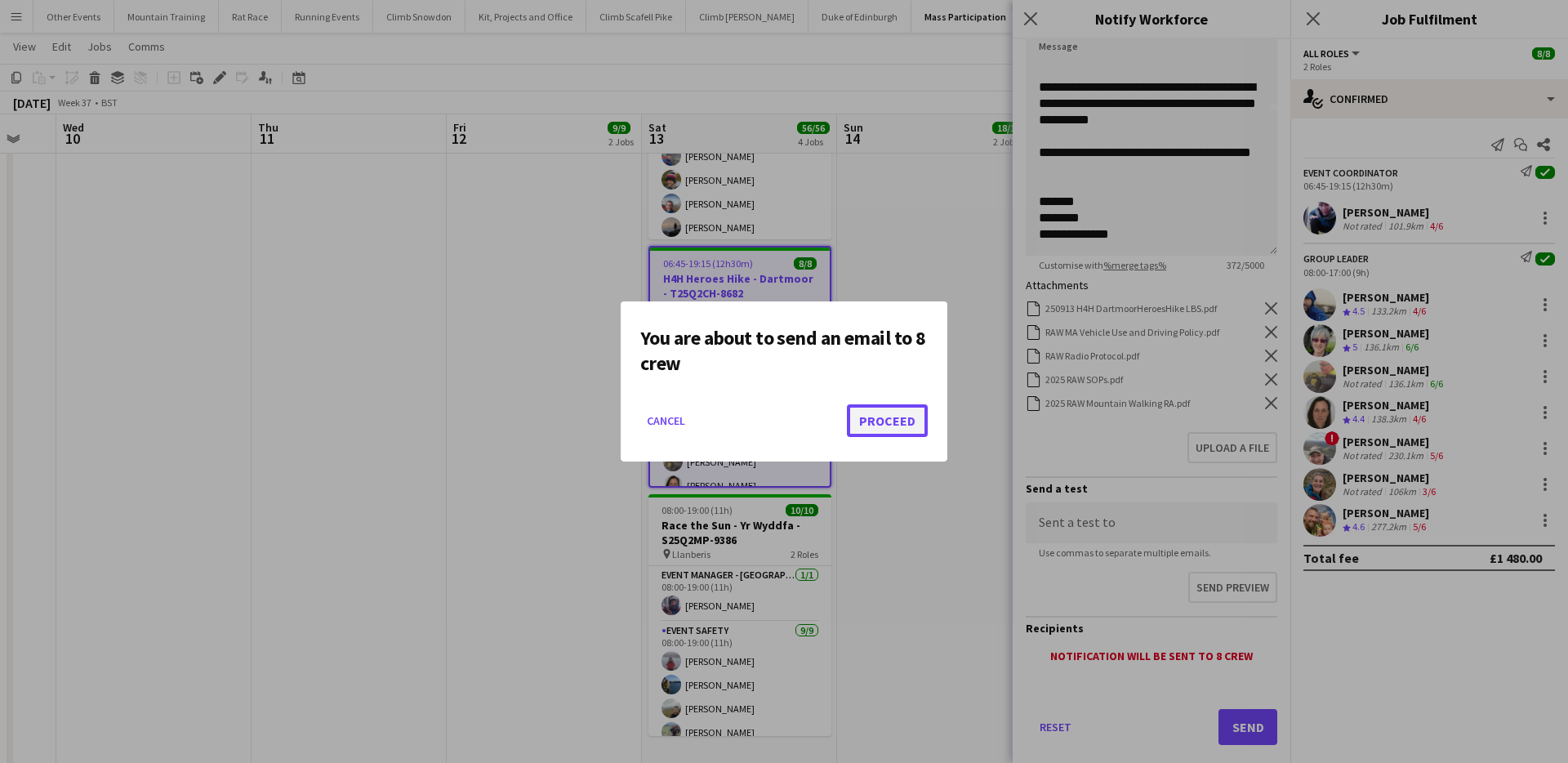
click at [906, 416] on button "Proceed" at bounding box center [887, 421] width 81 height 33
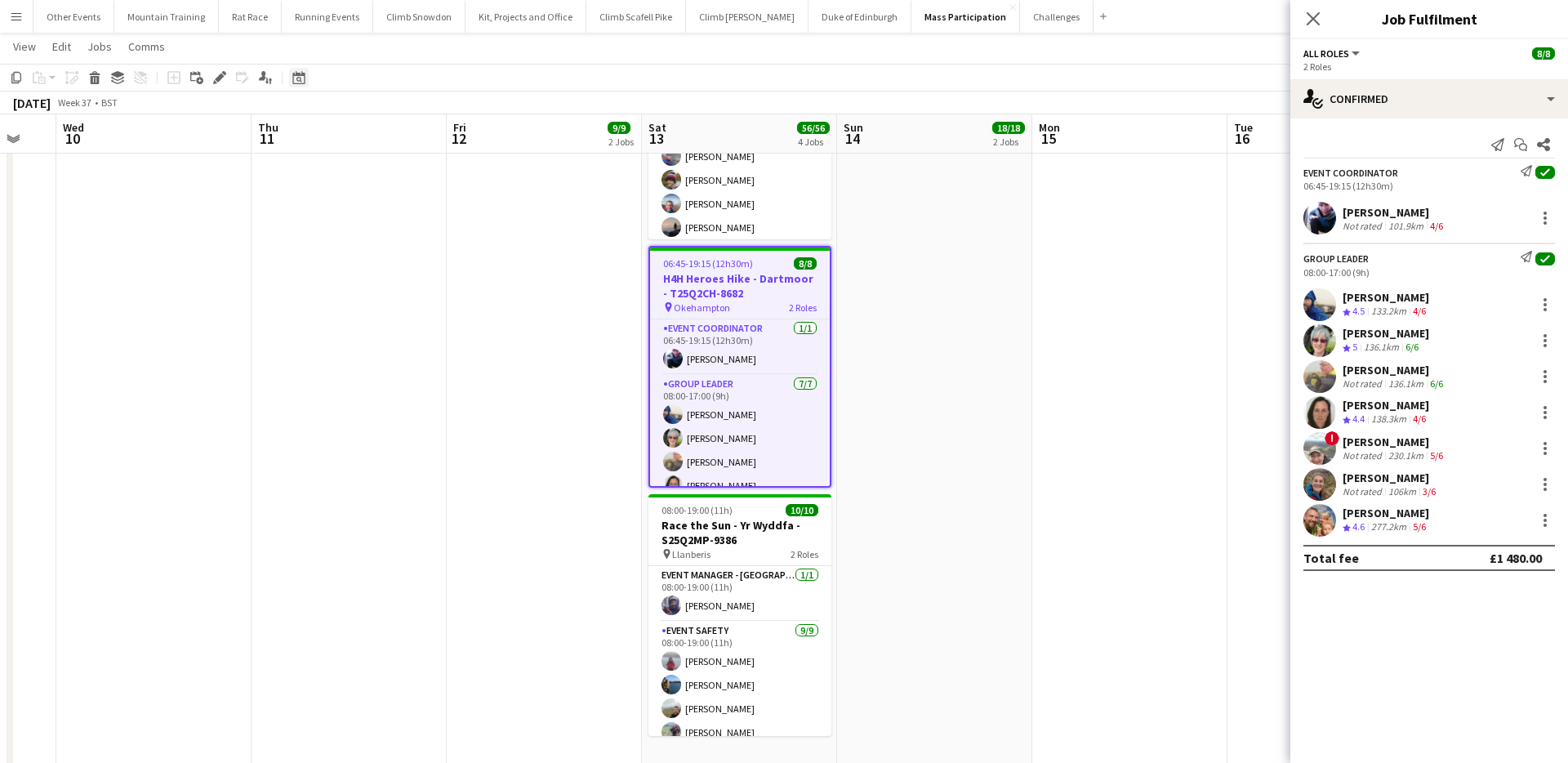
click at [299, 75] on icon at bounding box center [298, 77] width 12 height 13
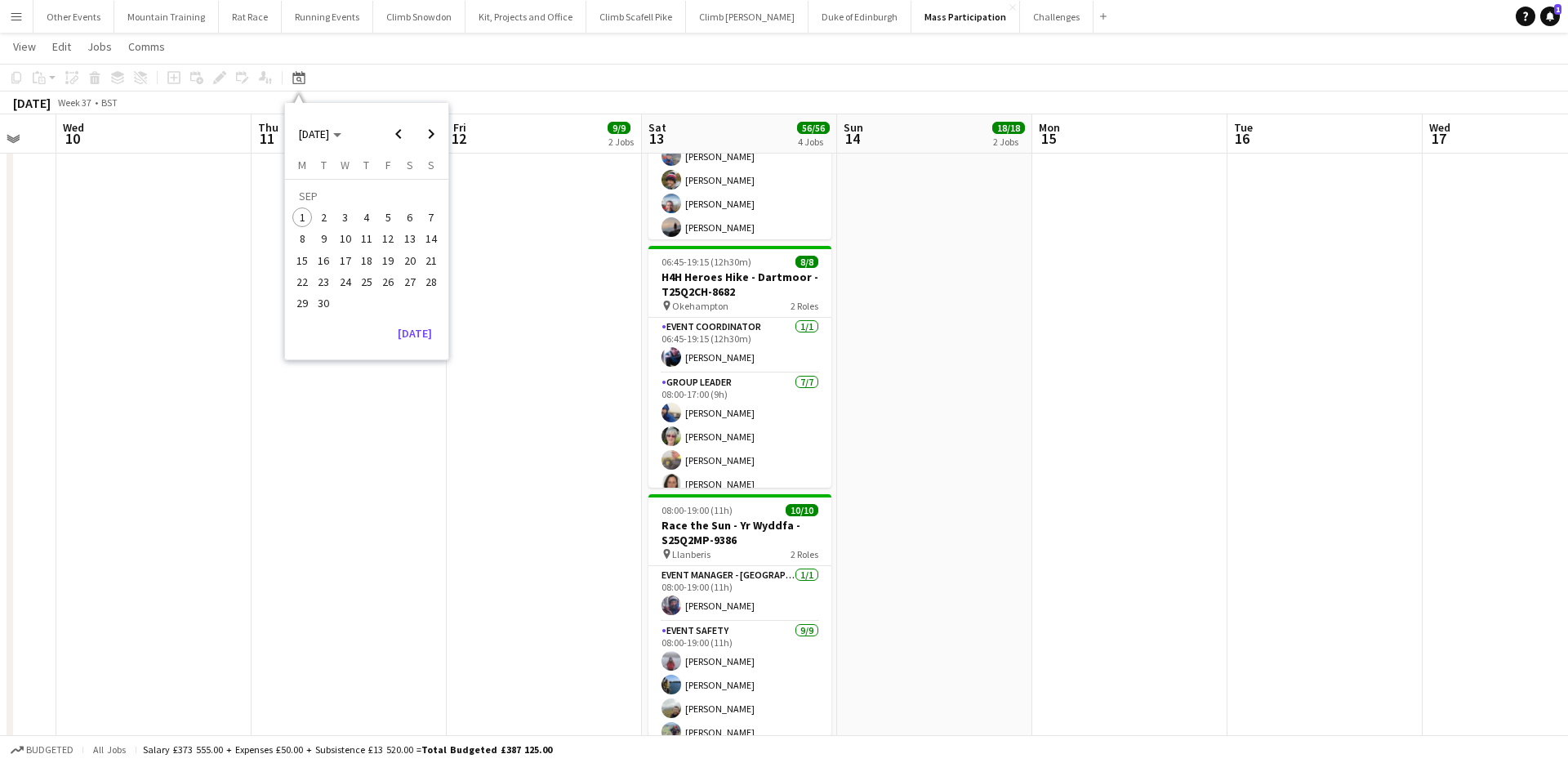
click at [406, 280] on span "27" at bounding box center [409, 282] width 20 height 20
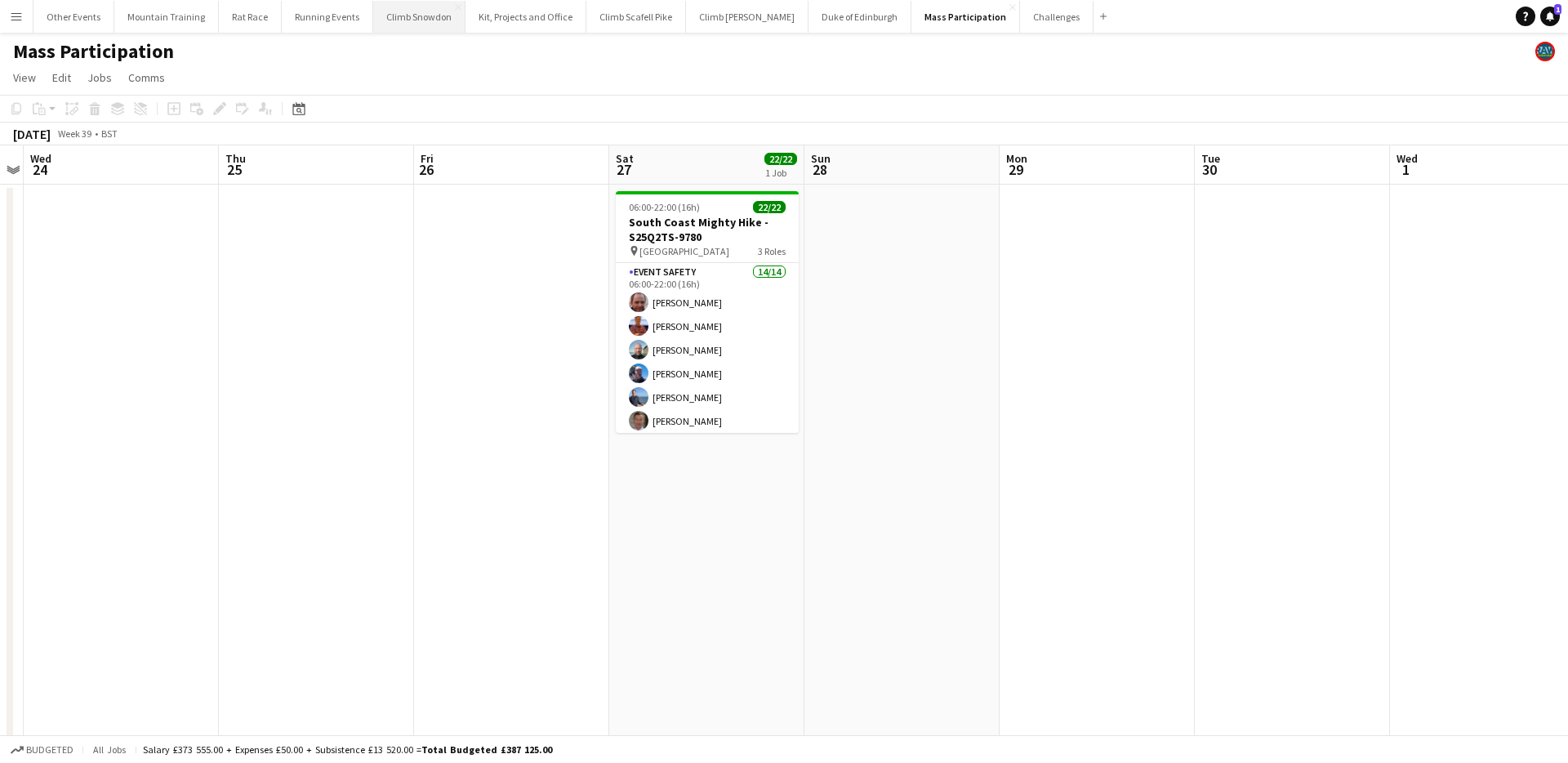
click at [415, 21] on button "Climb Snowdon Close" at bounding box center [419, 17] width 92 height 32
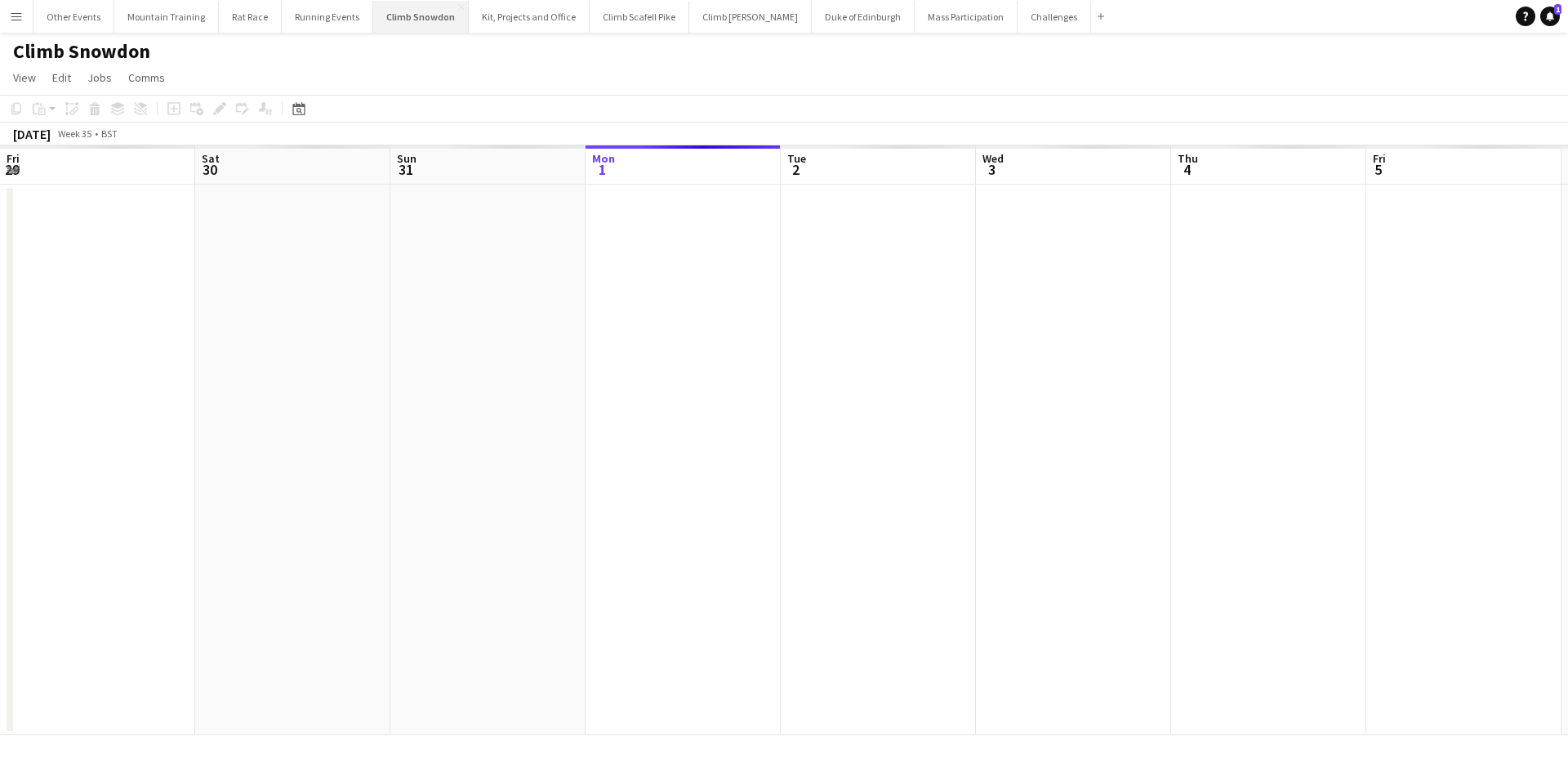
scroll to position [0, 391]
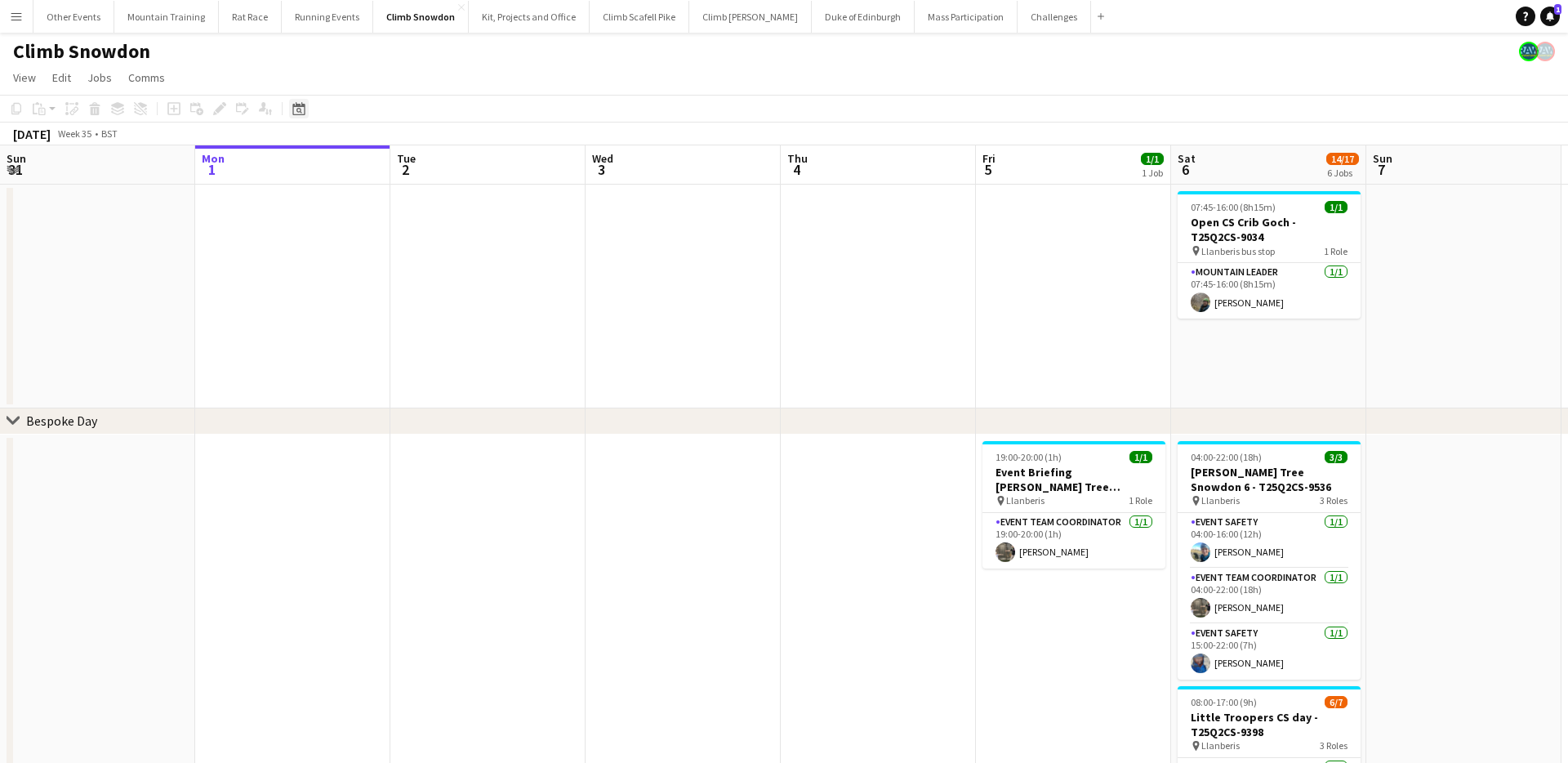
click at [300, 105] on icon at bounding box center [298, 109] width 12 height 13
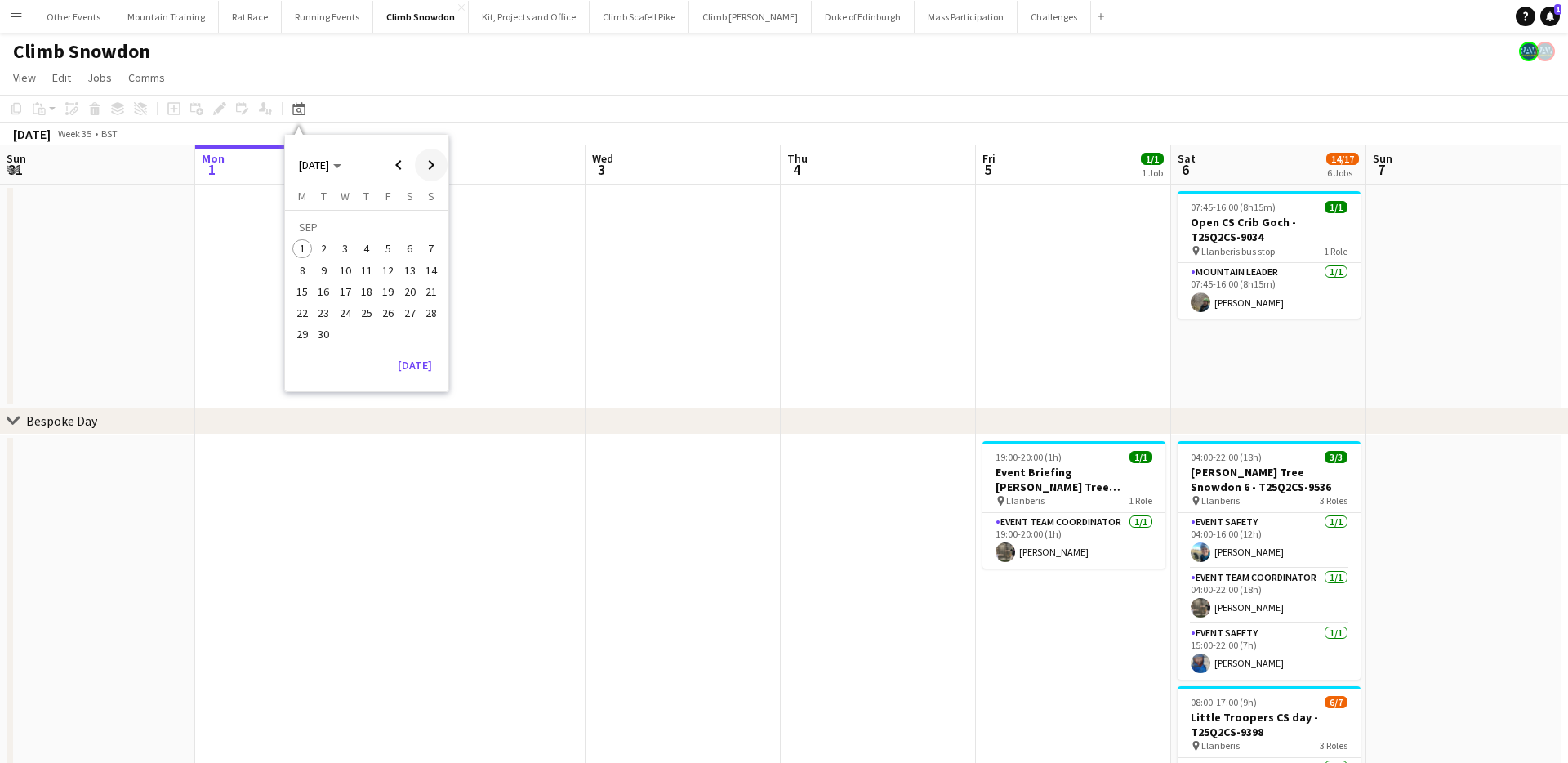
click at [433, 170] on span "Next month" at bounding box center [431, 164] width 33 height 33
click at [412, 168] on span "Previous month" at bounding box center [398, 164] width 33 height 33
click at [405, 314] on span "27" at bounding box center [409, 312] width 20 height 20
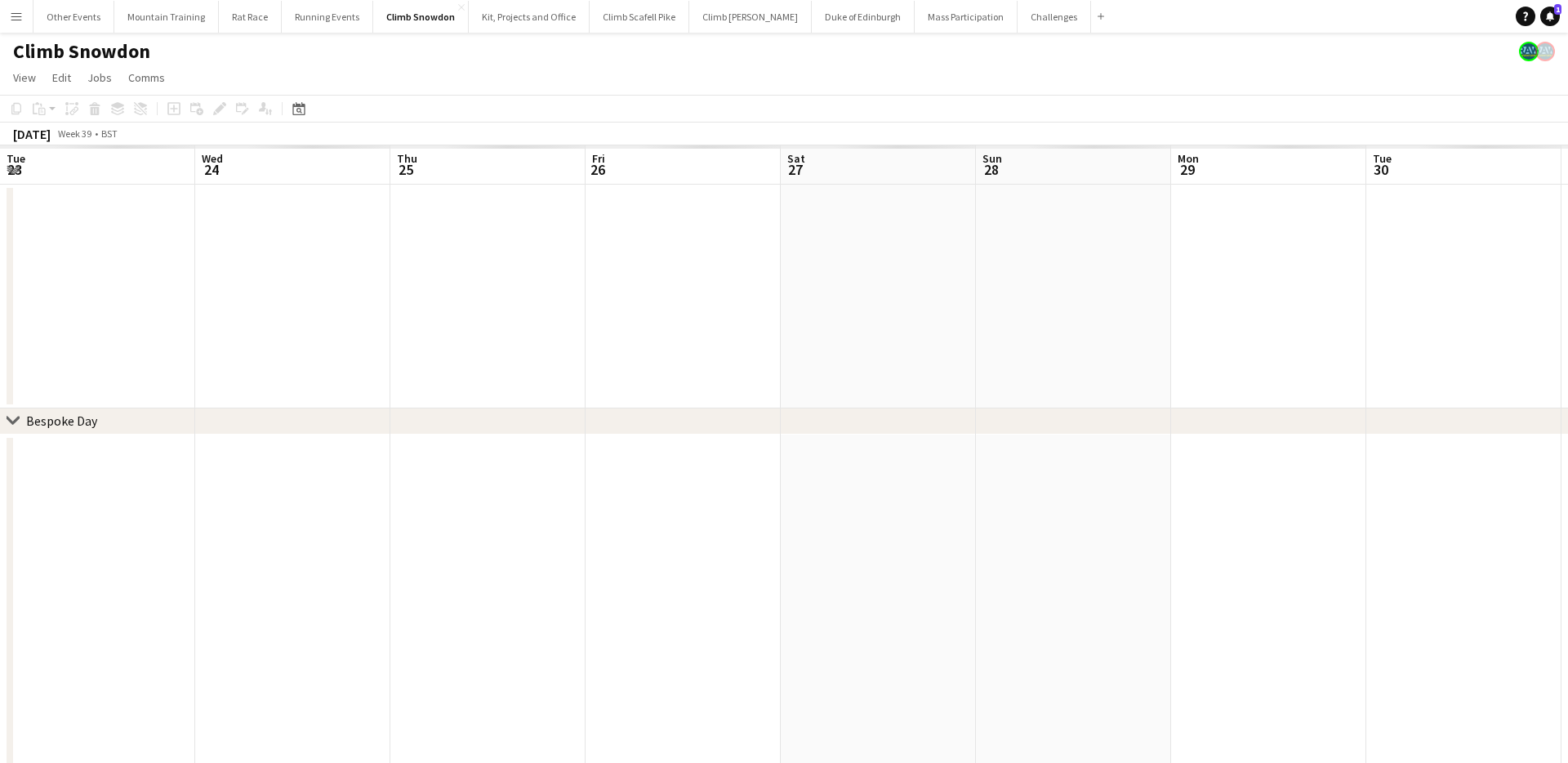
scroll to position [0, 562]
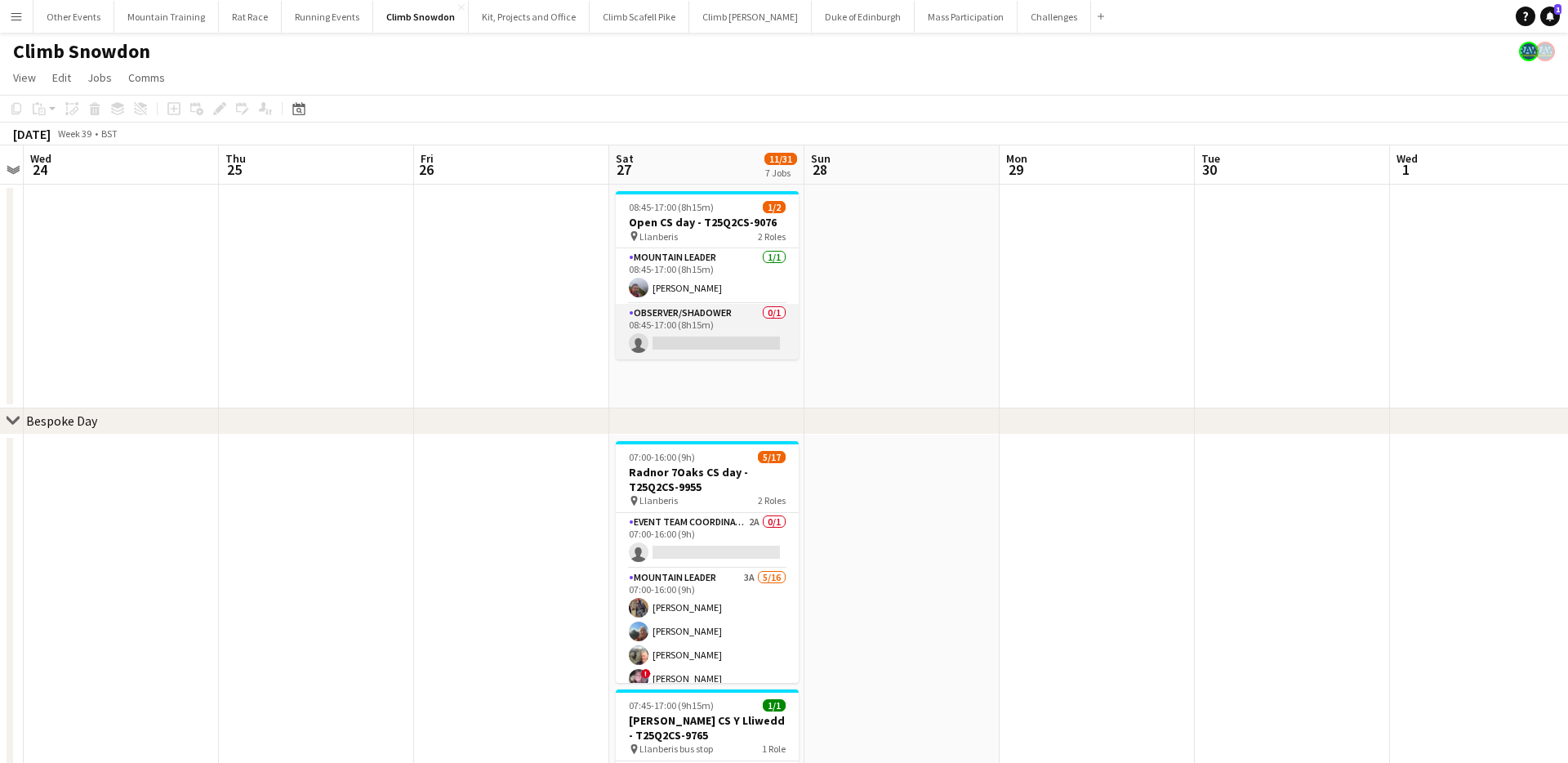
click at [781, 342] on app-card-role "Observer/Shadower 0/1 08:45-17:00 (8h15m) single-neutral-actions" at bounding box center [708, 332] width 183 height 56
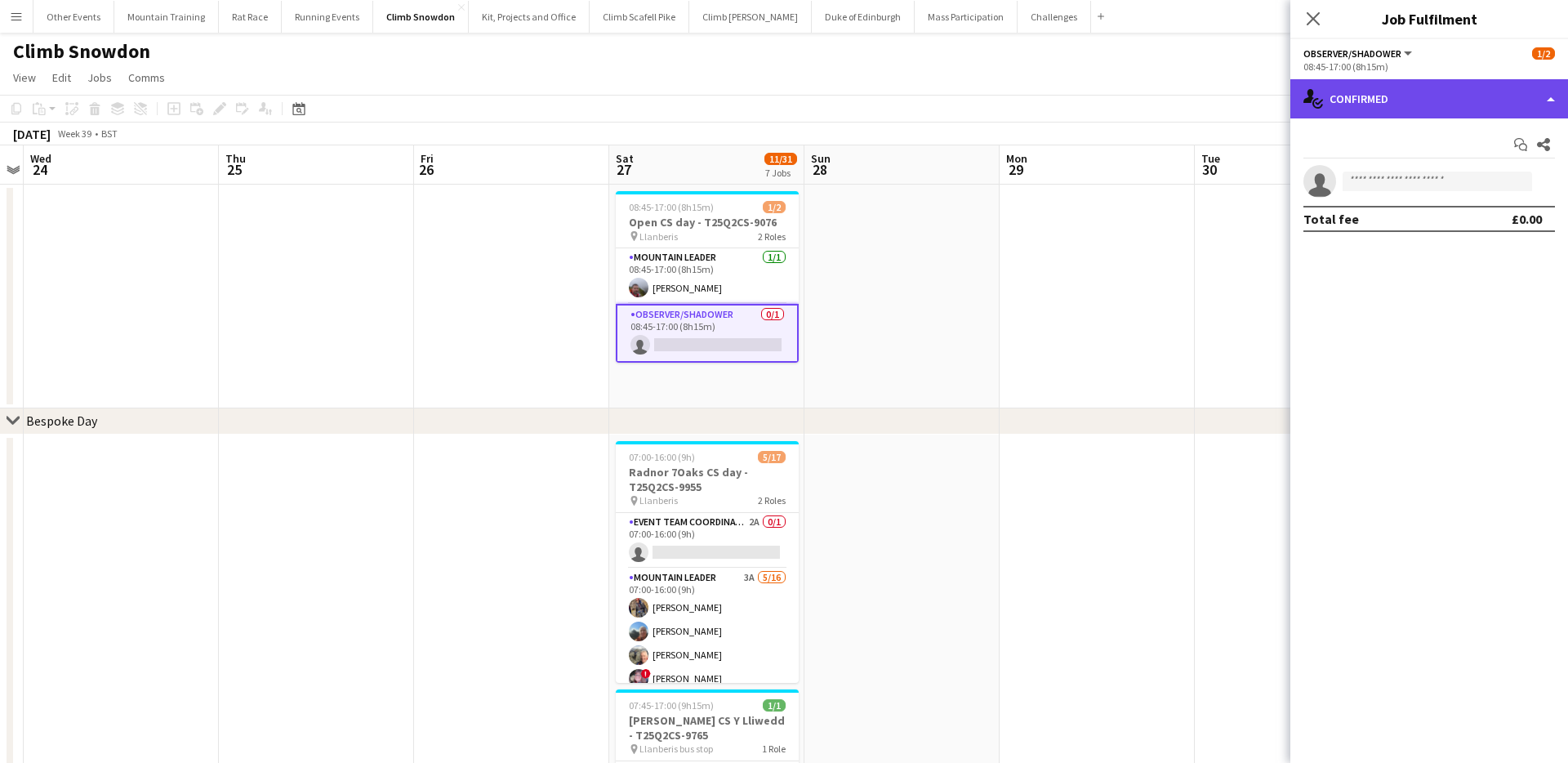
click at [1391, 108] on div "single-neutral-actions-check-2 Confirmed" at bounding box center [1429, 99] width 278 height 39
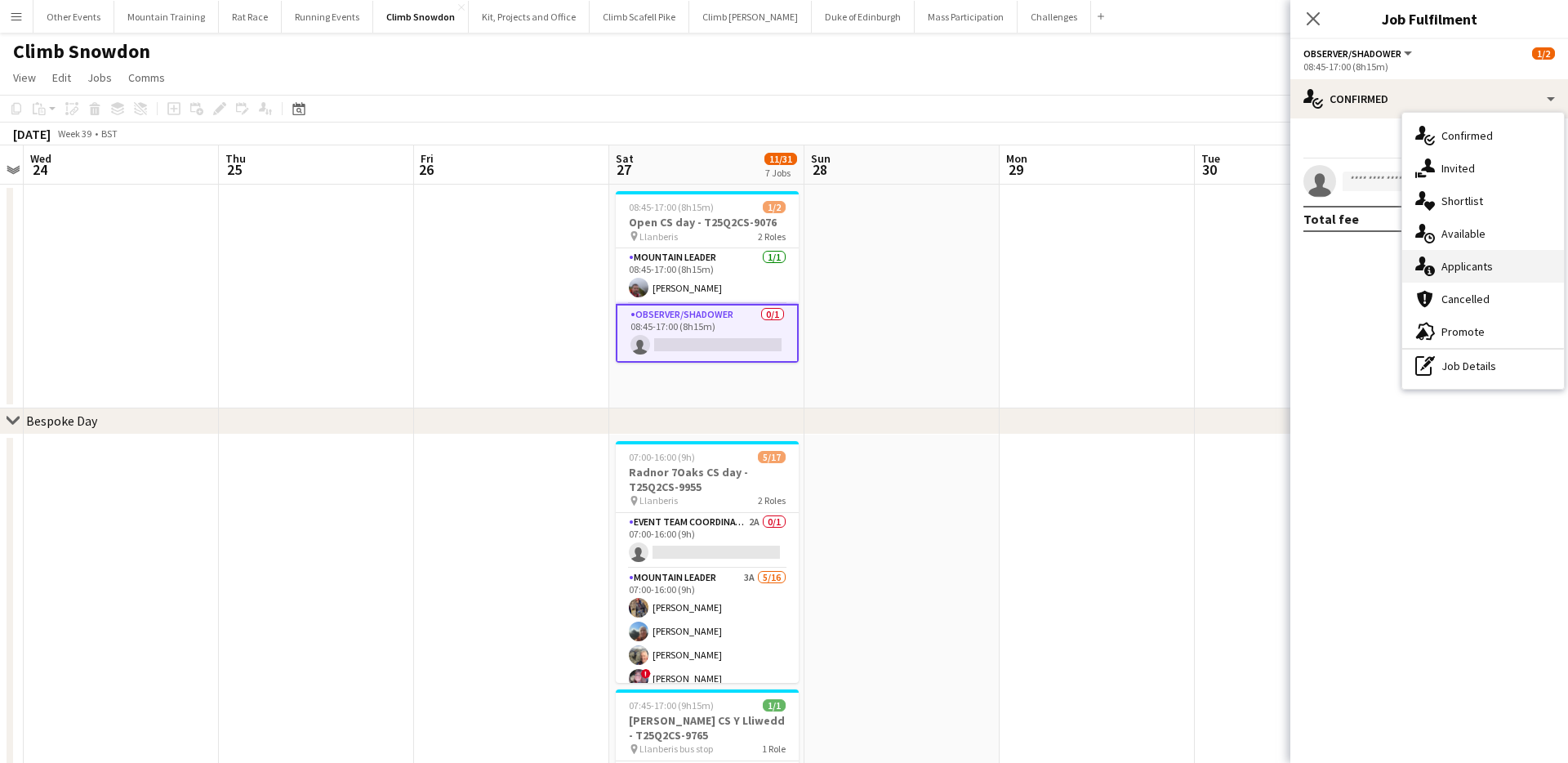
click at [1494, 270] on div "single-neutral-actions-information Applicants" at bounding box center [1482, 266] width 161 height 33
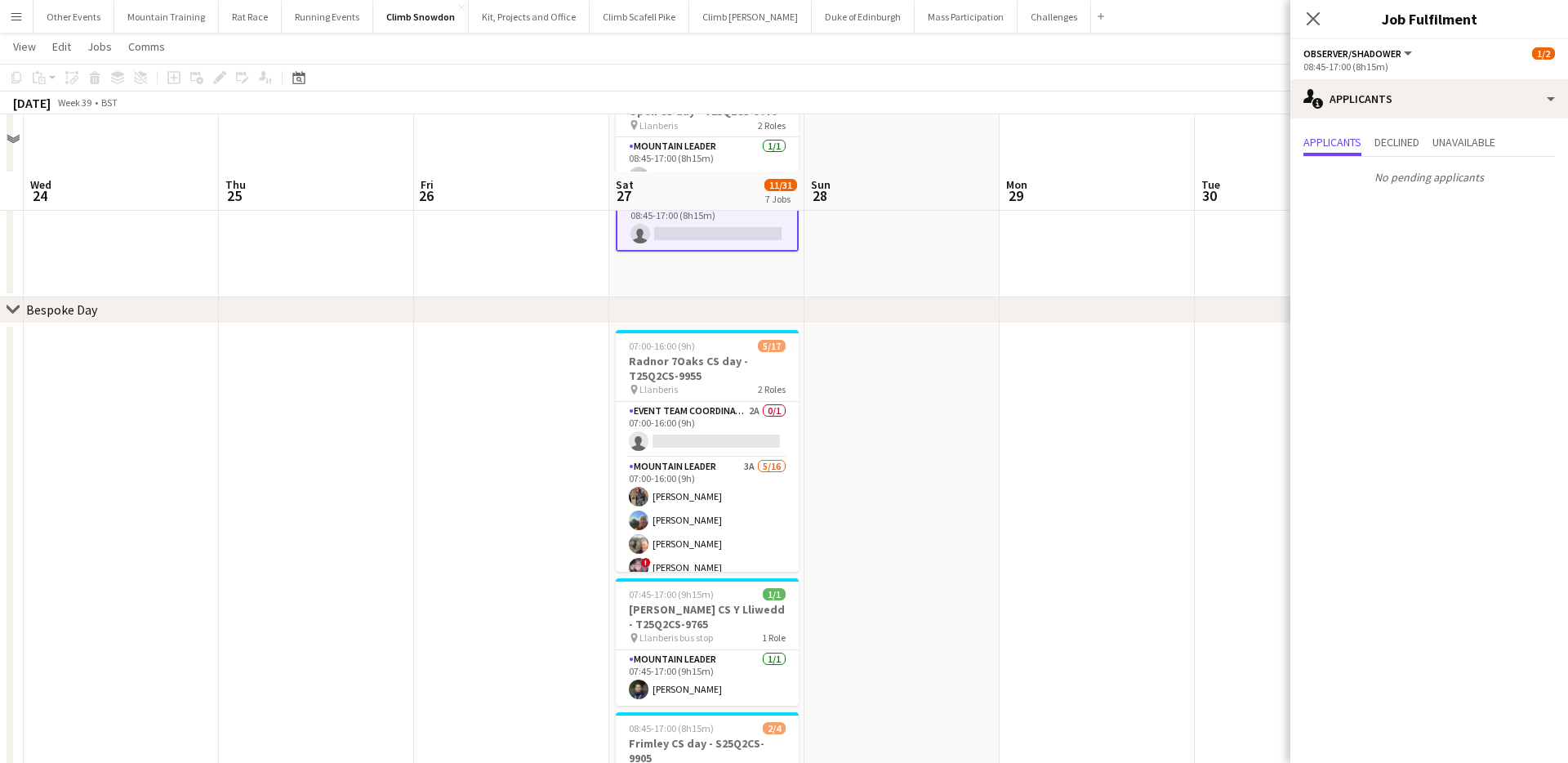
scroll to position [167, 0]
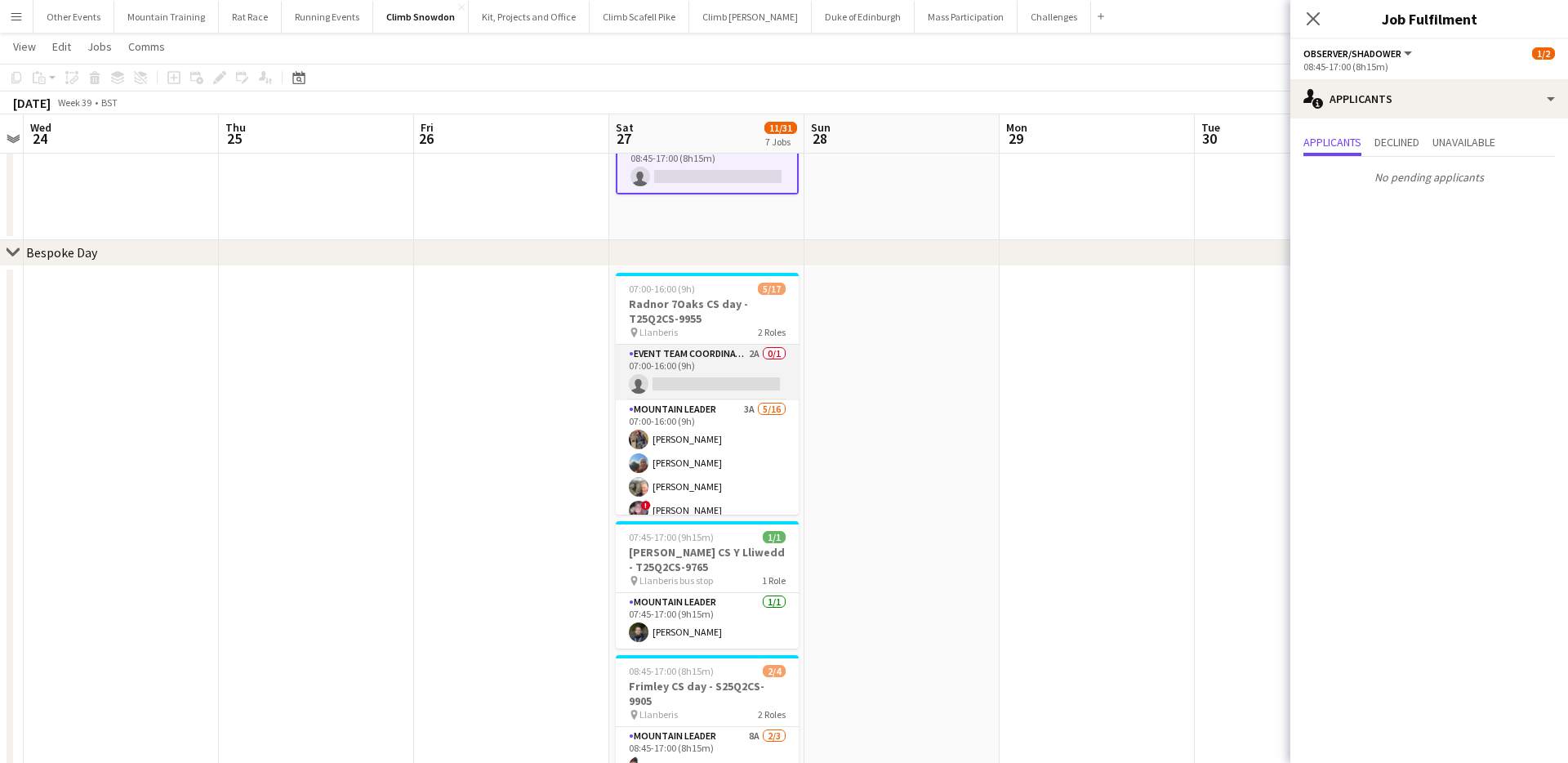
click at [682, 382] on app-card-role "Event Team Coordinator 2A 0/1 07:00-16:00 (9h) single-neutral-actions" at bounding box center [708, 373] width 183 height 56
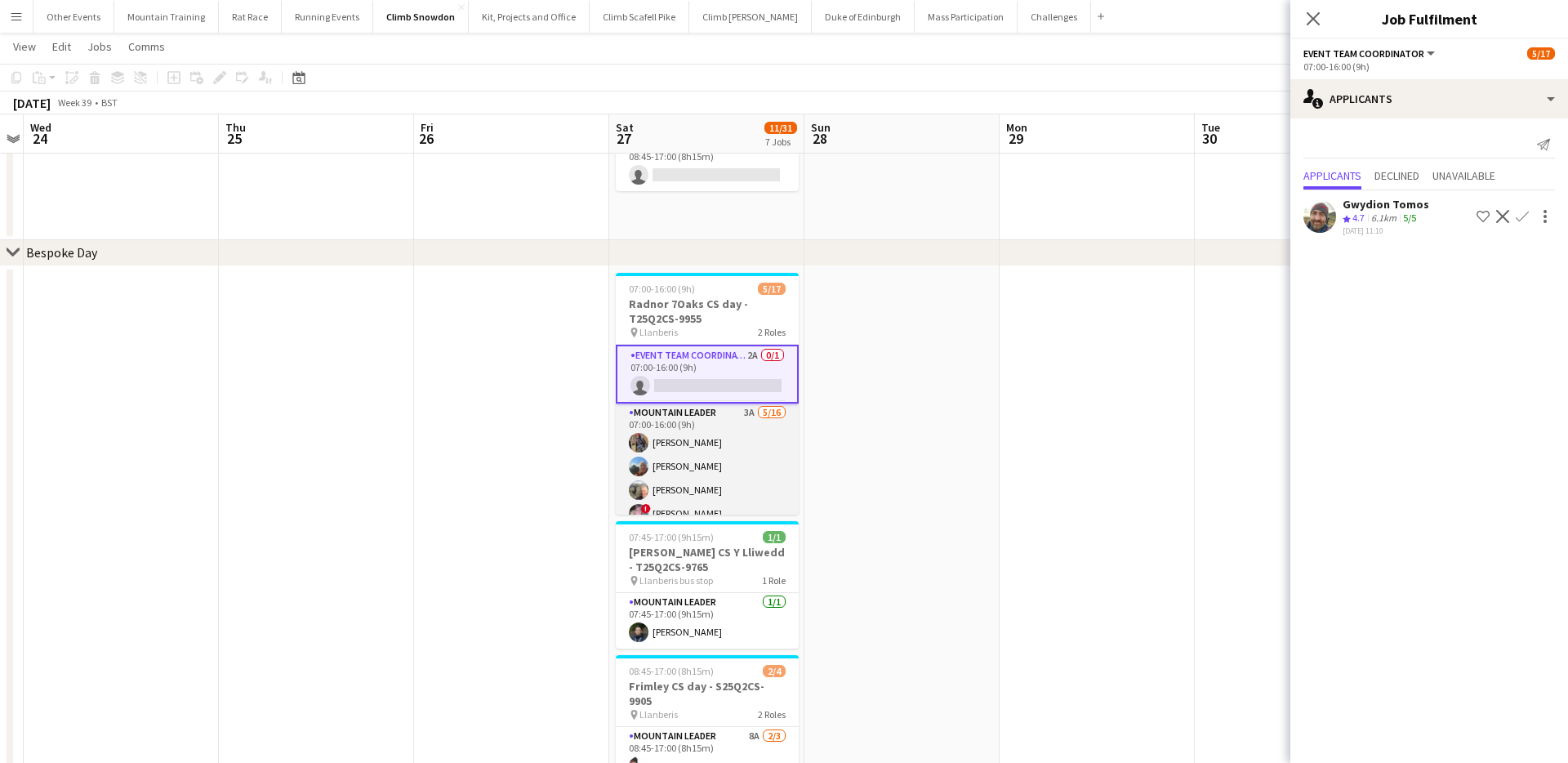
click at [697, 454] on app-card-role "Mountain Leader 3A 5/16 07:00-16:00 (9h) Alec Reece craig holsgrove Clive Woosn…" at bounding box center [708, 609] width 183 height 411
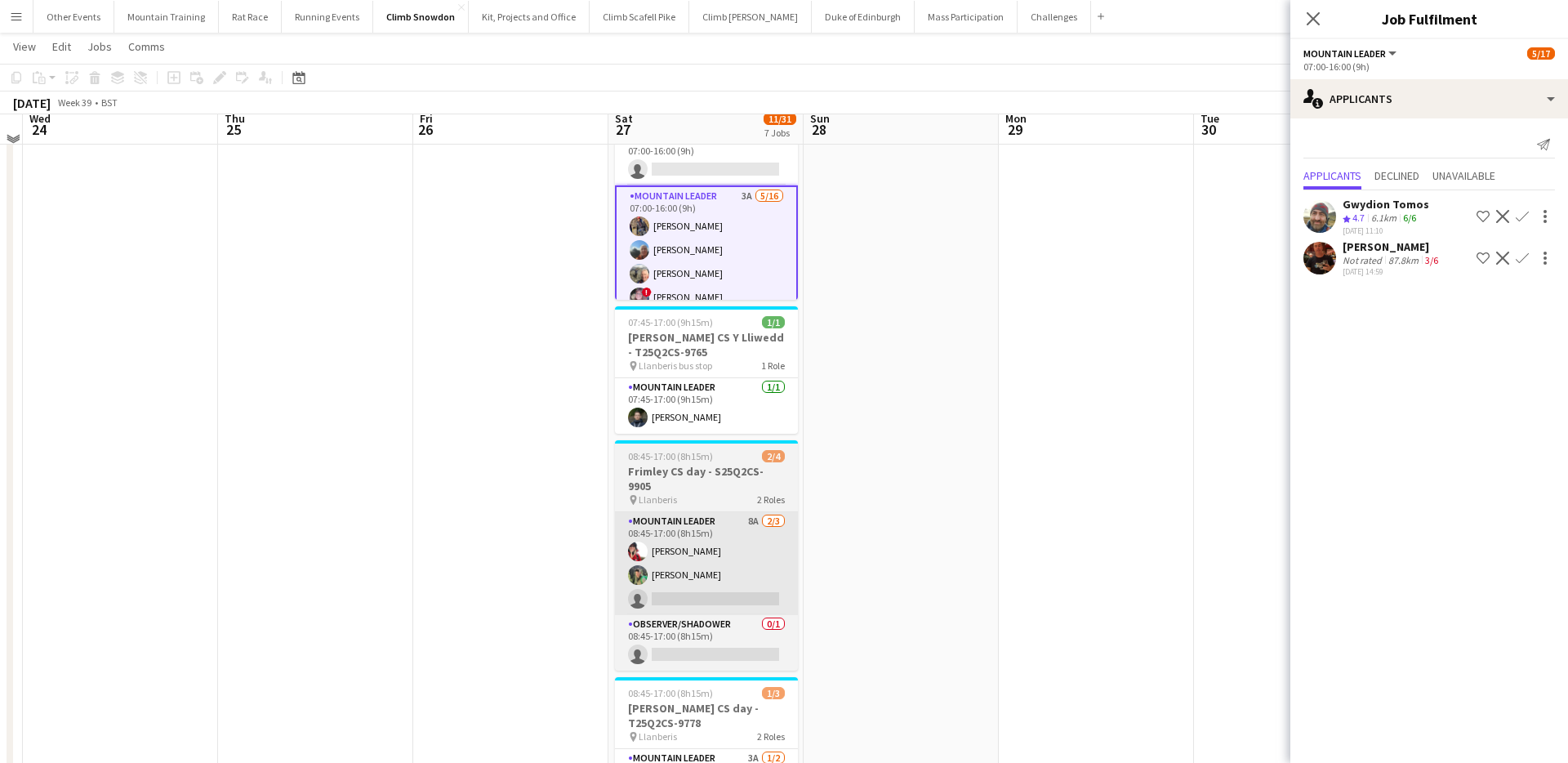
scroll to position [393, 0]
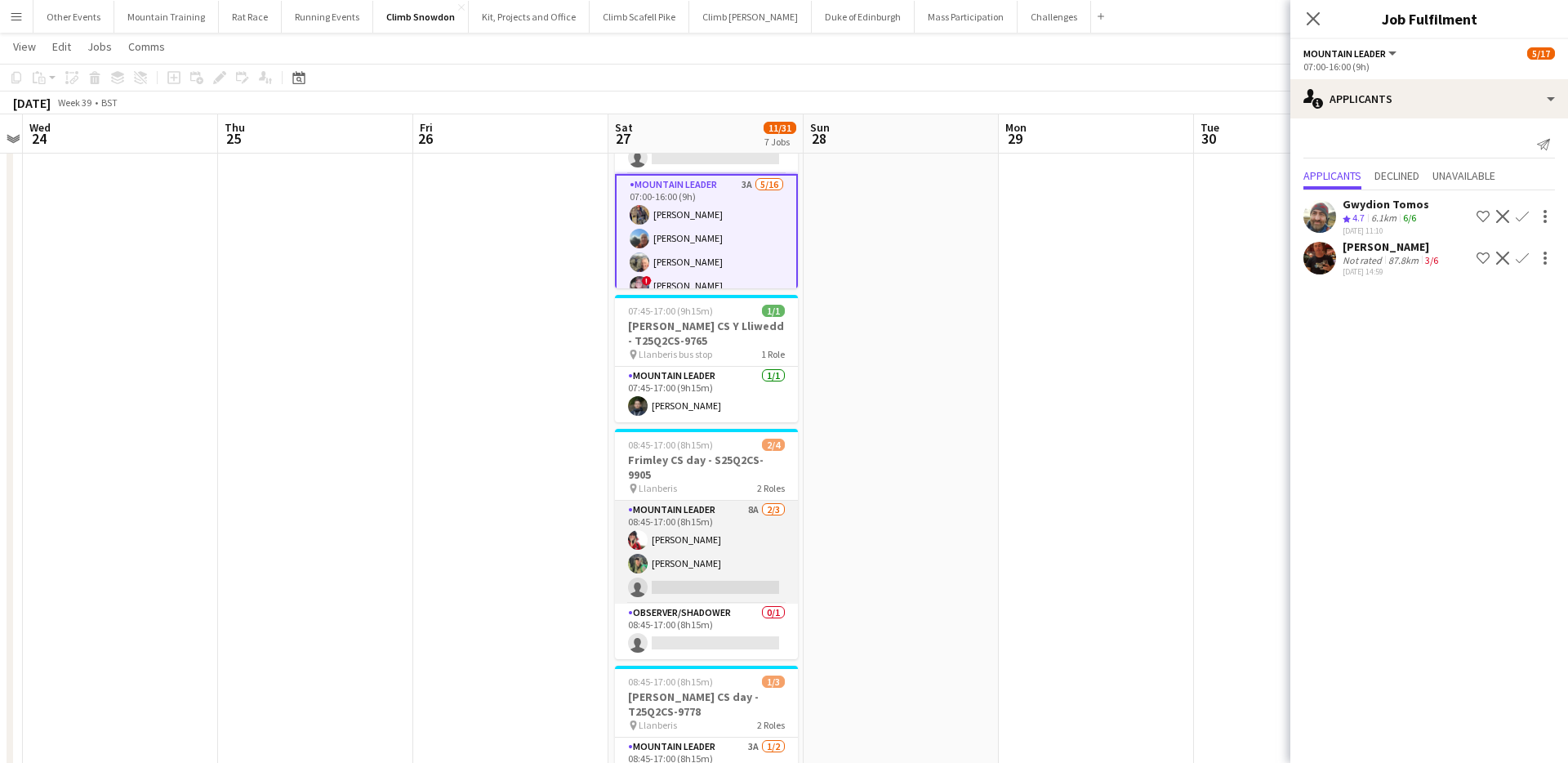
click at [721, 531] on app-card-role "Mountain Leader 8A 2/3 08:45-17:00 (8h15m) Sonia Williams Tom Robertson single-…" at bounding box center [707, 552] width 183 height 103
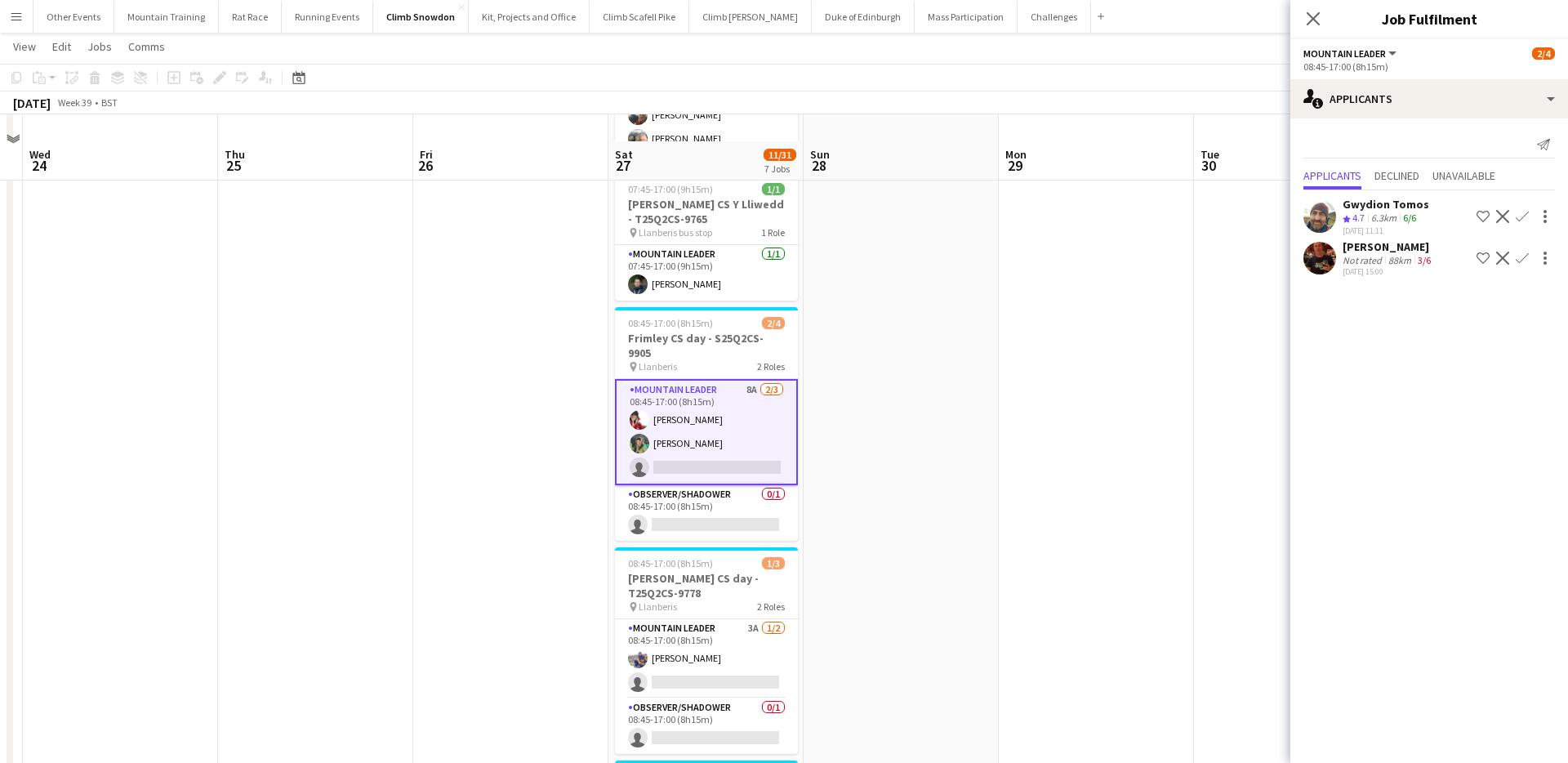
scroll to position [542, 0]
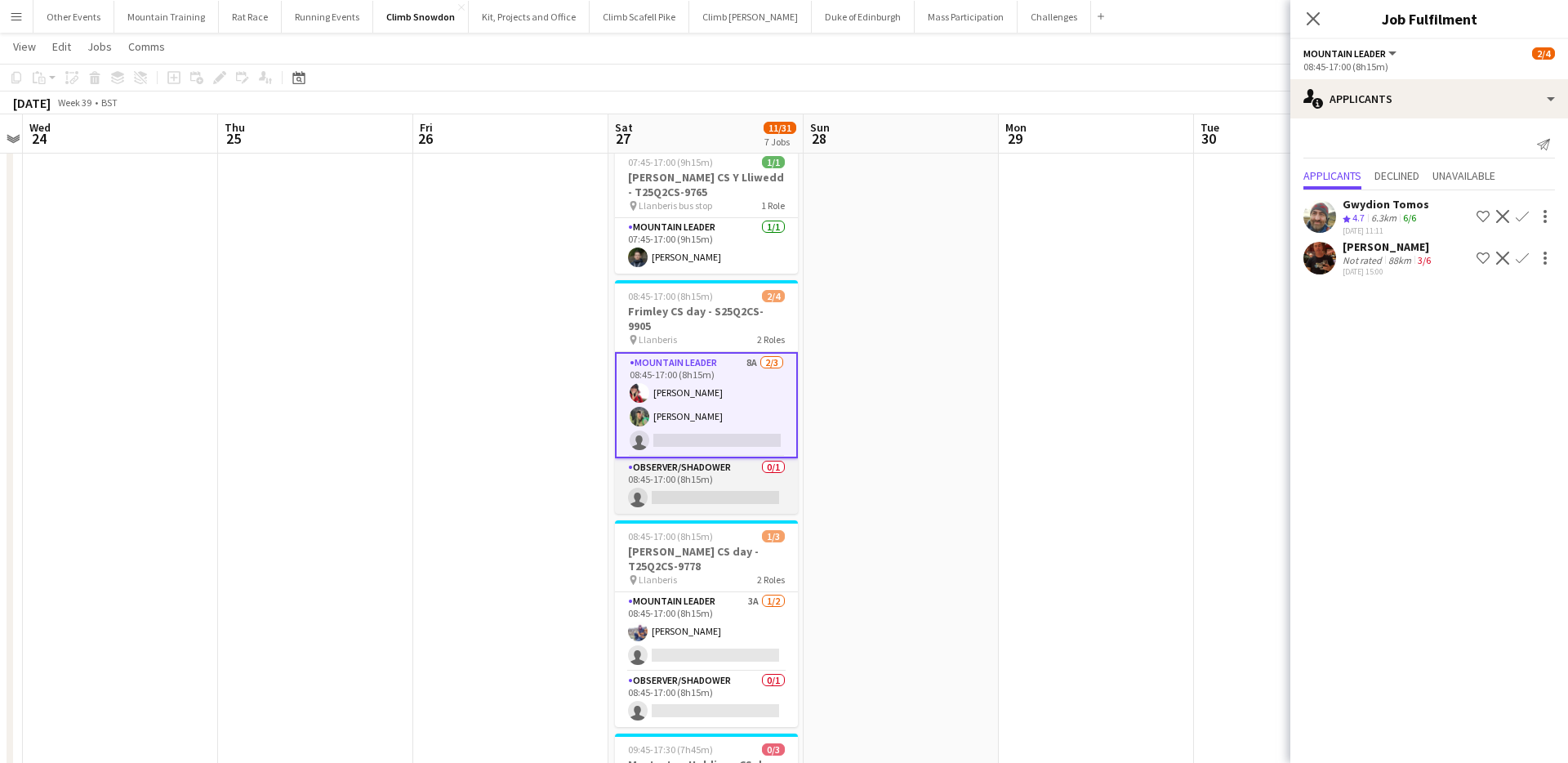
click at [720, 459] on app-card-role "Observer/Shadower 0/1 08:45-17:00 (8h15m) single-neutral-actions" at bounding box center [707, 487] width 183 height 56
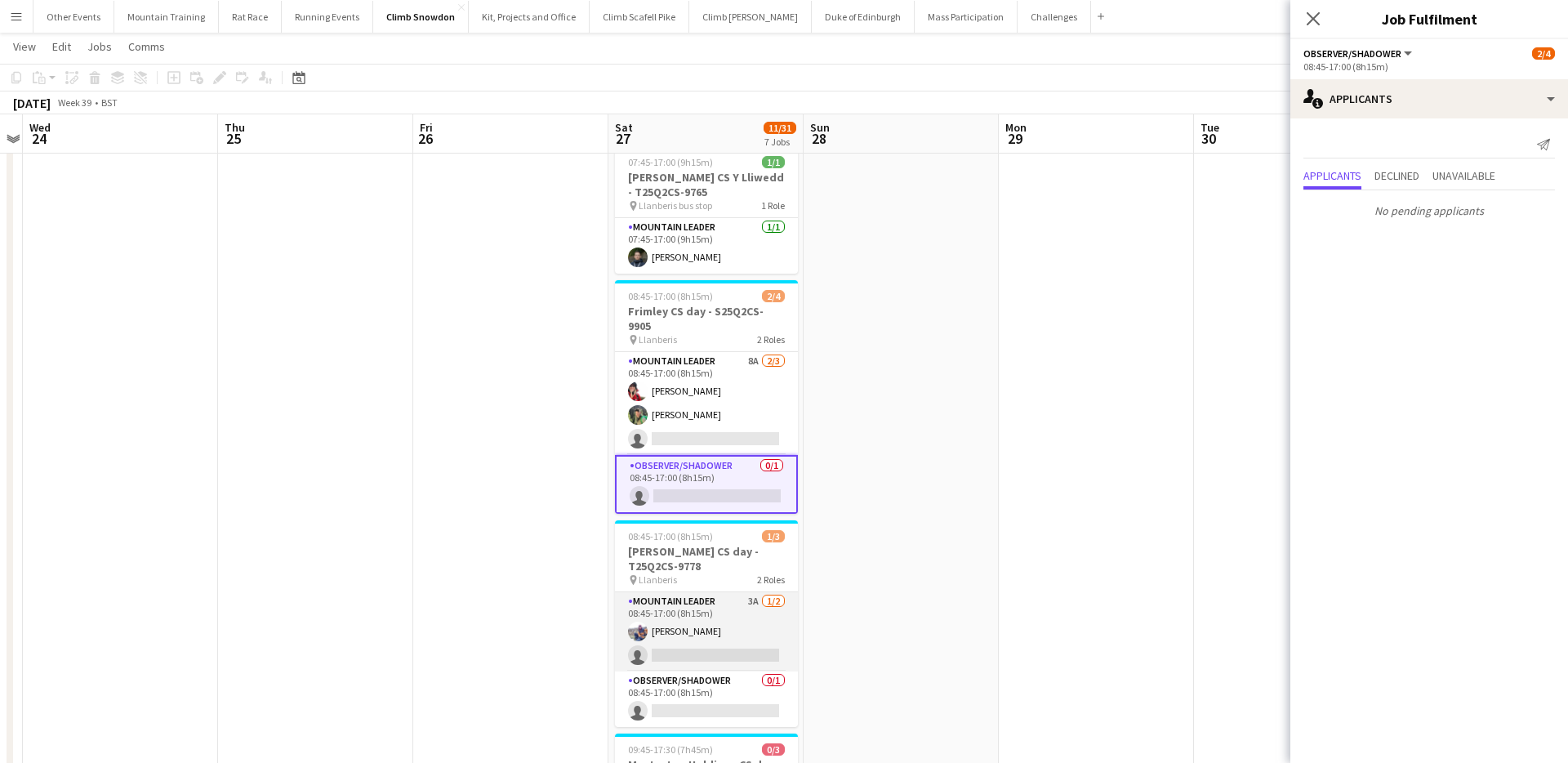
click at [712, 603] on app-card-role "Mountain Leader 3A 1/2 08:45-17:00 (8h15m) Andrew Crosby single-neutral-actions" at bounding box center [707, 631] width 183 height 79
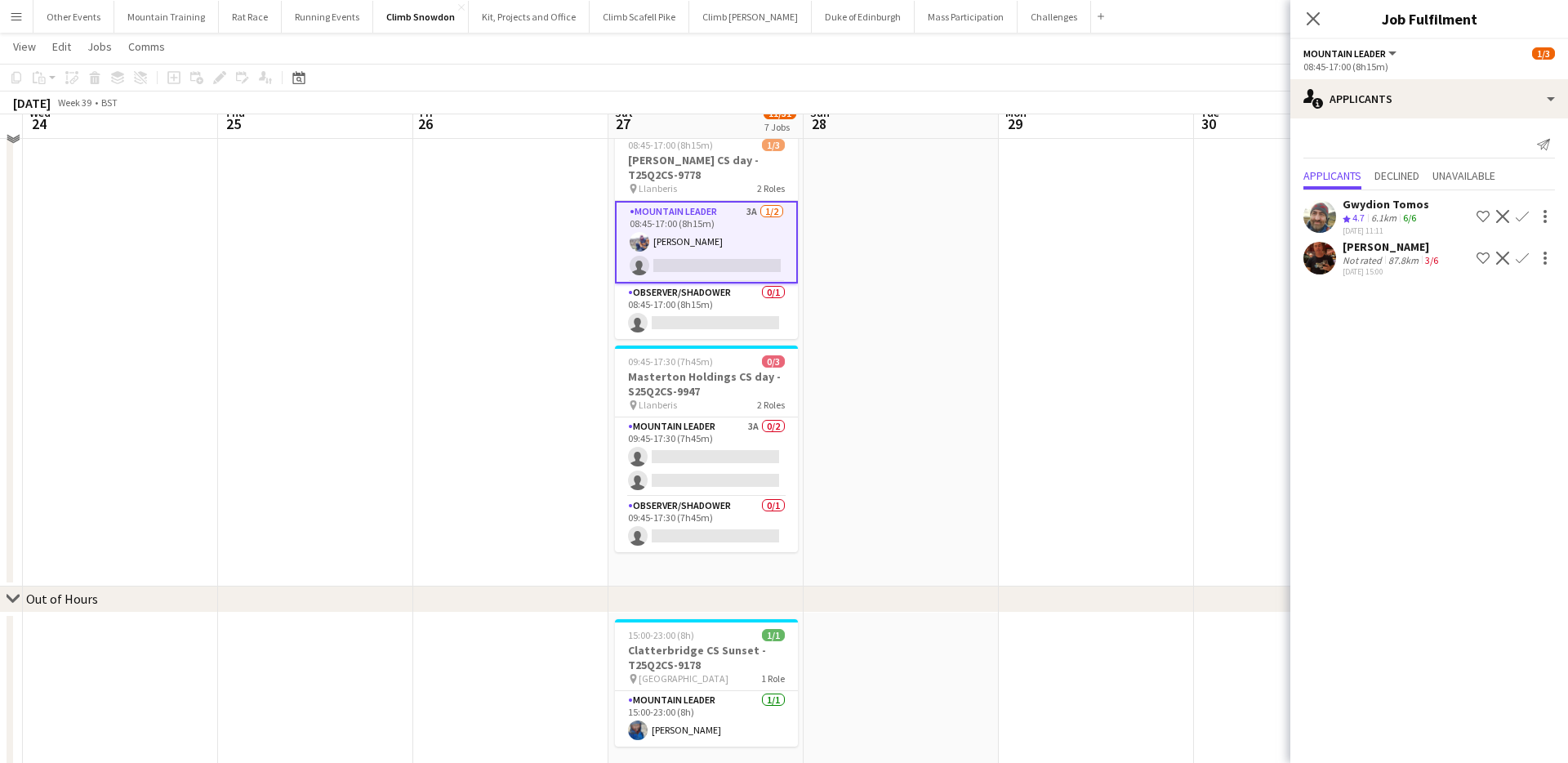
scroll to position [944, 0]
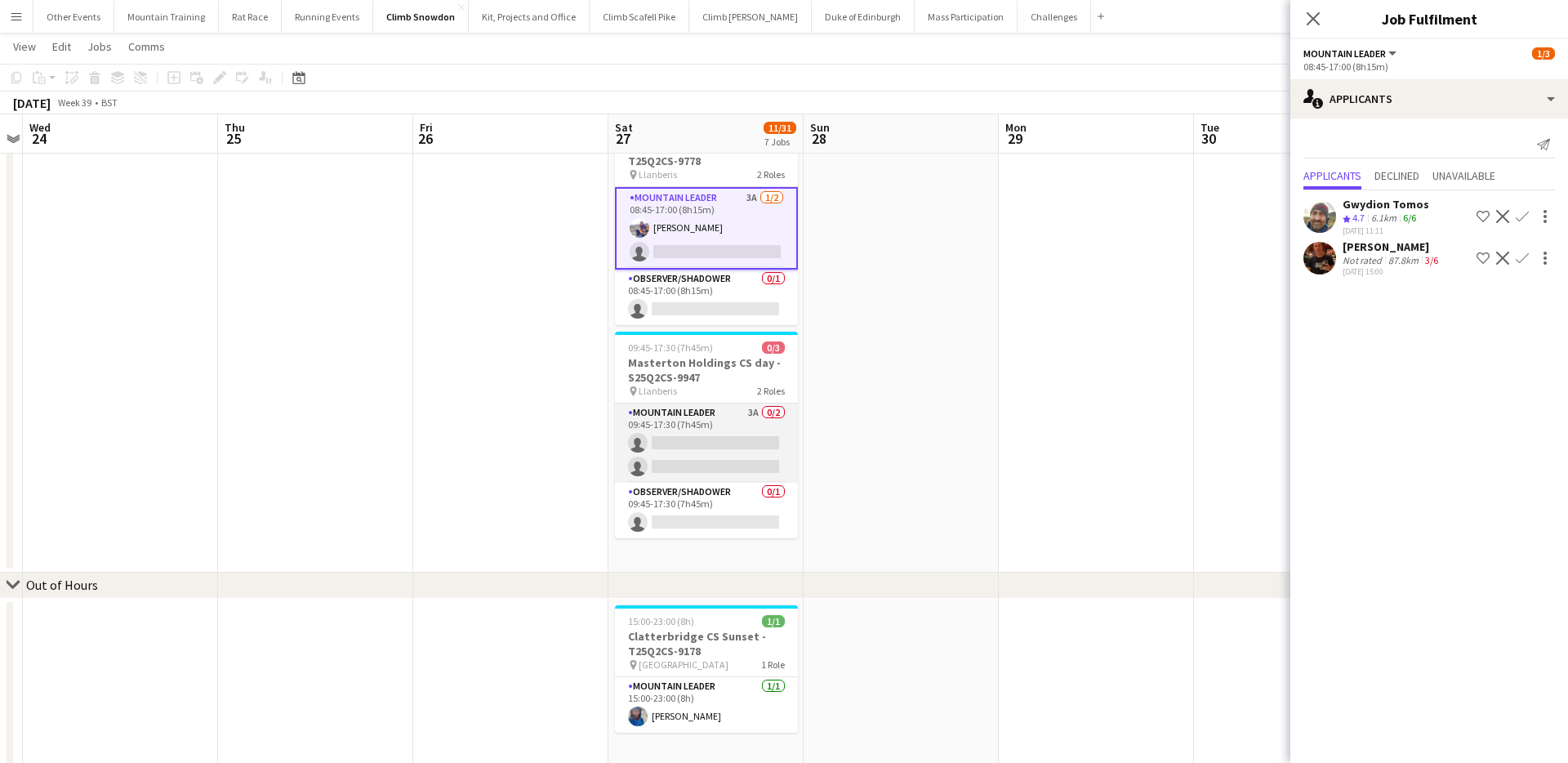
click at [750, 436] on app-card-role "Mountain Leader 3A 0/2 09:45-17:30 (7h45m) single-neutral-actions single-neutra…" at bounding box center [707, 443] width 183 height 79
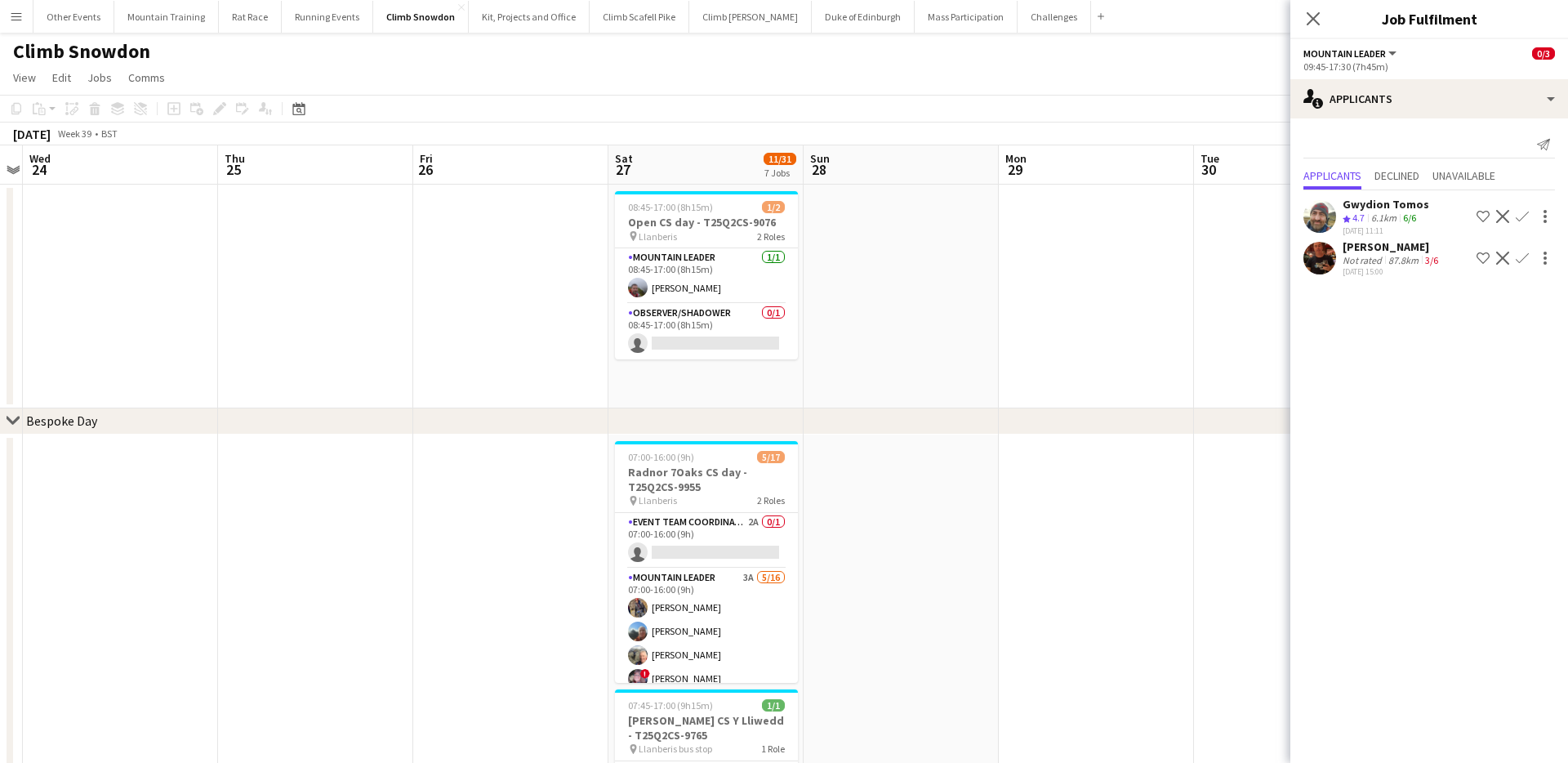
scroll to position [11, 0]
